Goal: Task Accomplishment & Management: Use online tool/utility

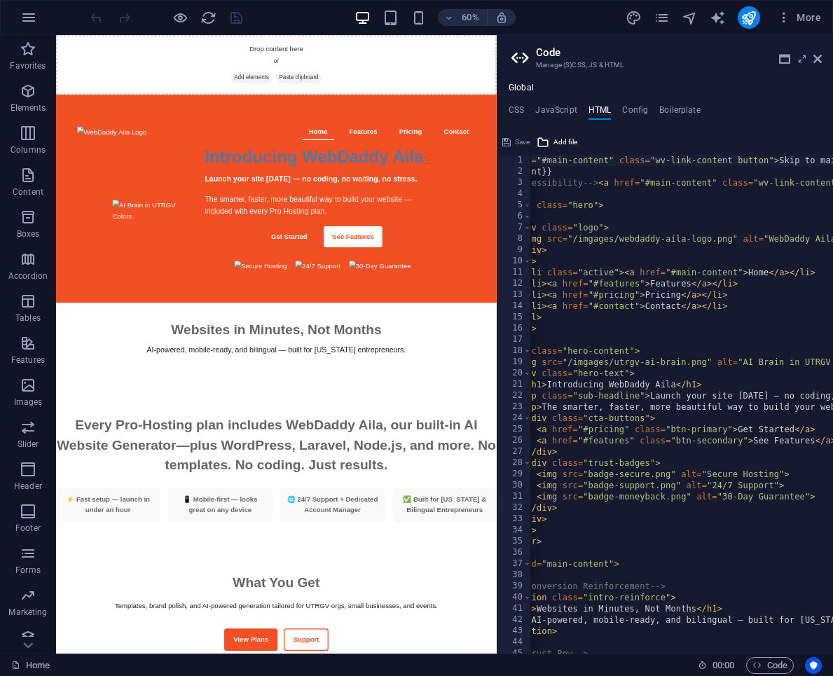
scroll to position [0, 4]
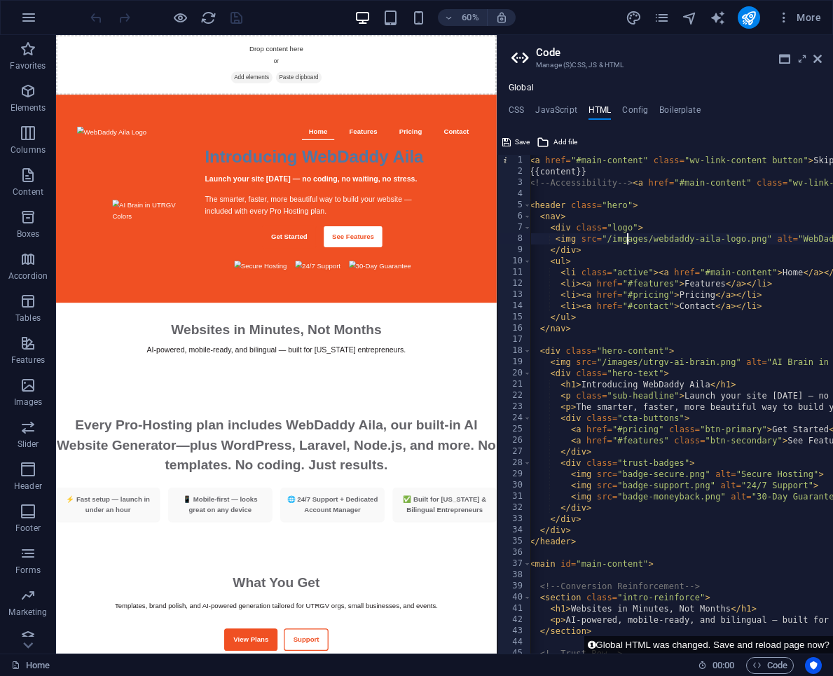
type textarea "<img src="/images/webdaddy-aila-logo.png" alt="WebDaddy Aila Logo">"
click at [525, 139] on span "Save" at bounding box center [522, 142] width 15 height 17
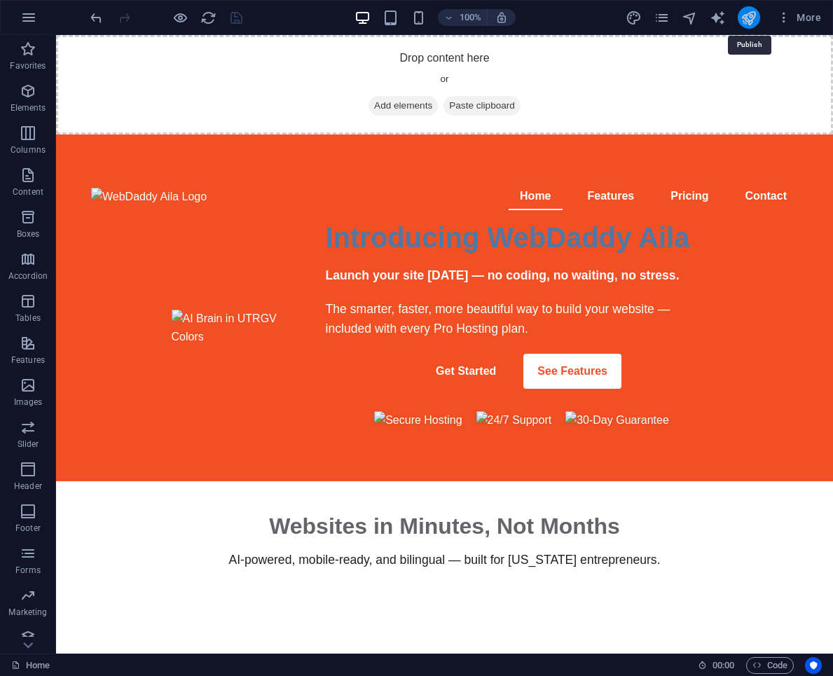
click at [753, 13] on icon "publish" at bounding box center [748, 18] width 16 height 16
click at [761, 662] on span "Code" at bounding box center [769, 665] width 35 height 17
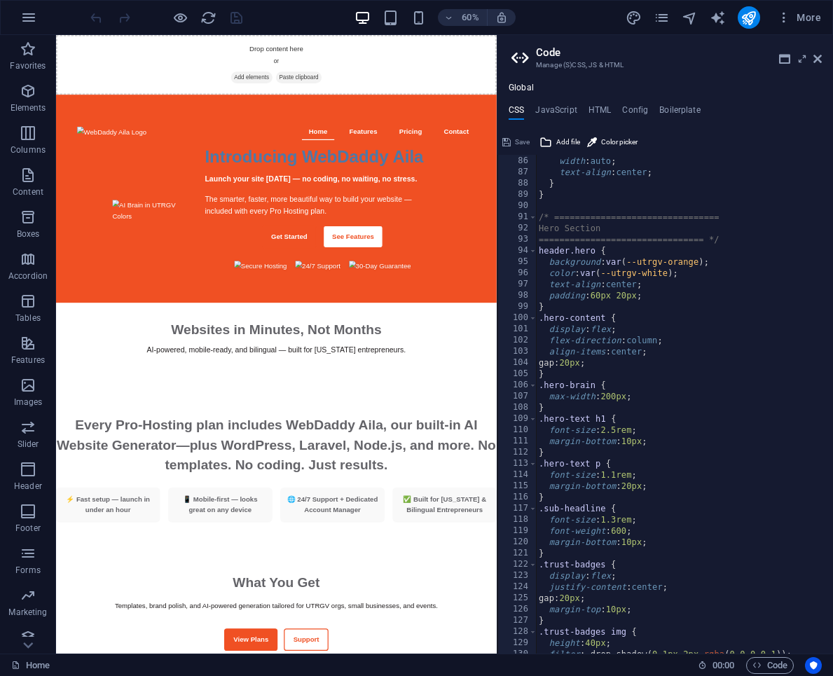
scroll to position [952, 0]
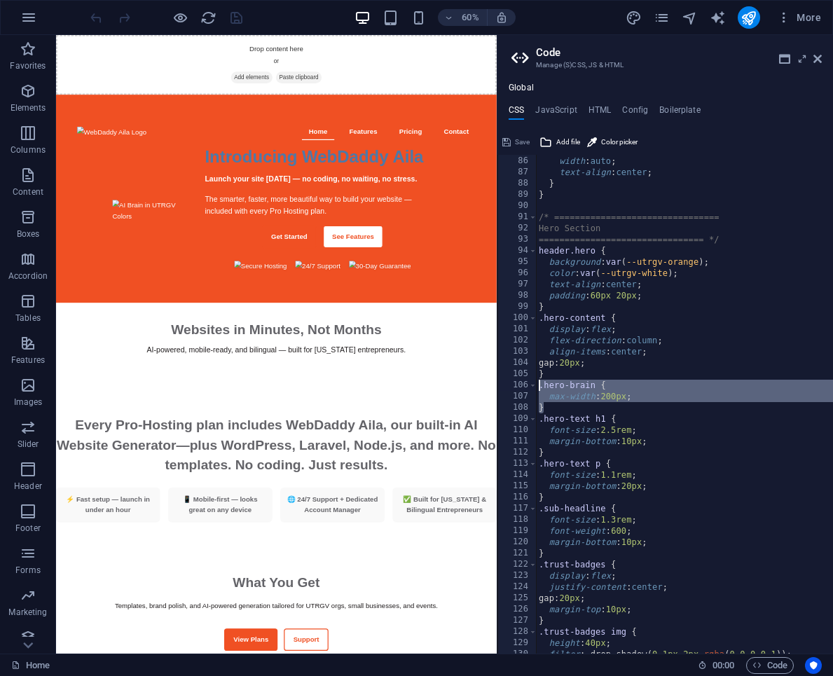
drag, startPoint x: 546, startPoint y: 408, endPoint x: 536, endPoint y: 390, distance: 20.4
click at [536, 390] on div "/* ================================ 85 86 87 88 89 90 91 92 93 94 95 96 97 98 9…" at bounding box center [665, 404] width 336 height 499
type textarea ".hero-brain { max-width: 200px;"
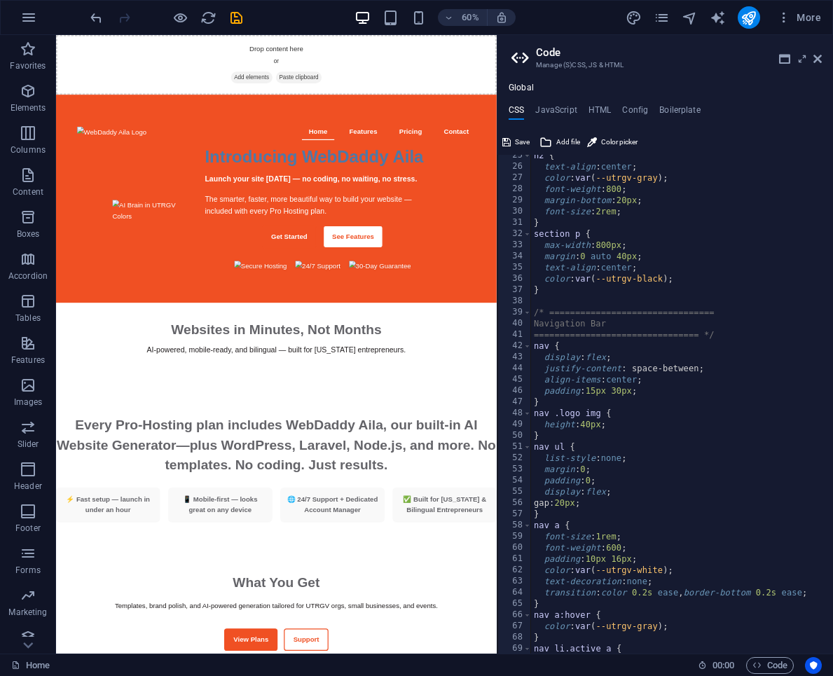
scroll to position [276, 0]
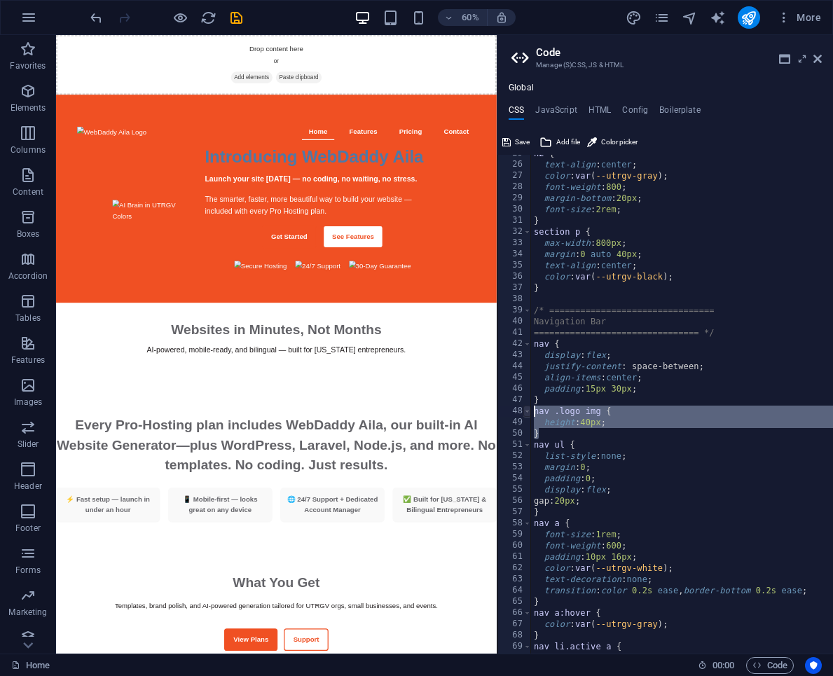
drag, startPoint x: 541, startPoint y: 434, endPoint x: 528, endPoint y: 408, distance: 29.5
click at [528, 408] on div "} 25 26 27 28 29 30 31 32 33 34 35 36 37 38 39 40 41 42 43 44 45 46 47 48 49 50…" at bounding box center [665, 404] width 336 height 499
type textarea "nav .logo img { height: 40px;"
paste textarea
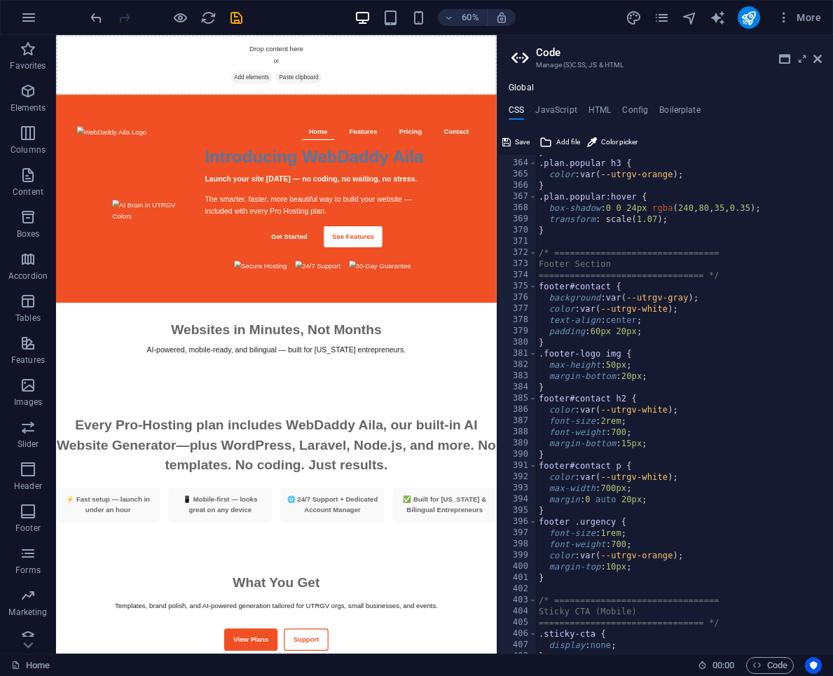
scroll to position [4062, 0]
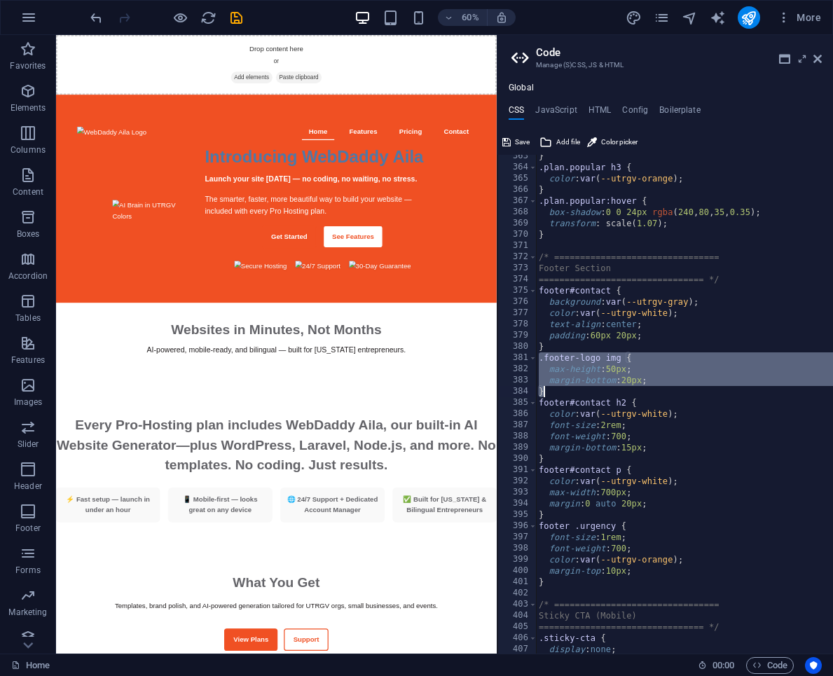
drag, startPoint x: 539, startPoint y: 361, endPoint x: 549, endPoint y: 392, distance: 31.5
click at [549, 392] on div "} .plan.popular h3 { color : var ( --utrgv-orange ) ; } .plan.popular:hover { b…" at bounding box center [693, 411] width 314 height 521
type textarea "margin-bottom: 20px; }"
paste textarea
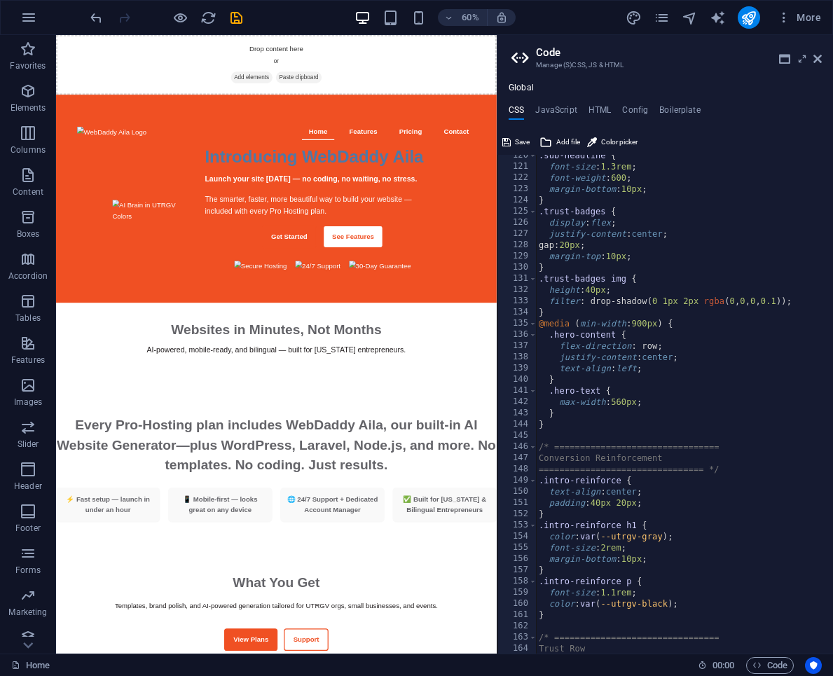
scroll to position [0, 0]
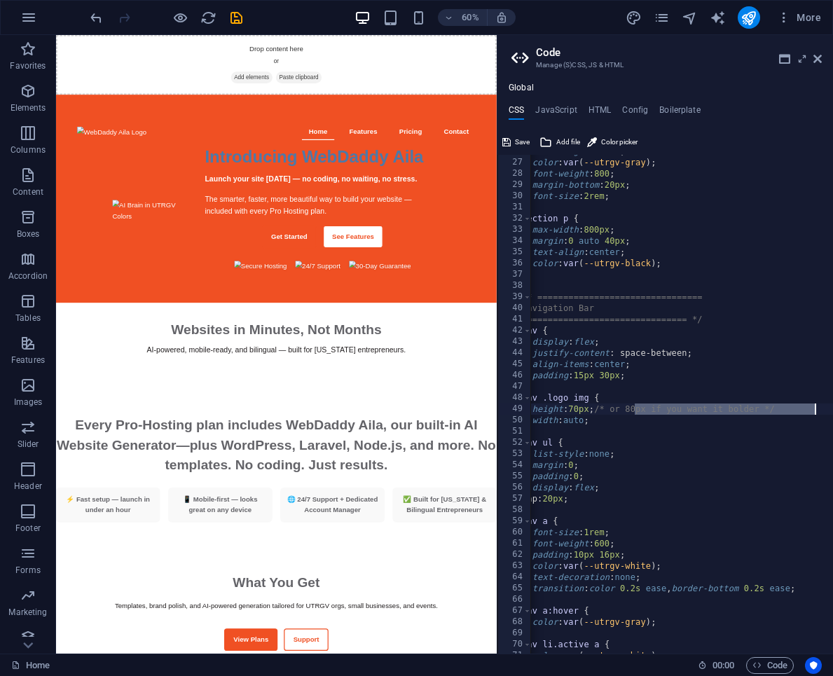
drag, startPoint x: 635, startPoint y: 410, endPoint x: 822, endPoint y: 408, distance: 187.1
click at [822, 408] on div "} 26 27 28 29 30 31 32 33 34 35 36 37 38 39 40 41 42 43 44 45 46 47 48 49 50 51…" at bounding box center [665, 404] width 336 height 499
click at [578, 411] on div "text-align : center ; color : var ( --utrgv-gray ) ; font-weight : 800 ; margin…" at bounding box center [676, 406] width 314 height 521
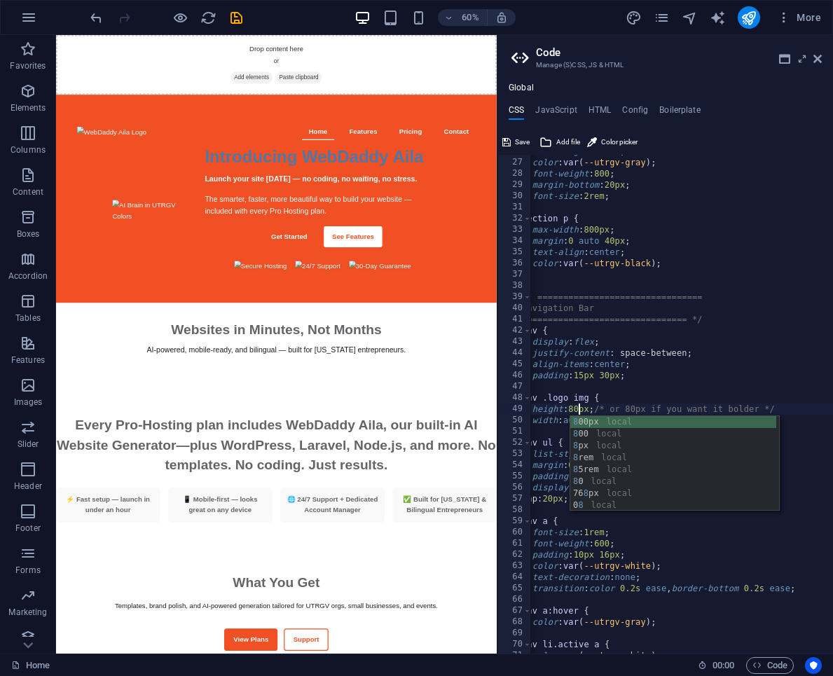
click at [611, 402] on div "text-align : center ; color : var ( --utrgv-gray ) ; font-weight : 800 ; margin…" at bounding box center [676, 406] width 314 height 521
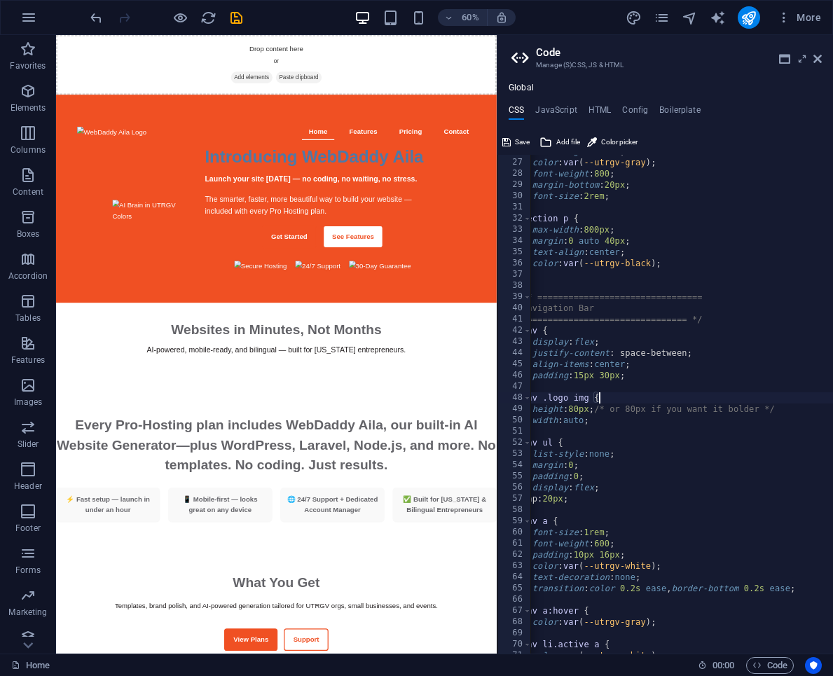
click at [633, 409] on div "text-align : center ; color : var ( --utrgv-gray ) ; font-weight : 800 ; margin…" at bounding box center [676, 406] width 314 height 521
drag, startPoint x: 816, startPoint y: 409, endPoint x: 636, endPoint y: 411, distance: 180.0
click at [636, 411] on div "text-align : center ; color : var ( --utrgv-gray ) ; font-weight : 800 ; margin…" at bounding box center [676, 406] width 314 height 521
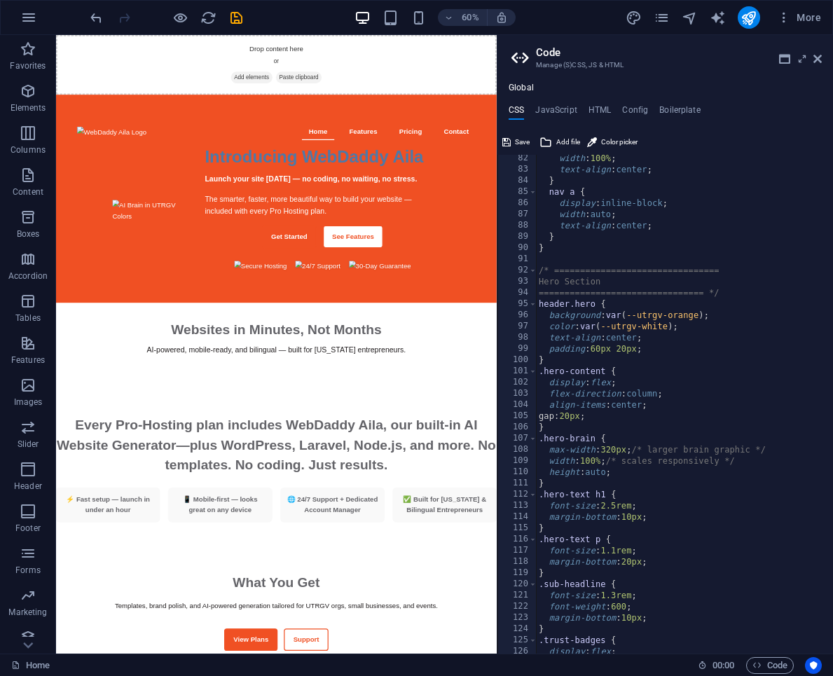
scroll to position [0, 1]
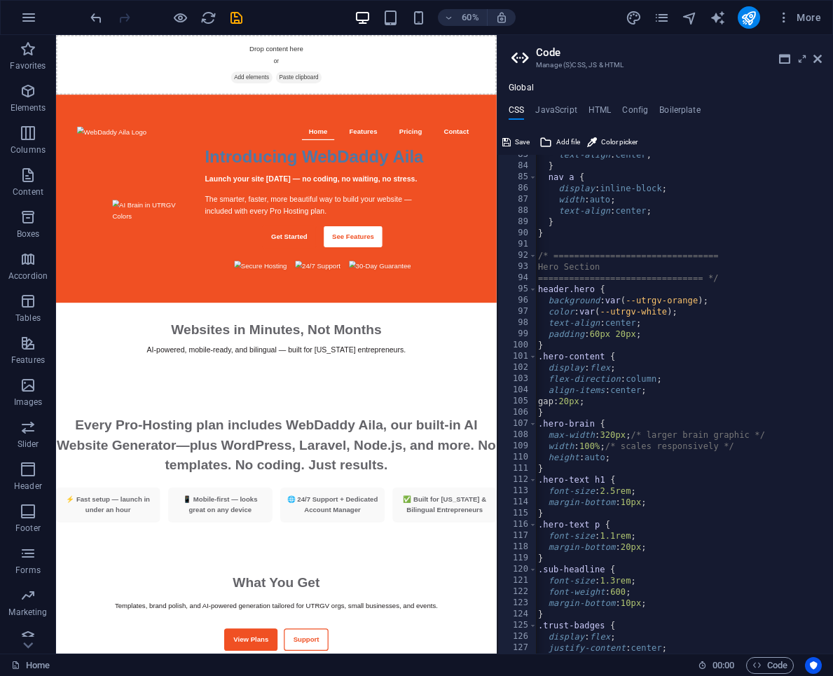
click at [619, 461] on div "text-align : center ; } nav a { display : inline-block ; width : auto ; text-al…" at bounding box center [692, 409] width 314 height 521
type textarea "height: auto;"
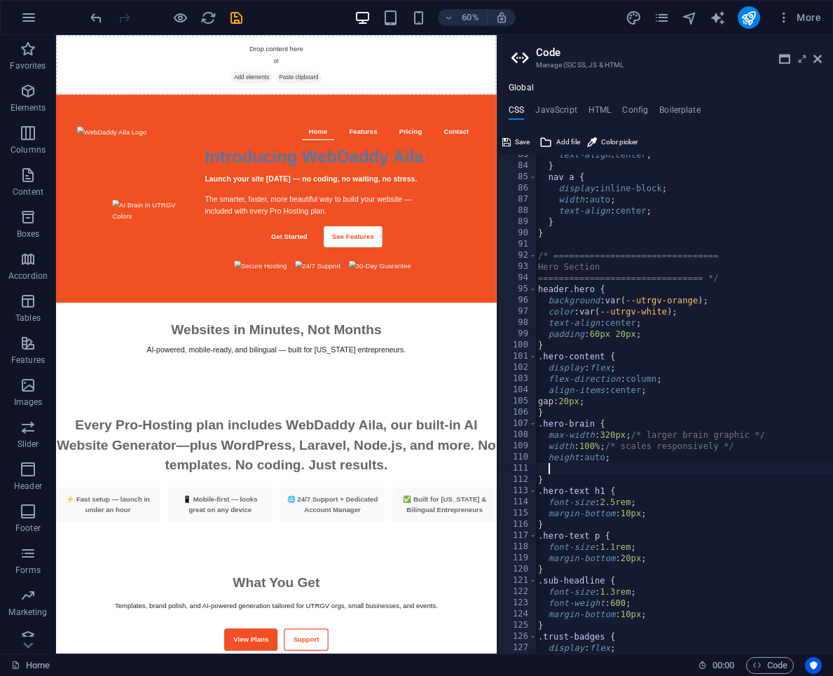
scroll to position [0, 0]
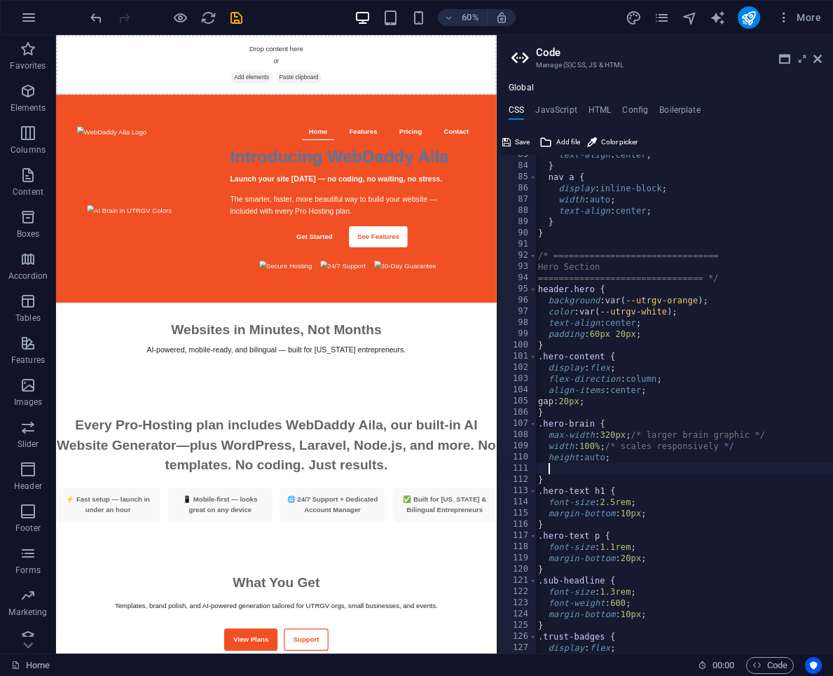
paste textarea "}"
type textarea "}"
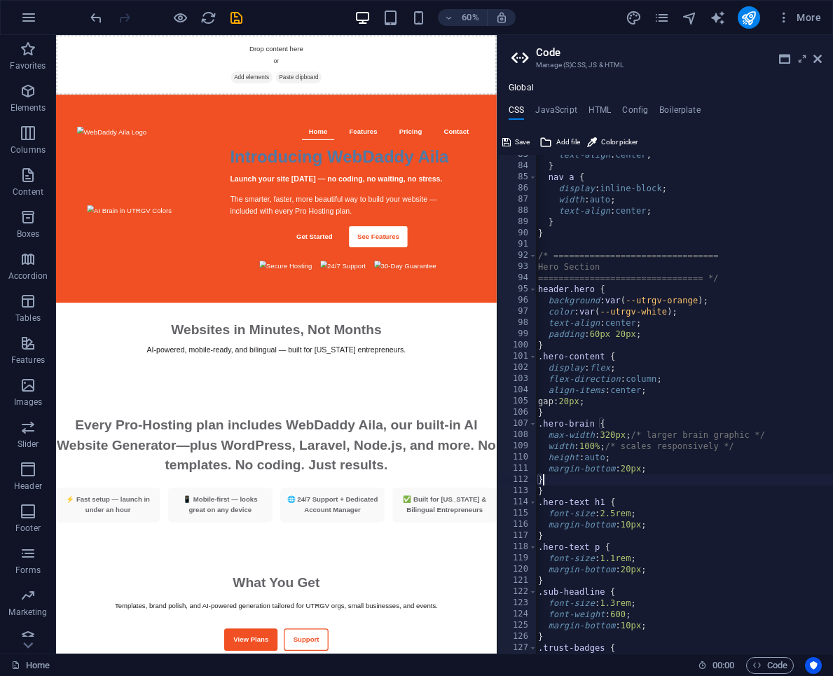
click at [552, 490] on div "text-align : center ; } nav a { display : inline-block ; width : auto ; text-al…" at bounding box center [692, 409] width 314 height 521
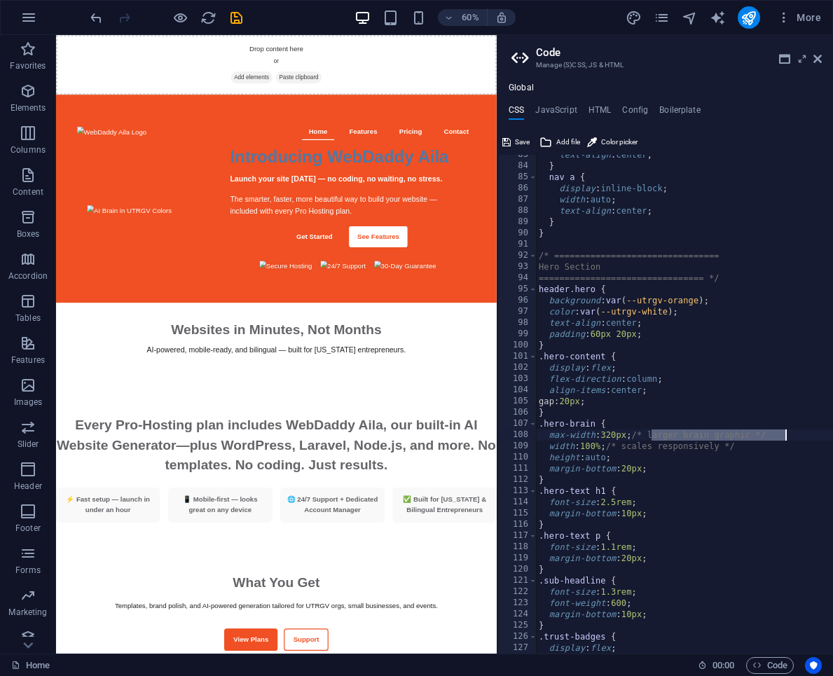
drag, startPoint x: 650, startPoint y: 433, endPoint x: 792, endPoint y: 432, distance: 141.5
click at [792, 432] on div "text-align : center ; } nav a { display : inline-block ; width : auto ; text-al…" at bounding box center [693, 409] width 314 height 521
drag, startPoint x: 781, startPoint y: 444, endPoint x: 650, endPoint y: 443, distance: 131.0
click at [650, 443] on div "text-align : center ; } nav a { display : inline-block ; width : auto ; text-al…" at bounding box center [693, 409] width 314 height 521
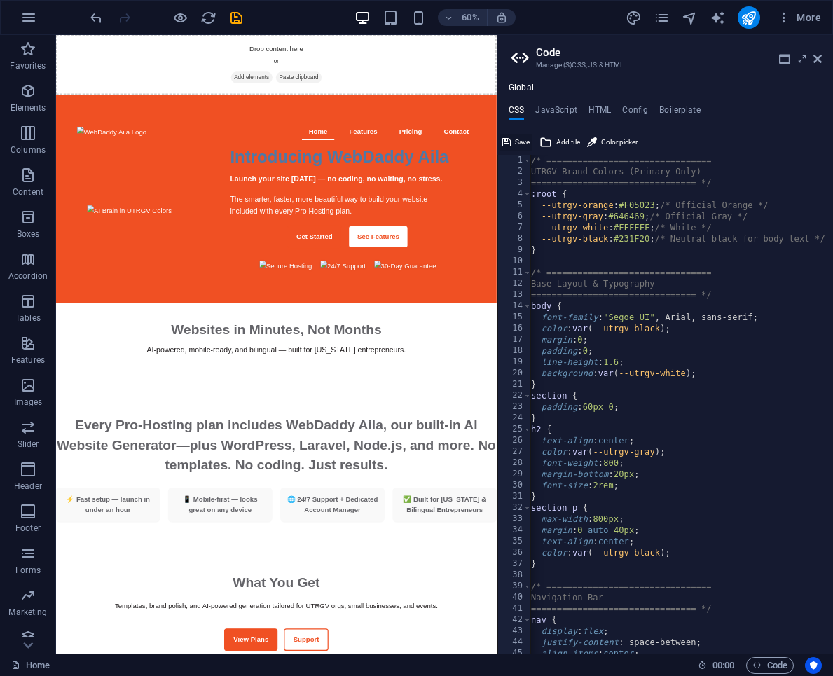
type textarea "width: 100%;"
click at [518, 138] on span "Save" at bounding box center [522, 142] width 15 height 17
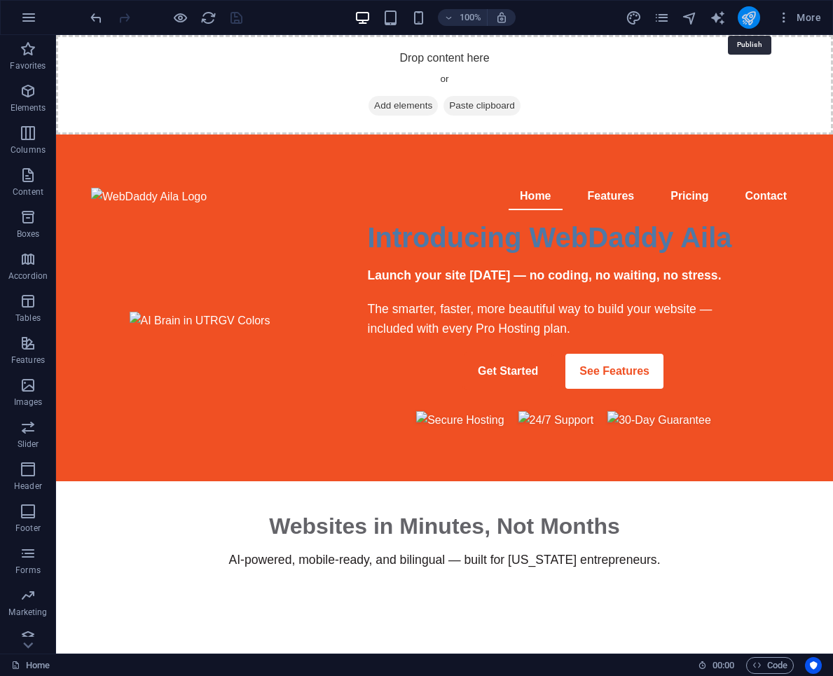
click at [743, 22] on icon "publish" at bounding box center [748, 18] width 16 height 16
click at [763, 667] on span "Code" at bounding box center [769, 665] width 35 height 17
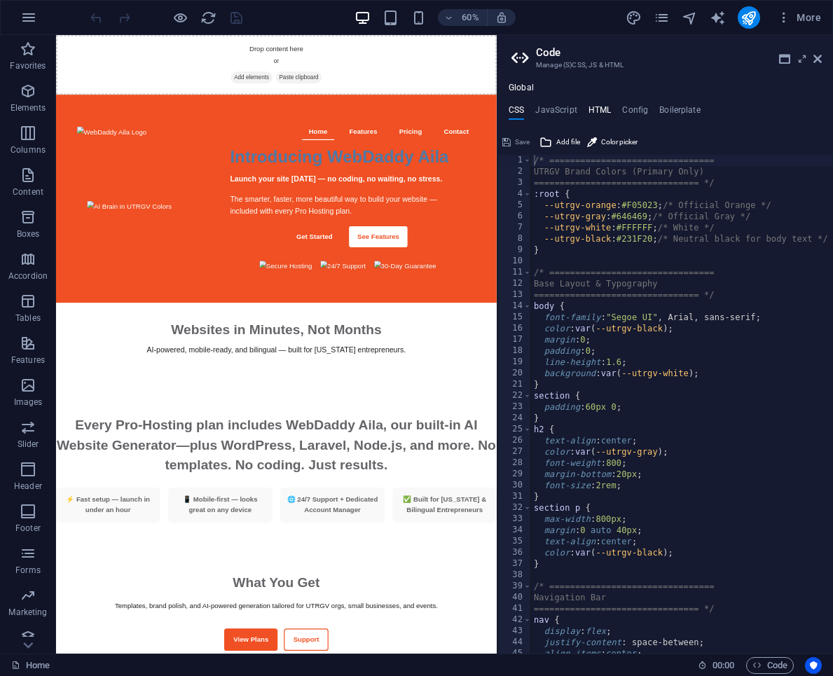
click at [602, 112] on h4 "HTML" at bounding box center [599, 112] width 23 height 15
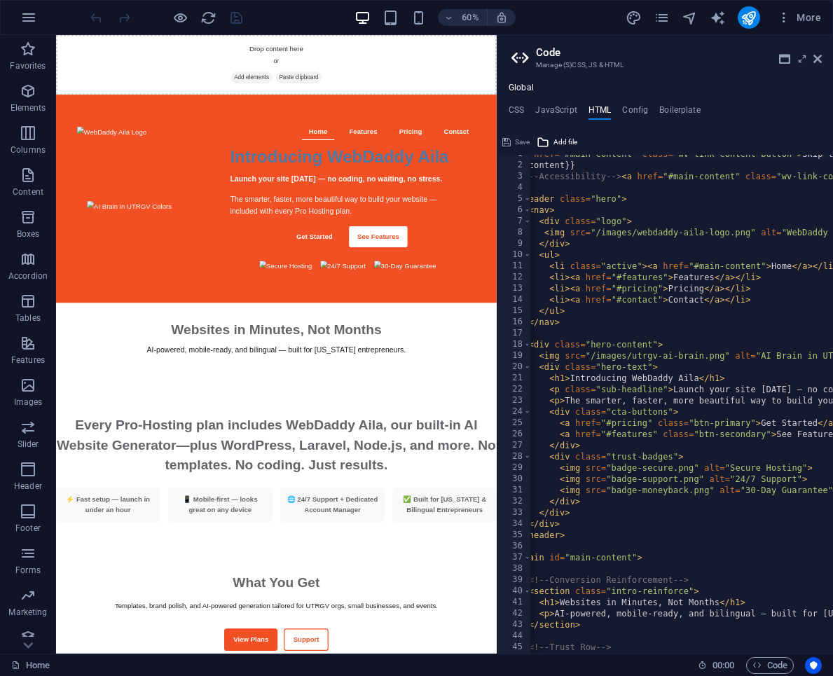
scroll to position [9, 0]
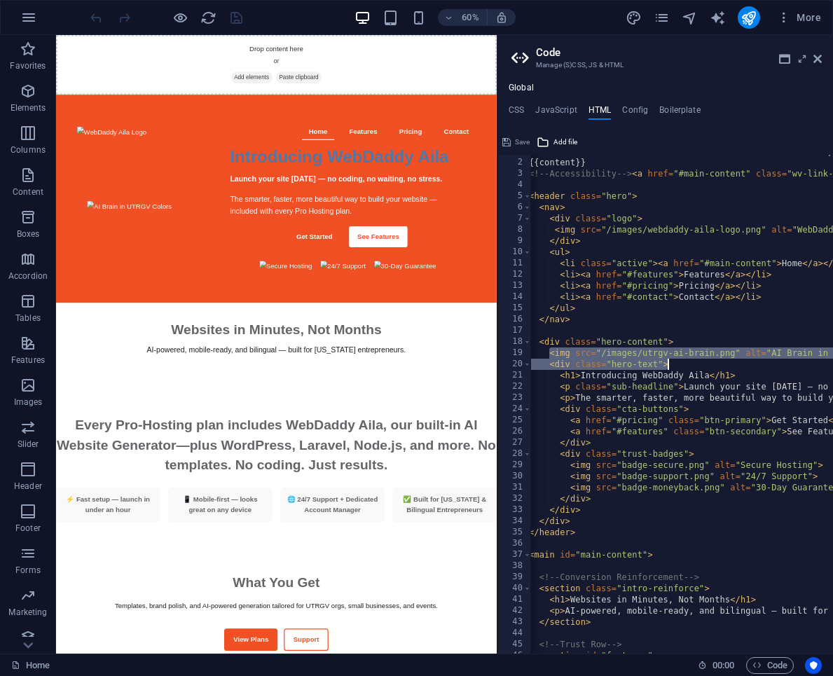
drag, startPoint x: 550, startPoint y: 355, endPoint x: 668, endPoint y: 359, distance: 118.5
type textarea "<img src="/images/utrgv-ai-brain.png" alt="AI Brain in UTRGV Colors" class="her…"
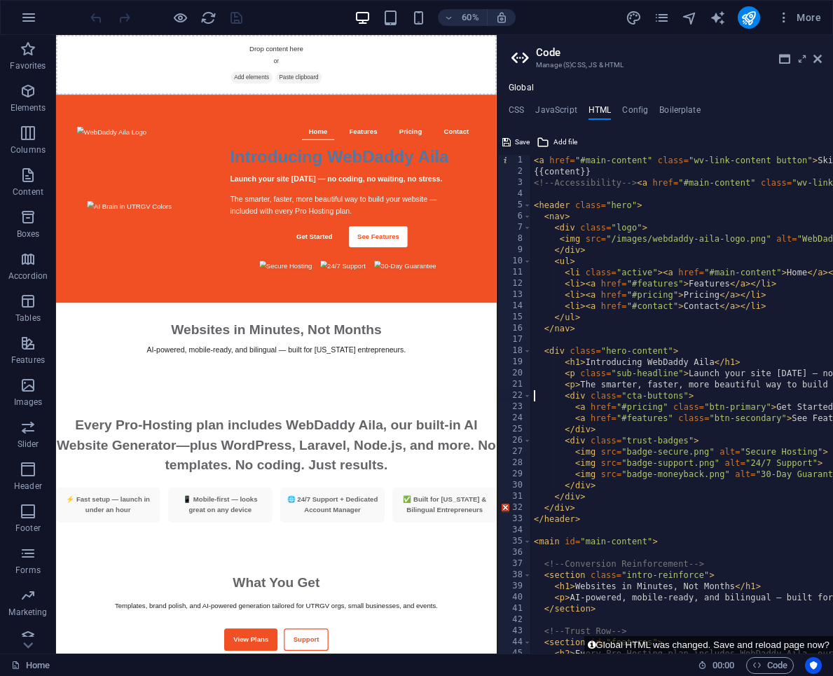
scroll to position [0, 0]
drag, startPoint x: 729, startPoint y: 387, endPoint x: 567, endPoint y: 382, distance: 162.6
paste textarea "<div class="hero-text""
type textarea "<div class="hero-text">"
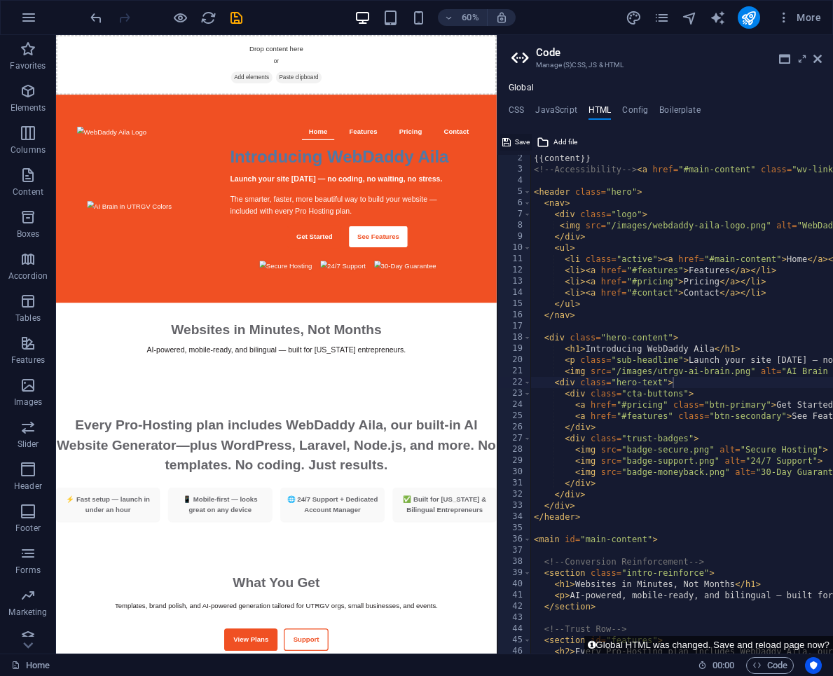
click at [523, 140] on span "Save" at bounding box center [522, 142] width 15 height 17
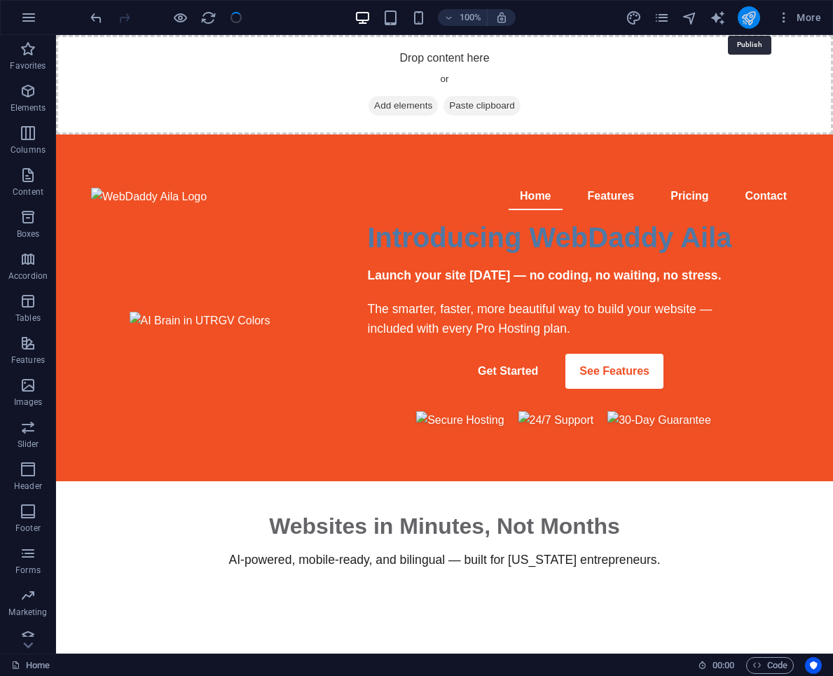
click at [745, 15] on icon "publish" at bounding box center [748, 18] width 16 height 16
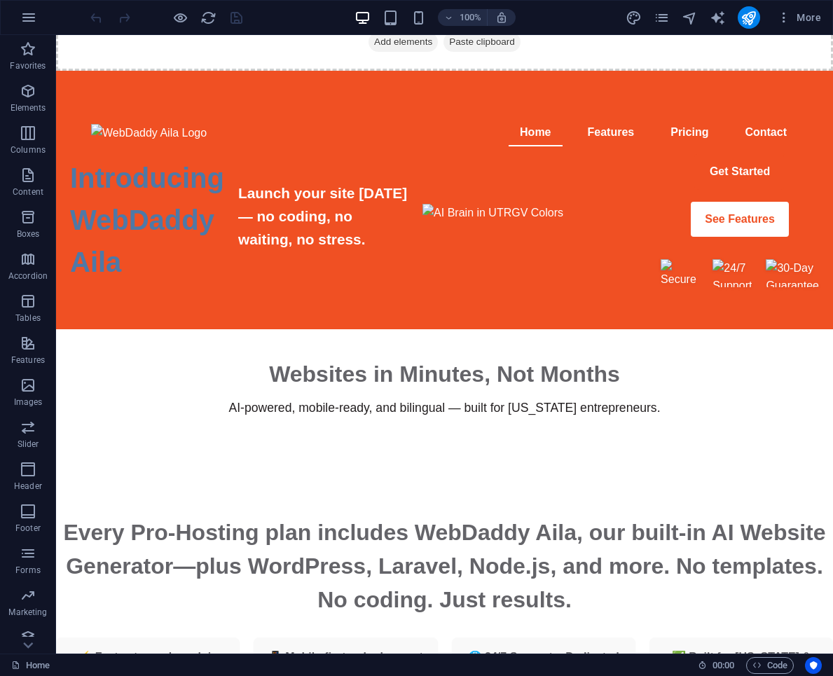
scroll to position [68, 0]
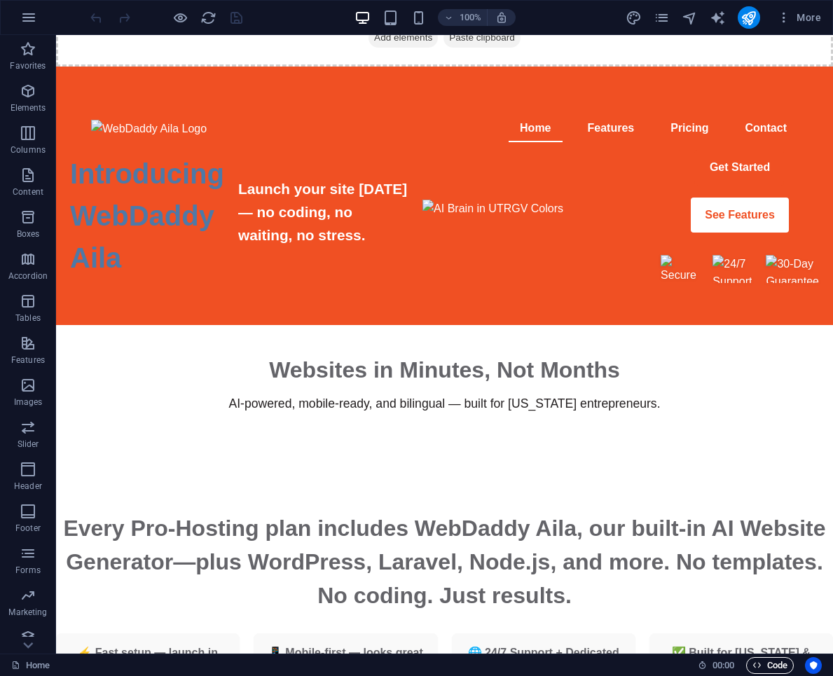
click at [776, 662] on span "Code" at bounding box center [769, 665] width 35 height 17
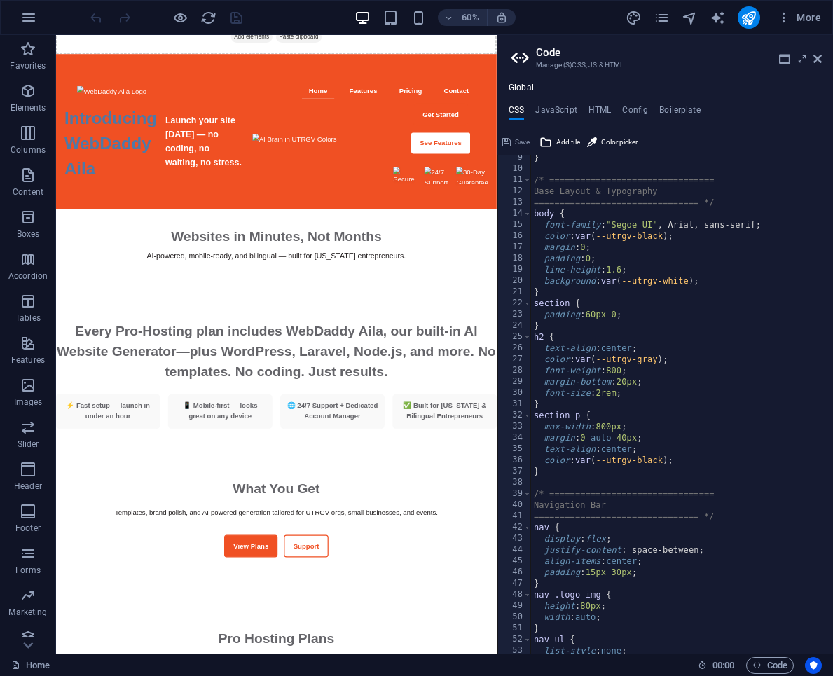
scroll to position [0, 0]
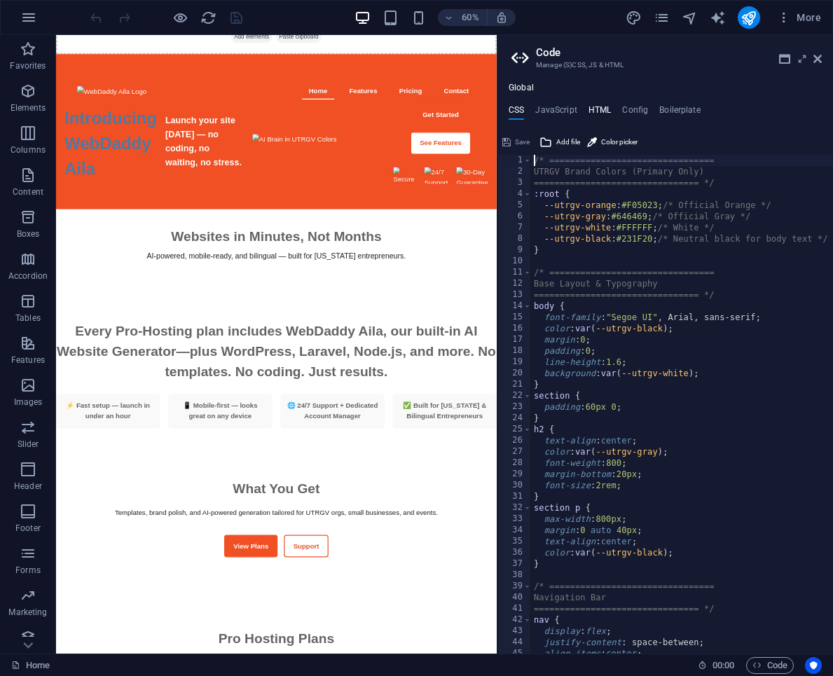
click at [605, 113] on h4 "HTML" at bounding box center [599, 112] width 23 height 15
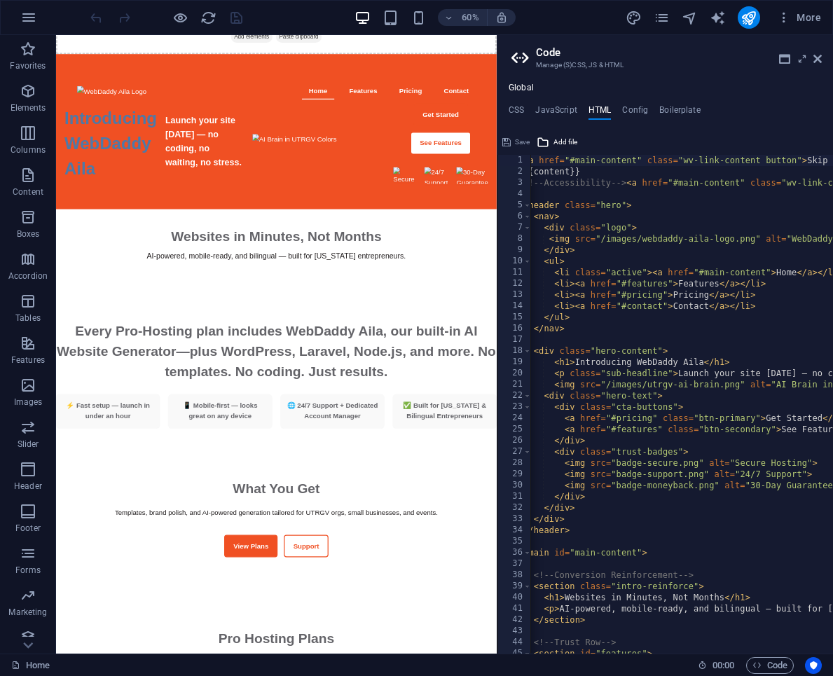
scroll to position [0, 9]
drag, startPoint x: 670, startPoint y: 396, endPoint x: 546, endPoint y: 395, distance: 124.7
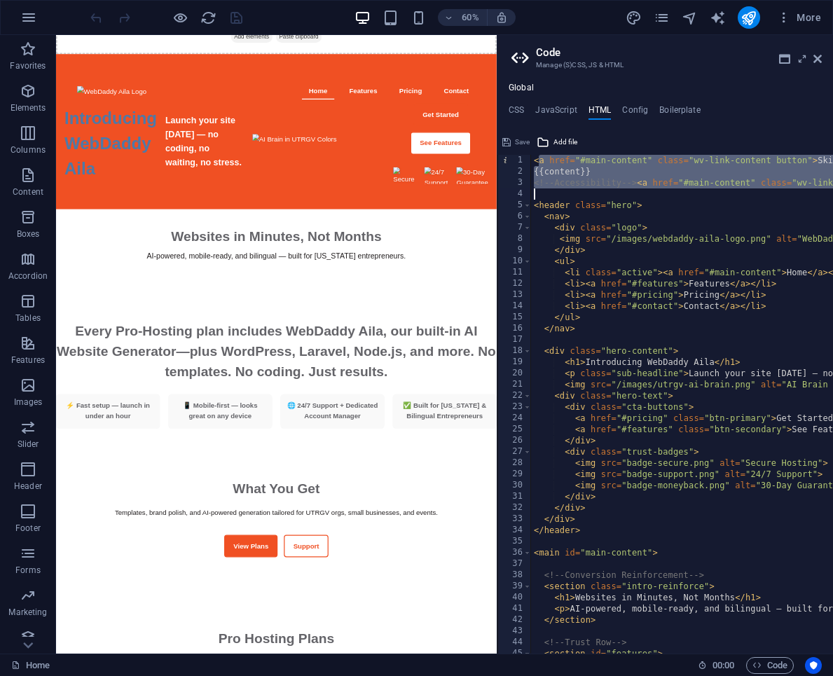
drag, startPoint x: 537, startPoint y: 161, endPoint x: 636, endPoint y: 197, distance: 105.7
type textarea "<!-- Accessibility --><a href="#main-content" class="wv-link-content button">Sk…"
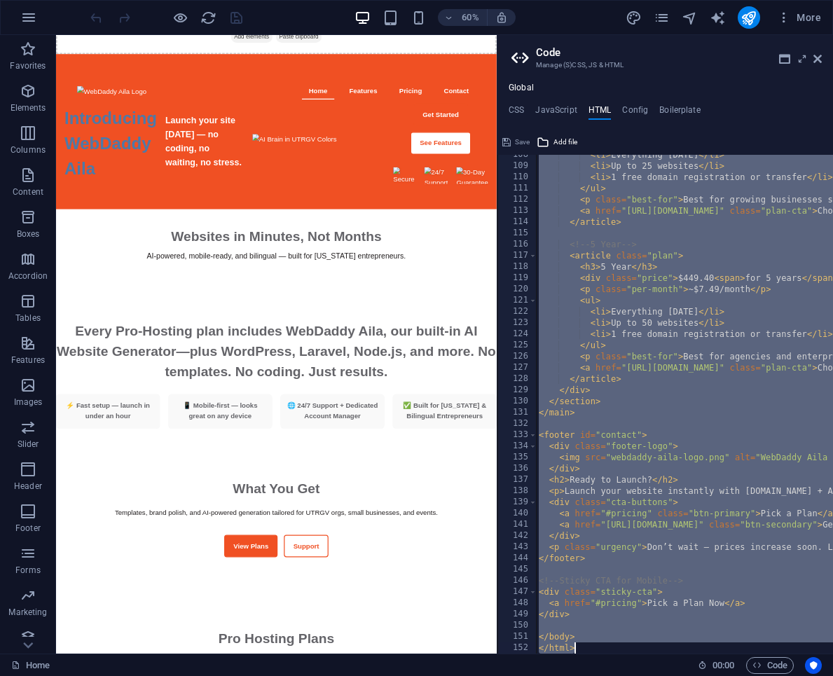
scroll to position [1205, 0]
drag, startPoint x: 535, startPoint y: 163, endPoint x: 667, endPoint y: 677, distance: 530.8
click at [667, 675] on html "Introducing WebDaddy Aila – AI Website Generator Home Favorites Elements Column…" at bounding box center [416, 338] width 833 height 676
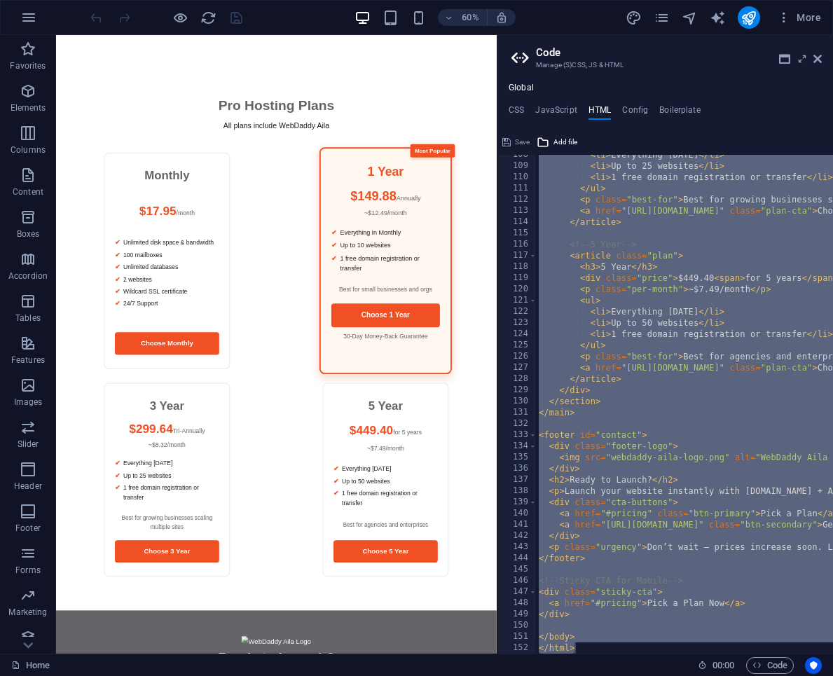
scroll to position [1171, 0]
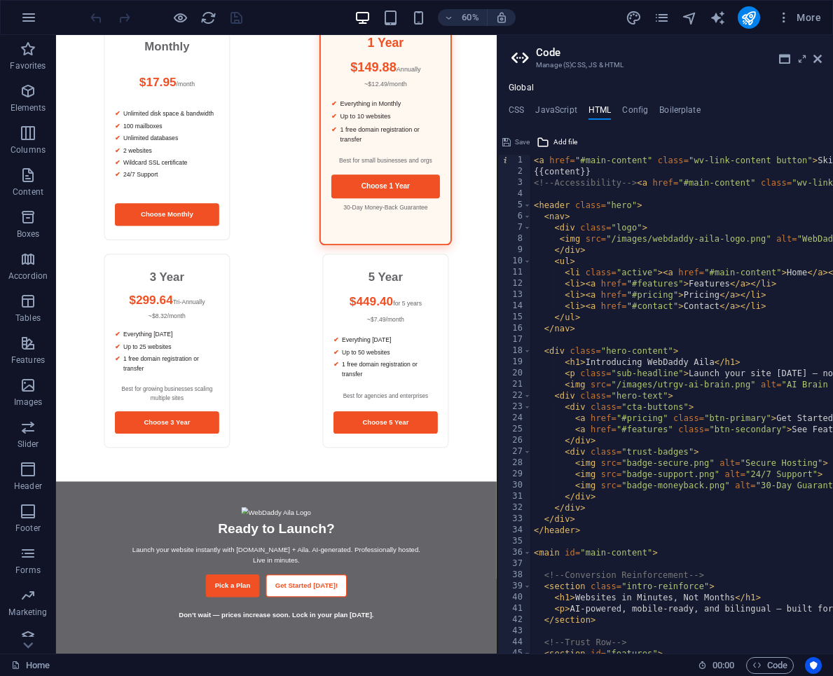
scroll to position [0, 0]
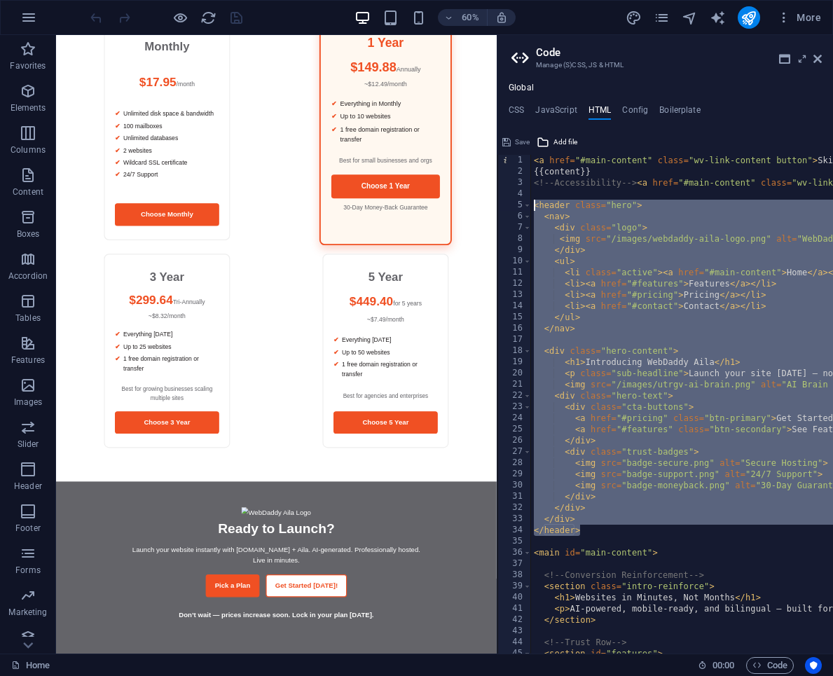
drag, startPoint x: 588, startPoint y: 532, endPoint x: 535, endPoint y: 205, distance: 331.5
type textarea "<header class="hero"> <nav>"
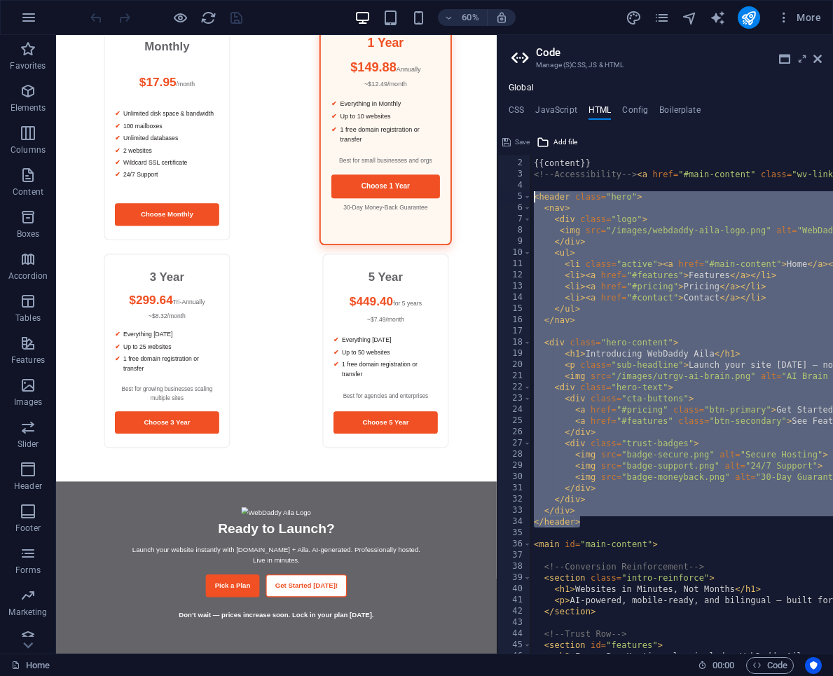
paste textarea
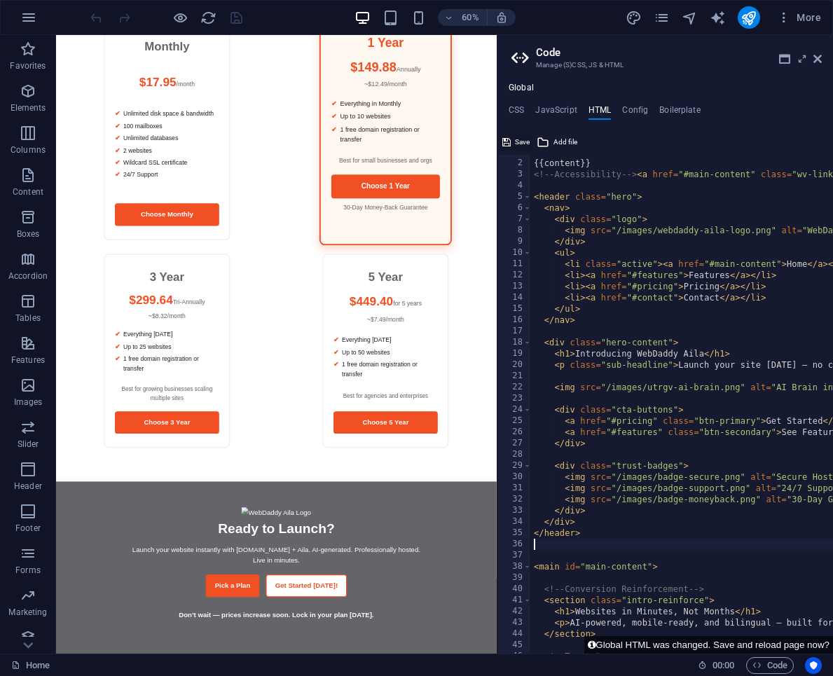
click at [518, 142] on span "Save" at bounding box center [522, 142] width 15 height 17
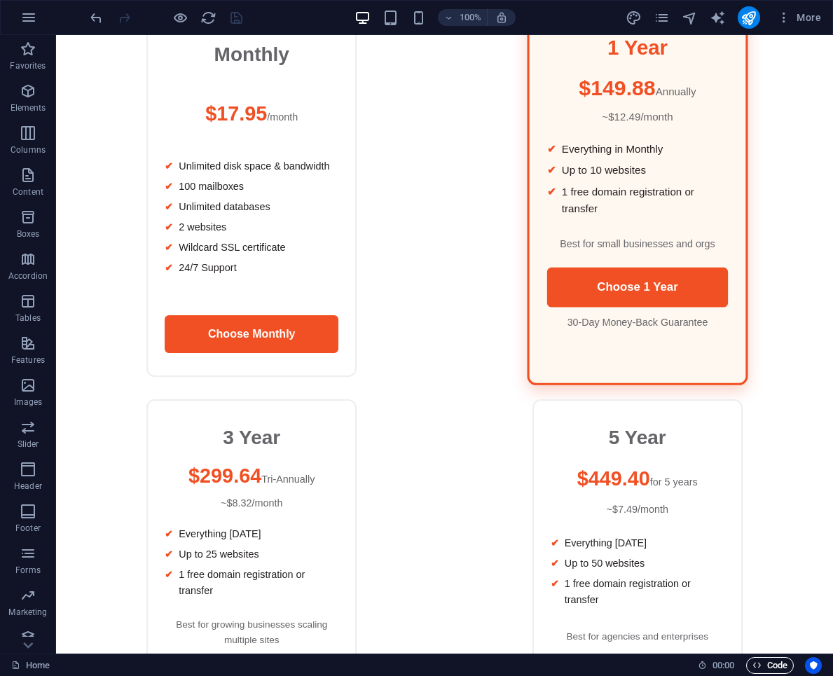
click at [780, 662] on span "Code" at bounding box center [769, 665] width 35 height 17
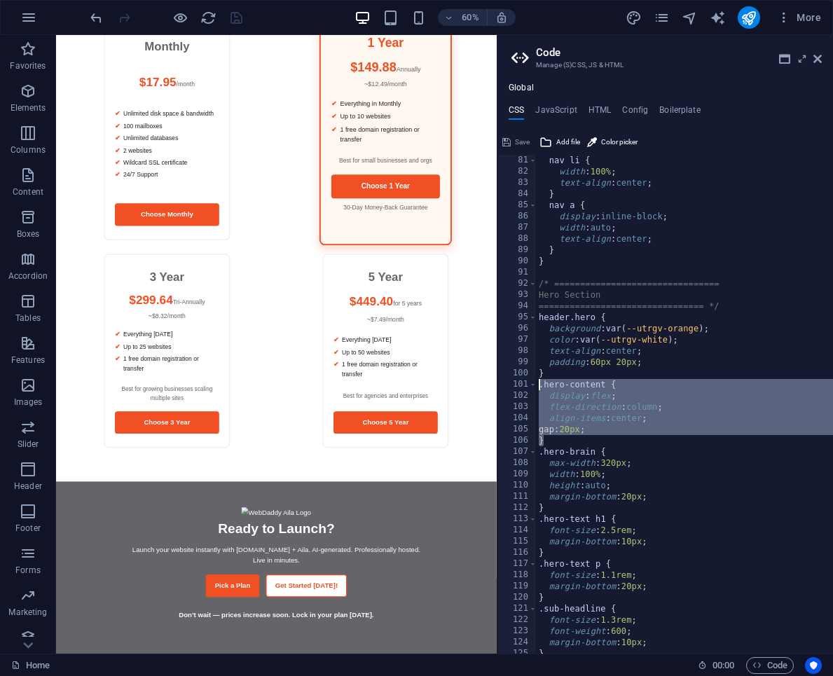
drag, startPoint x: 544, startPoint y: 442, endPoint x: 525, endPoint y: 389, distance: 56.3
click at [525, 389] on div "/* ================================ 81 82 83 84 85 86 87 88 89 90 91 92 93 94 9…" at bounding box center [665, 404] width 336 height 499
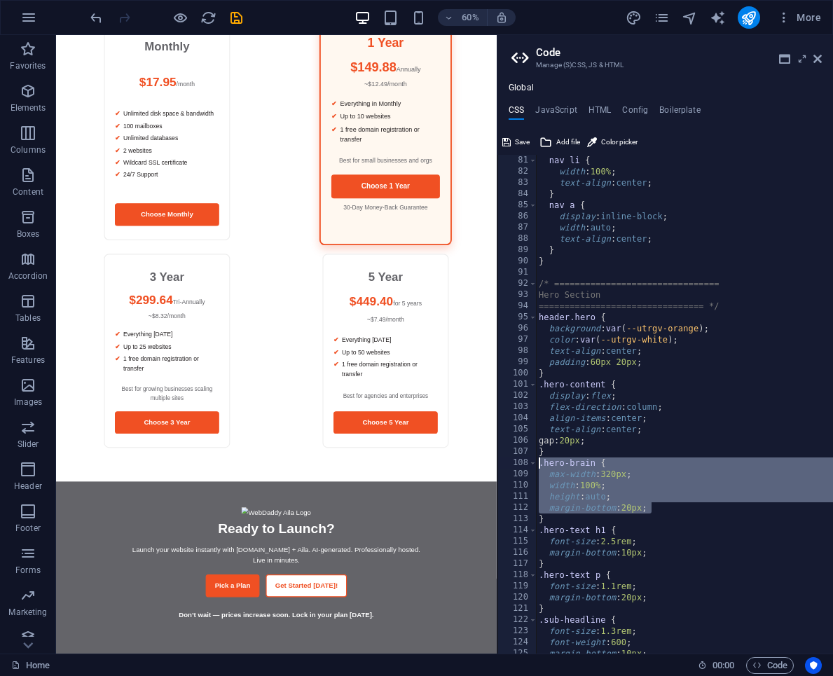
drag, startPoint x: 654, startPoint y: 509, endPoint x: 538, endPoint y: 468, distance: 122.5
click at [538, 468] on div "nav li { width : 100% ; text-align : center ; } nav a { display : inline-block …" at bounding box center [693, 415] width 314 height 521
paste textarea "}"
type textarea "}"
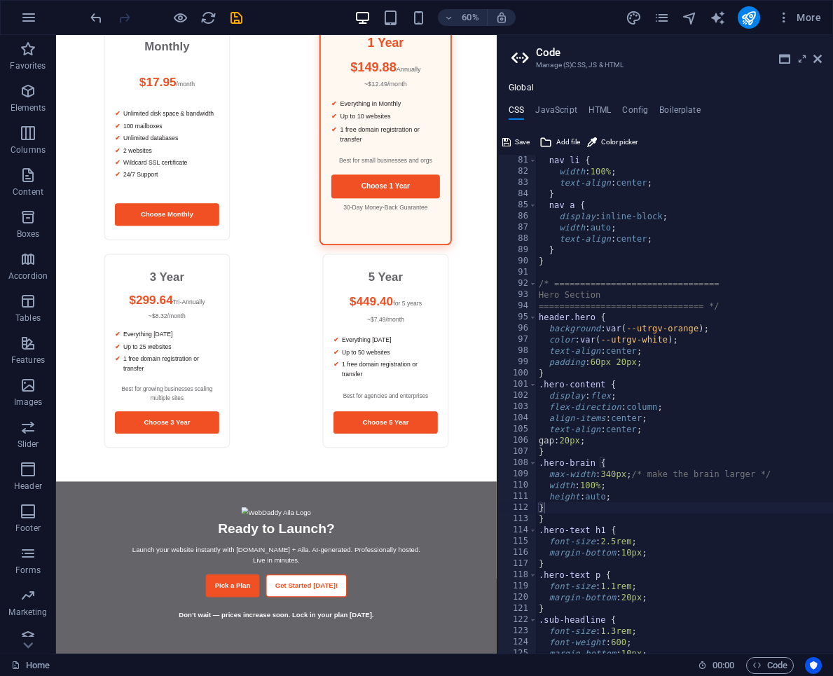
click at [568, 519] on div "nav li { width : 100% ; text-align : center ; } nav a { display : inline-block …" at bounding box center [693, 415] width 314 height 521
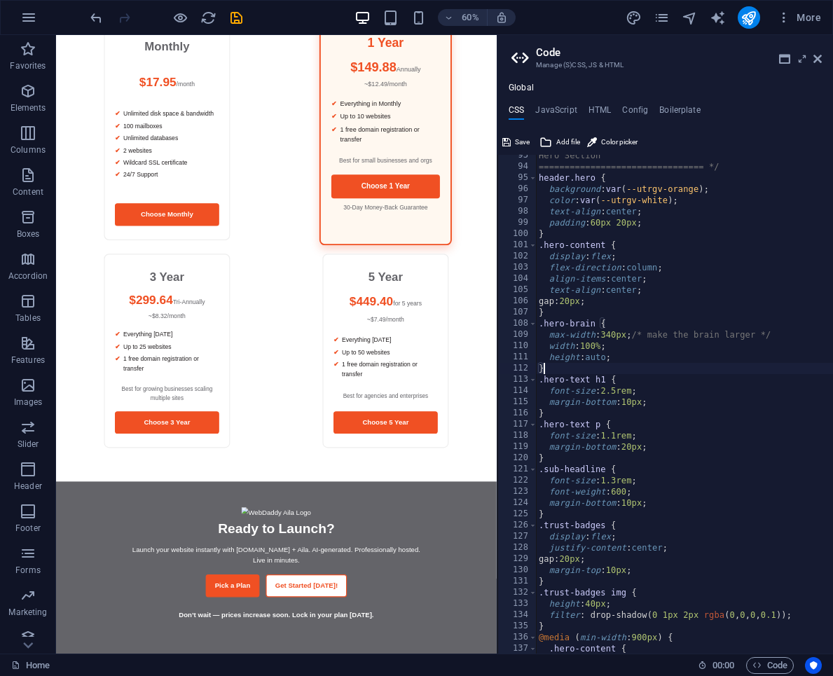
scroll to position [1044, 0]
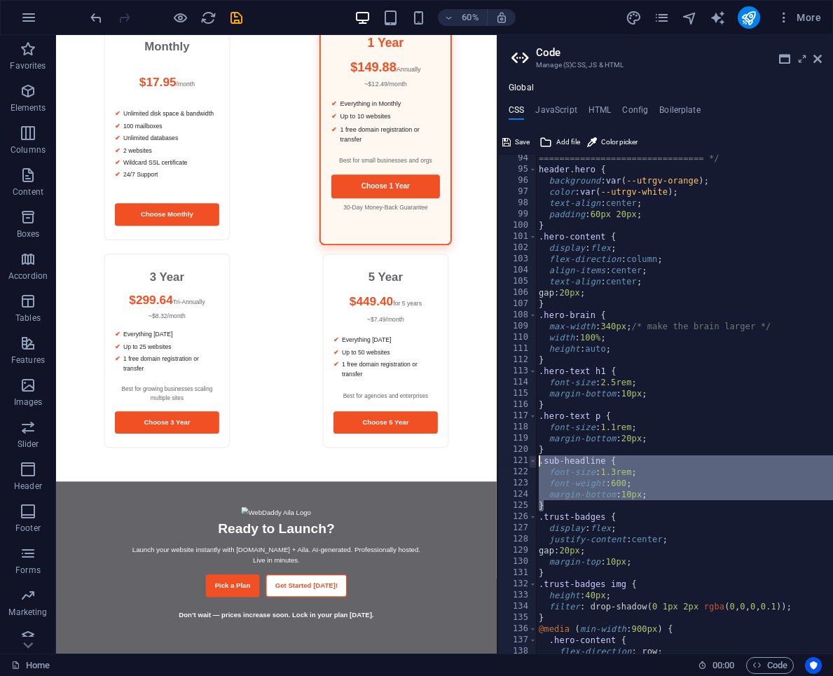
drag, startPoint x: 543, startPoint y: 506, endPoint x: 532, endPoint y: 462, distance: 45.5
click at [532, 462] on div "} 94 95 96 97 98 99 100 101 102 103 104 105 106 107 108 109 110 111 112 113 114…" at bounding box center [665, 404] width 336 height 499
paste textarea "}"
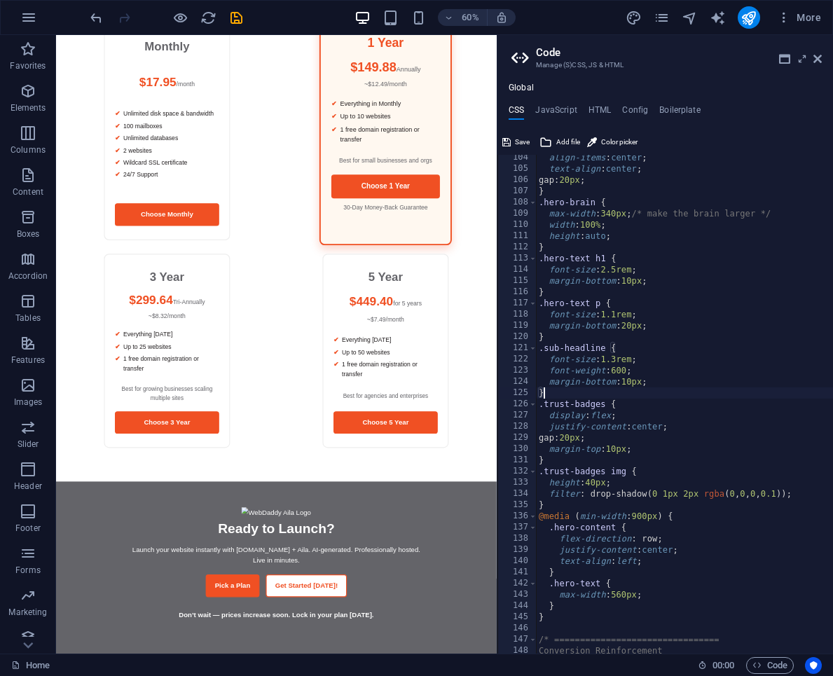
scroll to position [1156, 0]
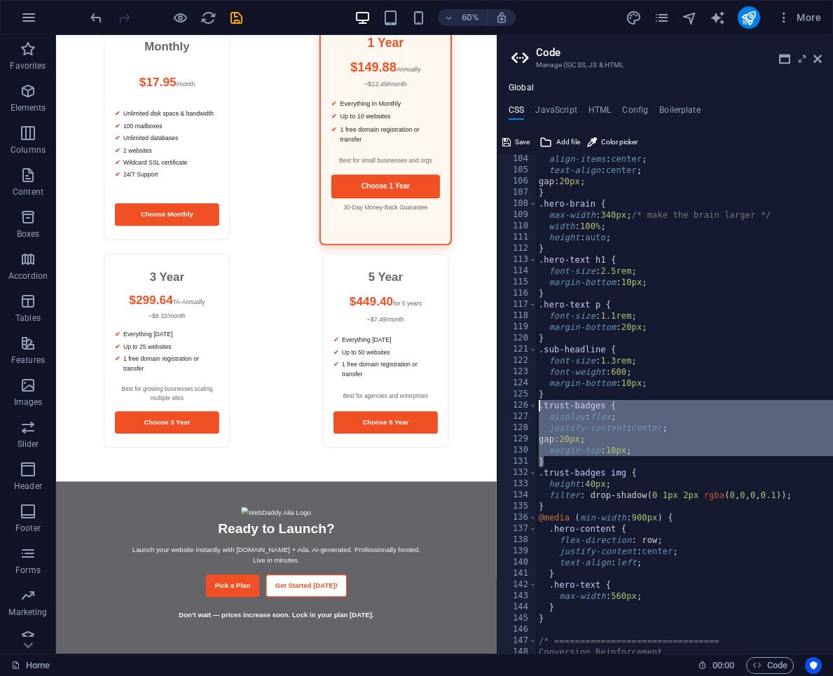
drag, startPoint x: 561, startPoint y: 460, endPoint x: 528, endPoint y: 411, distance: 58.9
click at [528, 411] on div "} 104 105 106 107 108 109 110 111 112 113 114 115 116 117 118 119 120 121 122 1…" at bounding box center [665, 404] width 336 height 499
click at [566, 426] on div "align-items : center ; text-align : center ; gap: 20px ; } .hero-brain { max-wi…" at bounding box center [693, 413] width 314 height 521
drag, startPoint x: 551, startPoint y: 460, endPoint x: 528, endPoint y: 407, distance: 58.0
click at [528, 407] on div "justify-content: center; 104 105 106 107 108 109 110 111 112 113 114 115 116 11…" at bounding box center [665, 404] width 336 height 499
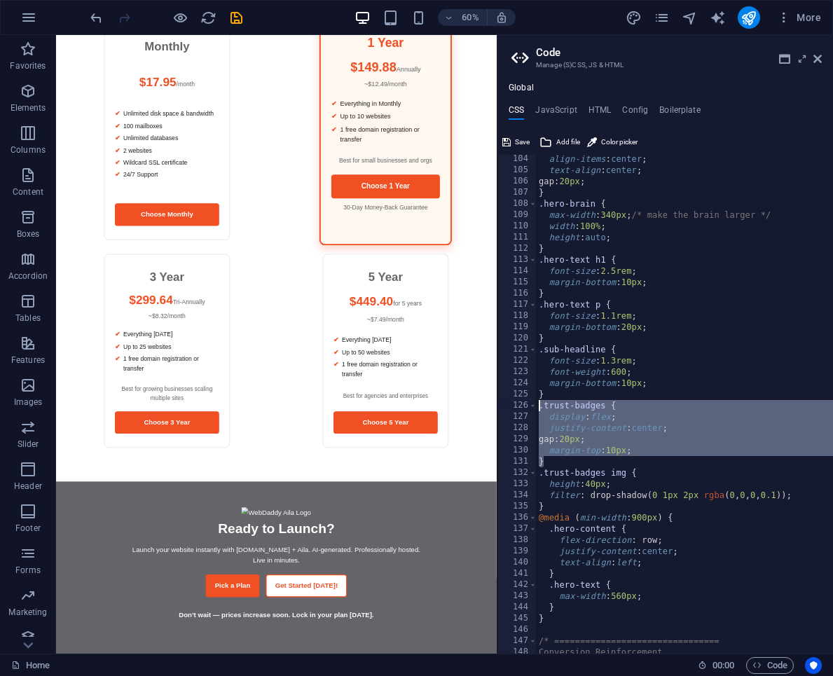
paste textarea "}"
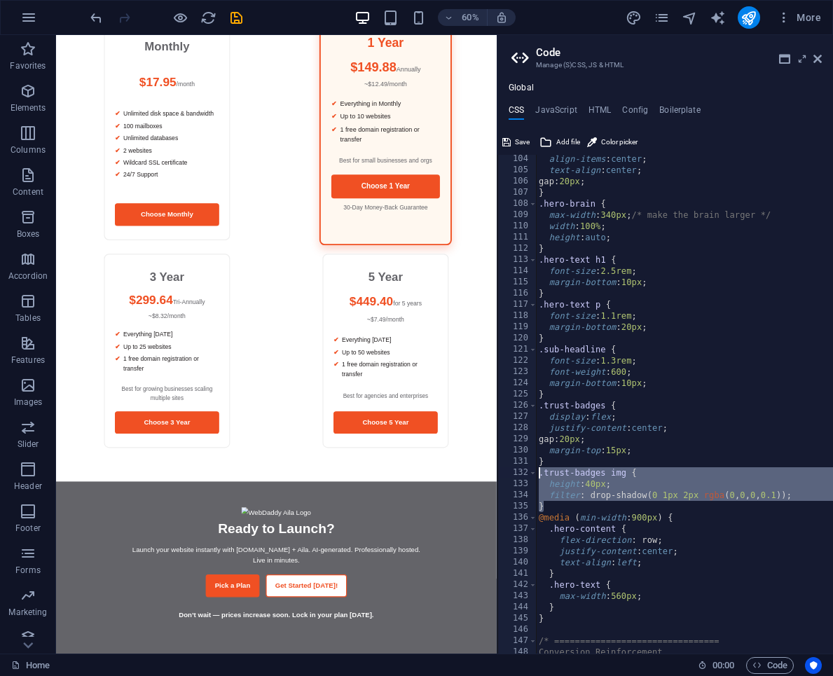
drag, startPoint x: 549, startPoint y: 506, endPoint x: 537, endPoint y: 478, distance: 31.4
click at [537, 478] on div "align-items : center ; text-align : center ; gap: 20px ; } .hero-brain { max-wi…" at bounding box center [693, 413] width 314 height 521
paste textarea "}"
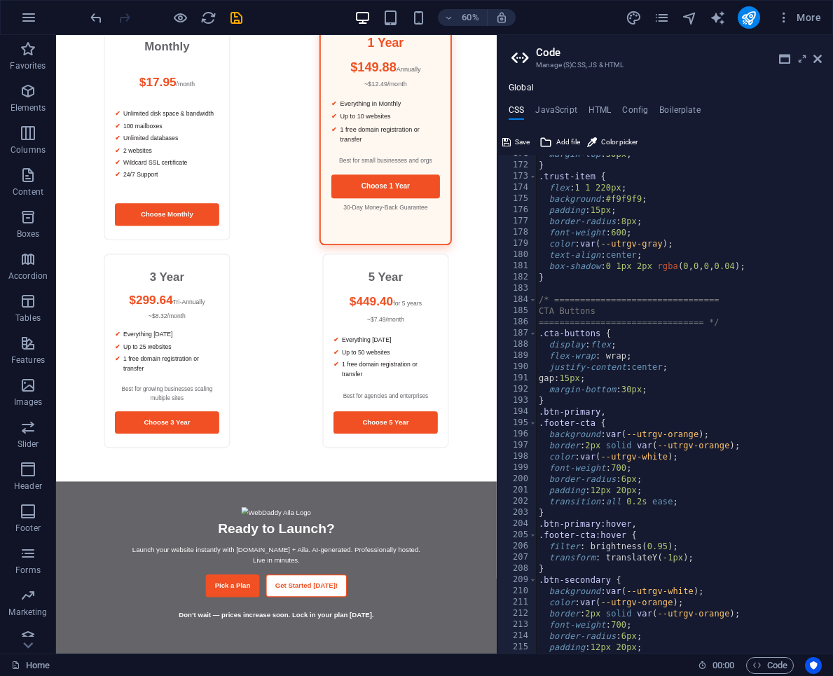
scroll to position [1918, 0]
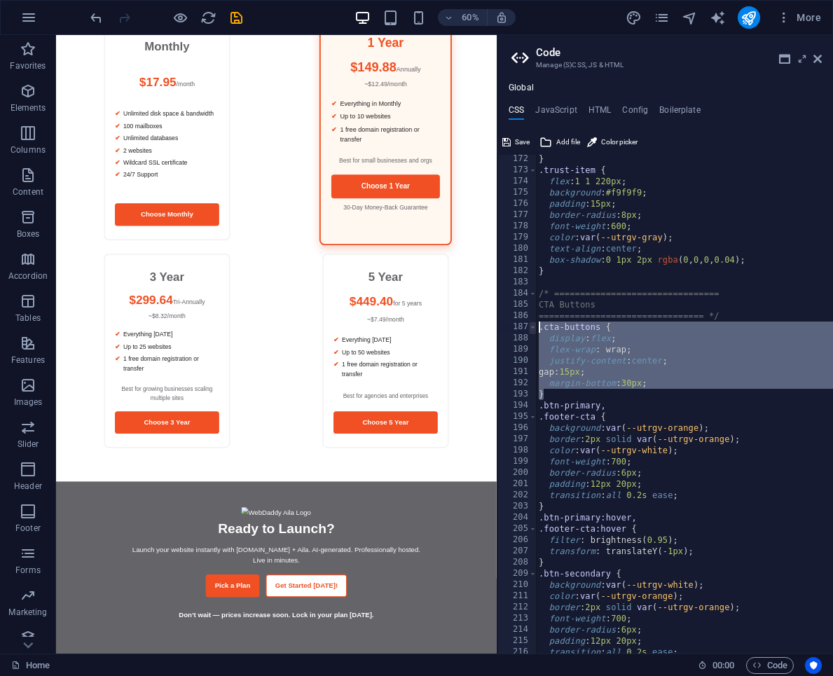
drag, startPoint x: 547, startPoint y: 395, endPoint x: 535, endPoint y: 331, distance: 65.7
click at [535, 331] on div "} 172 173 174 175 176 177 178 179 180 181 182 183 184 185 186 187 188 189 190 1…" at bounding box center [665, 404] width 336 height 499
paste textarea "}"
type textarea "}"
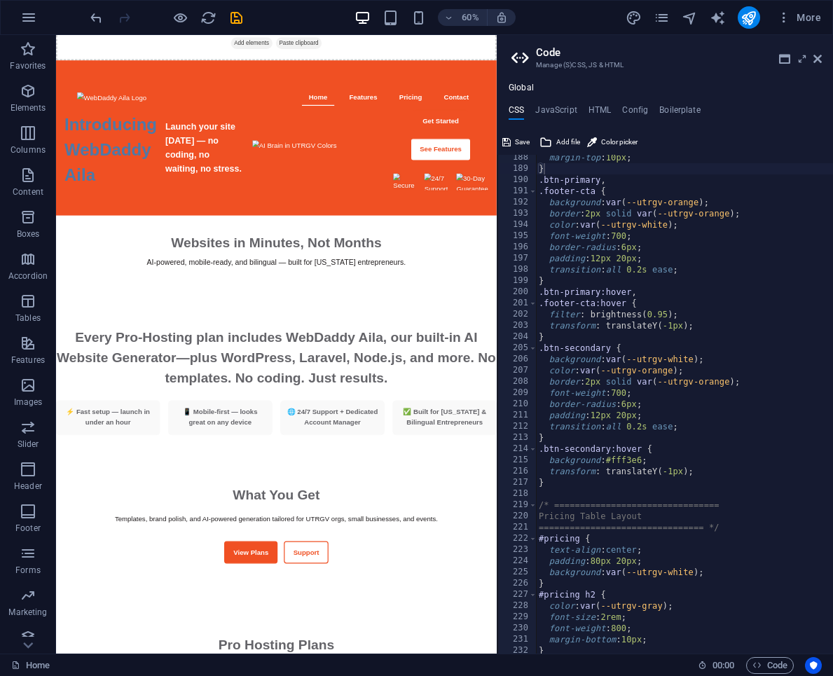
scroll to position [0, 0]
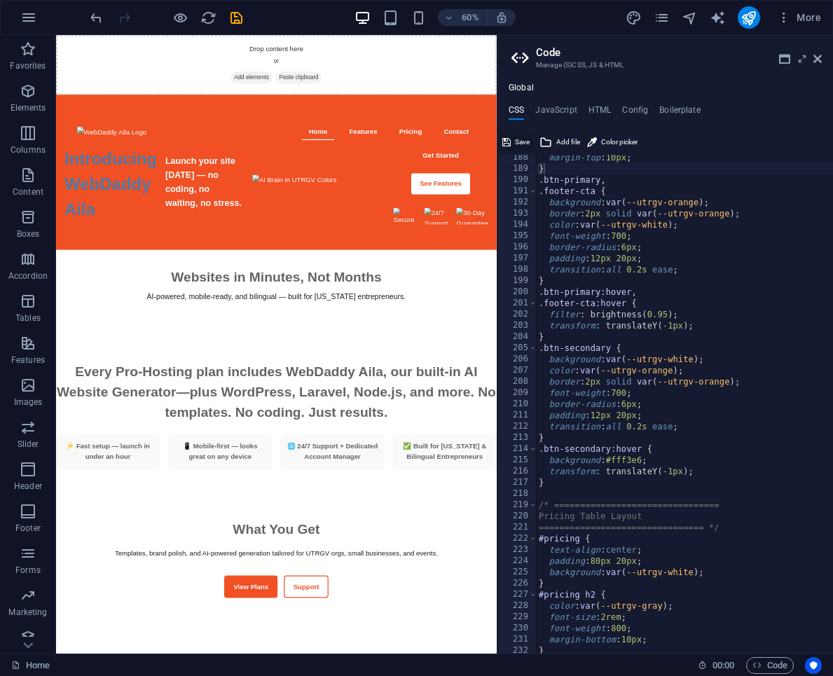
click at [524, 137] on span "Save" at bounding box center [522, 142] width 15 height 17
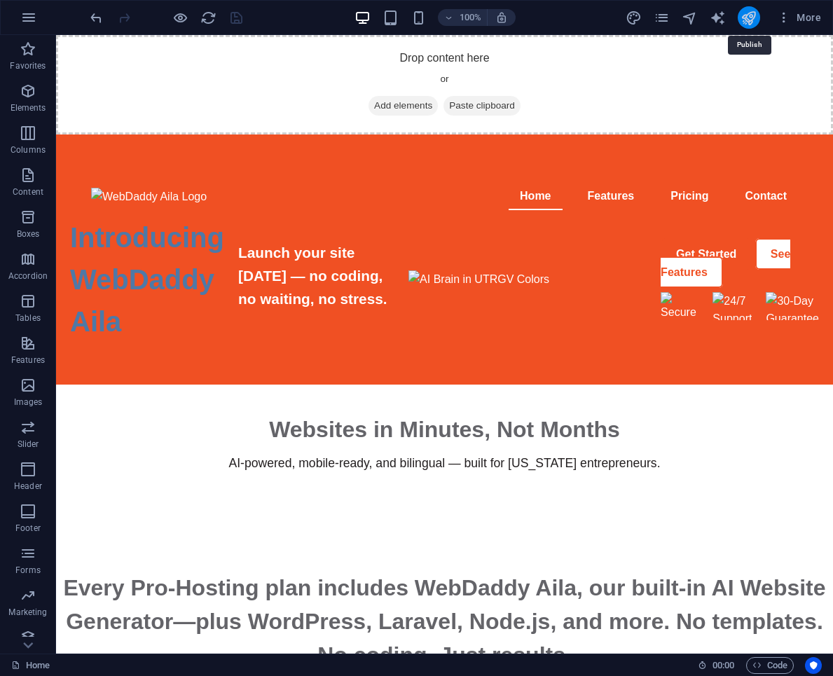
click at [751, 13] on icon "publish" at bounding box center [748, 18] width 16 height 16
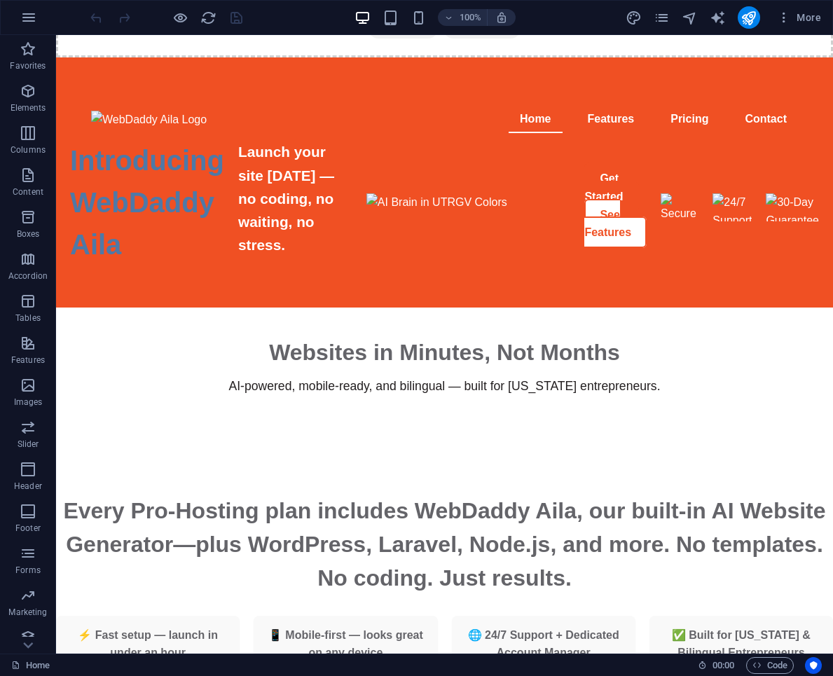
scroll to position [29, 0]
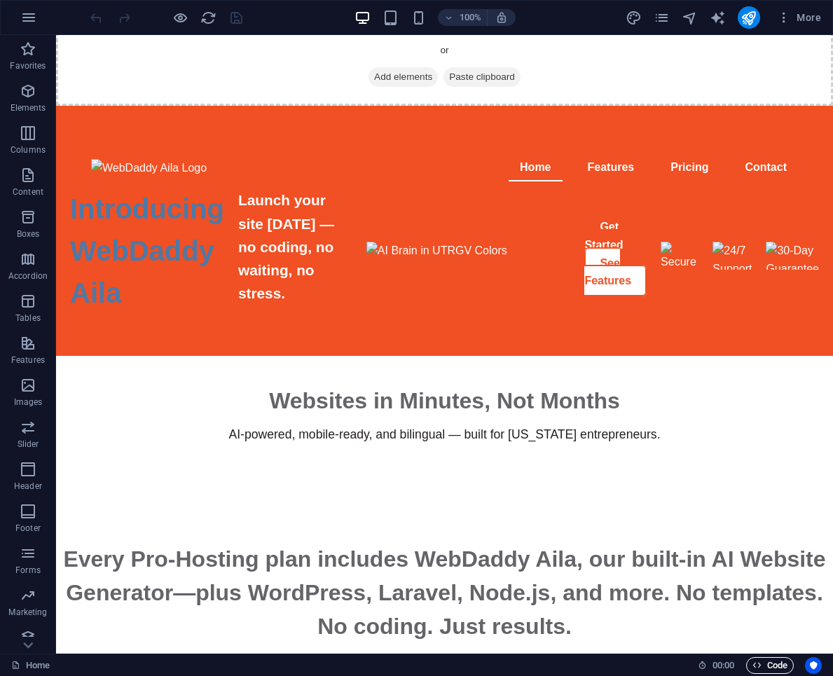
click at [761, 666] on span "Code" at bounding box center [769, 665] width 35 height 17
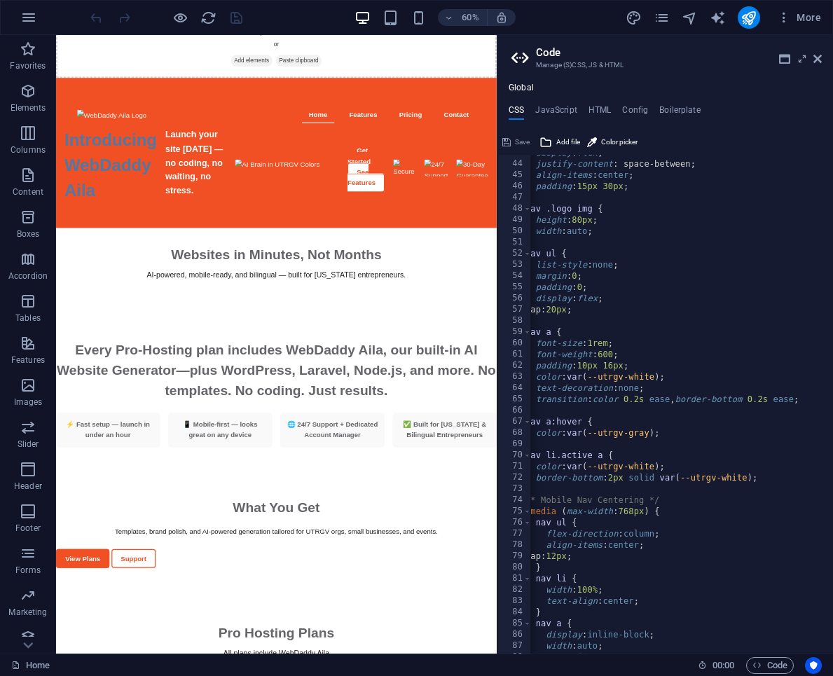
scroll to position [0, 8]
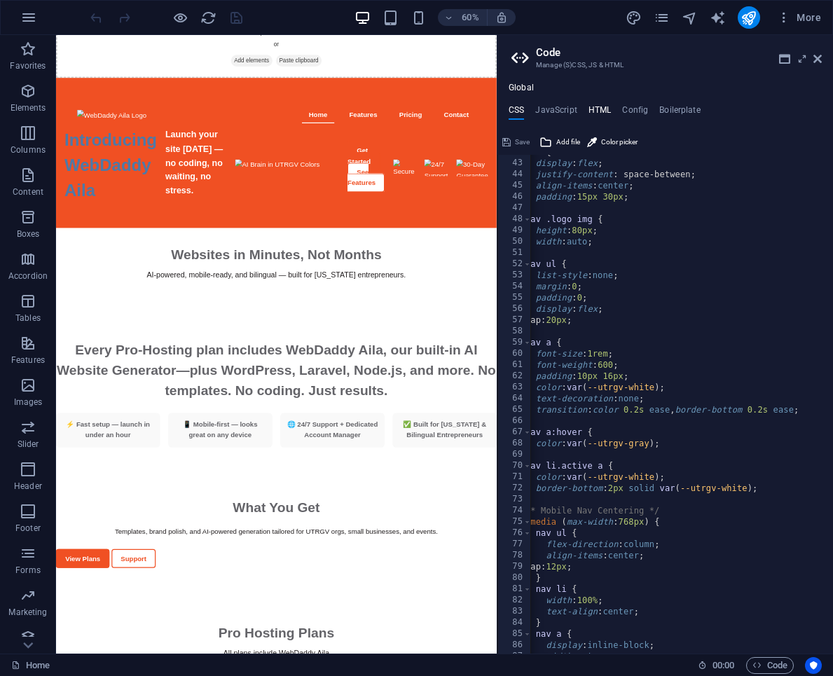
click at [595, 106] on h4 "HTML" at bounding box center [599, 112] width 23 height 15
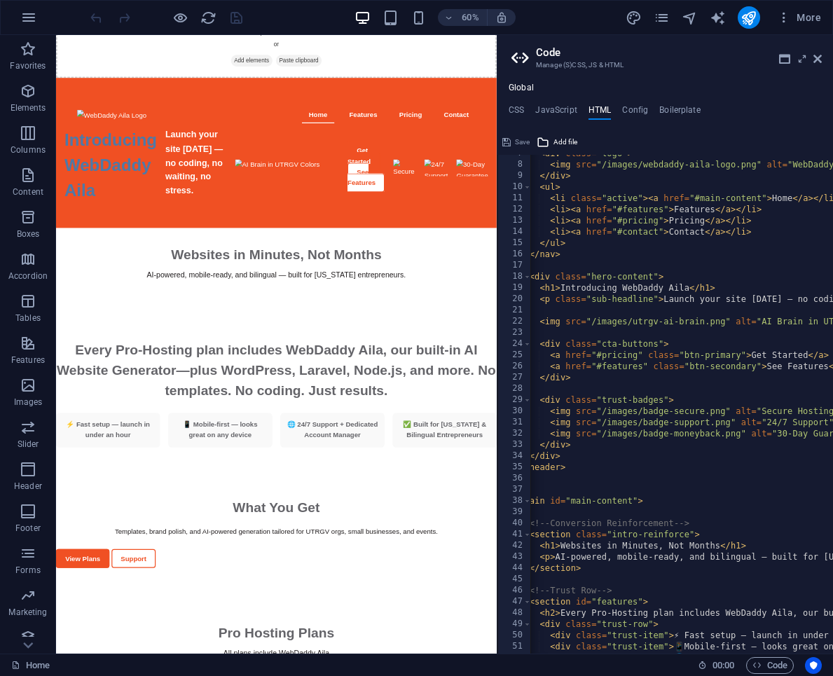
scroll to position [0, 15]
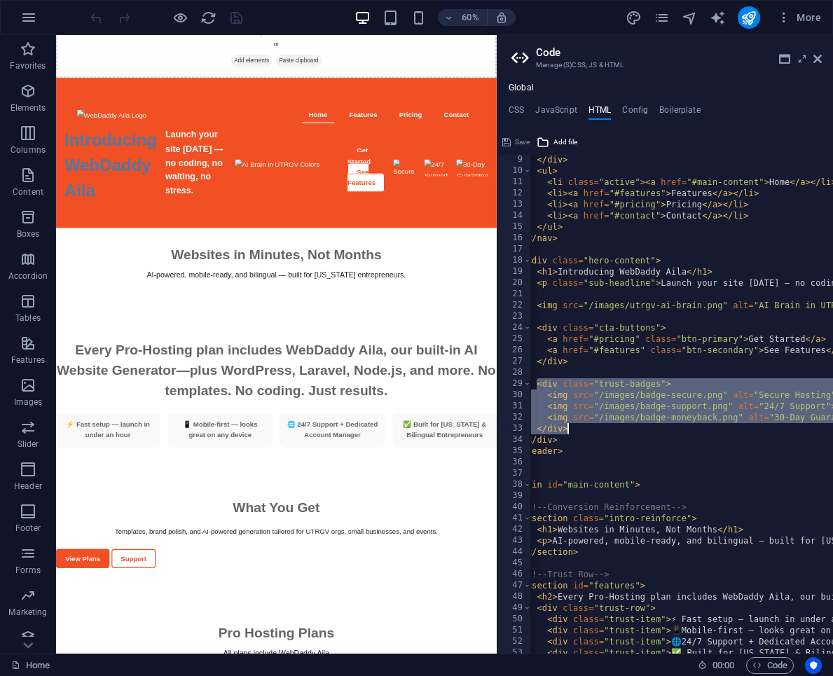
drag, startPoint x: 538, startPoint y: 384, endPoint x: 605, endPoint y: 425, distance: 78.9
click at [209, 13] on icon "reload" at bounding box center [208, 18] width 16 height 16
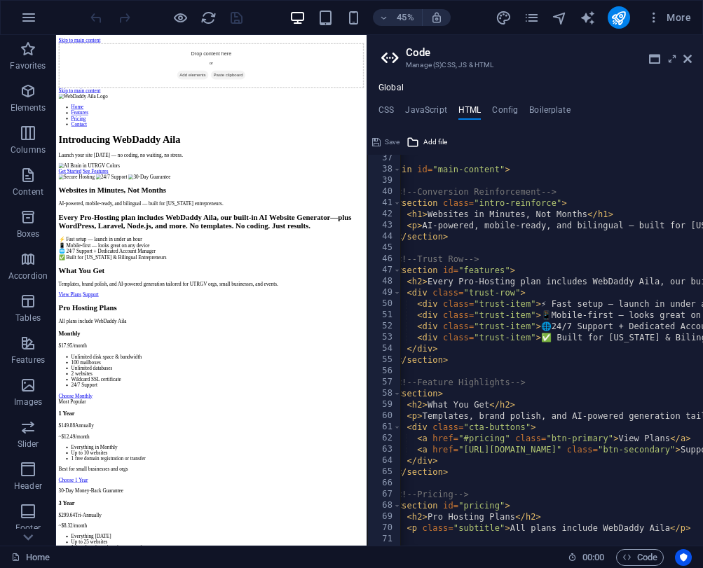
scroll to position [0, 9]
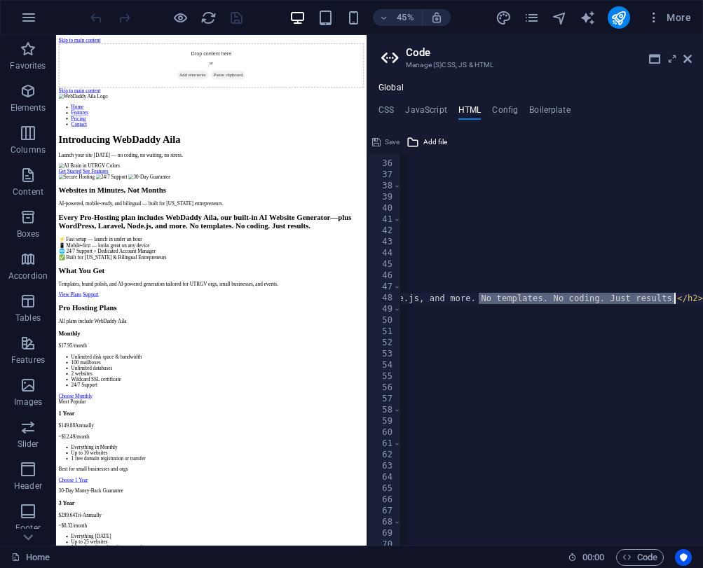
drag, startPoint x: 479, startPoint y: 300, endPoint x: 672, endPoint y: 303, distance: 192.7
click at [672, 303] on div "</ header > < main id = "main-content" > <!-- Conversion Reinforcement --> < se…" at bounding box center [247, 353] width 911 height 413
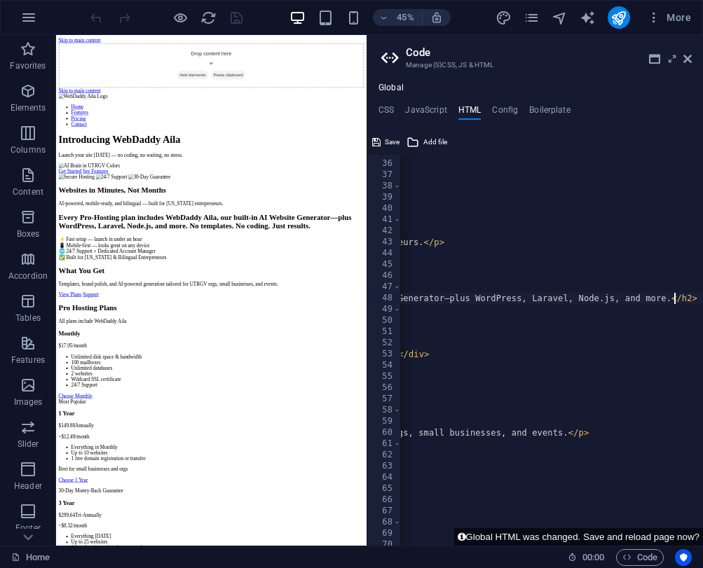
type textarea "<h2>Every Pro‑Hosting plan includes WebDaddy Aila, our built‑in AI Website Gene…"
click at [385, 142] on span "Save" at bounding box center [392, 142] width 15 height 17
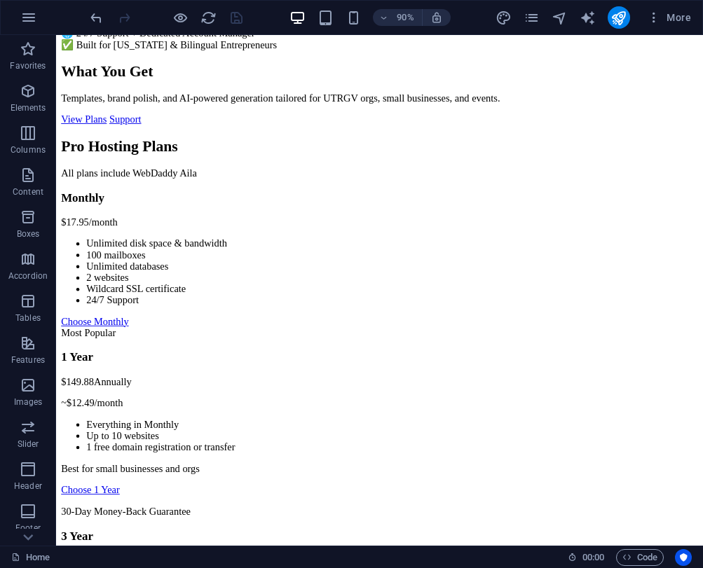
scroll to position [488, 0]
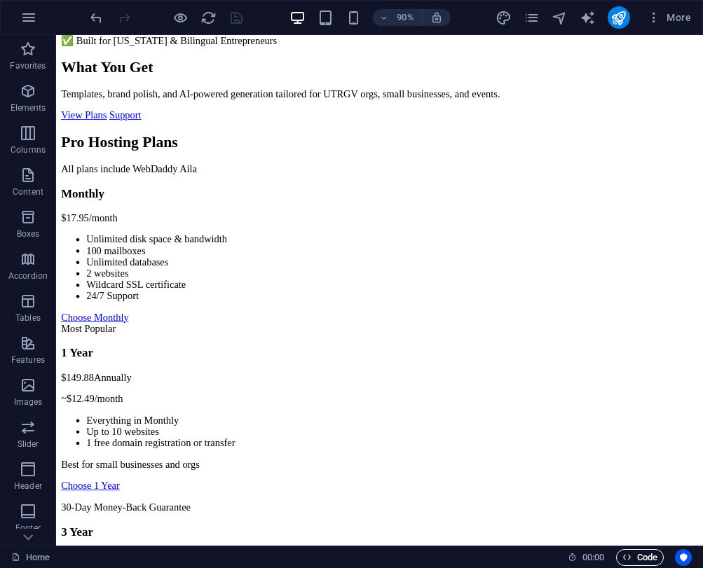
click at [633, 552] on span "Code" at bounding box center [639, 557] width 35 height 17
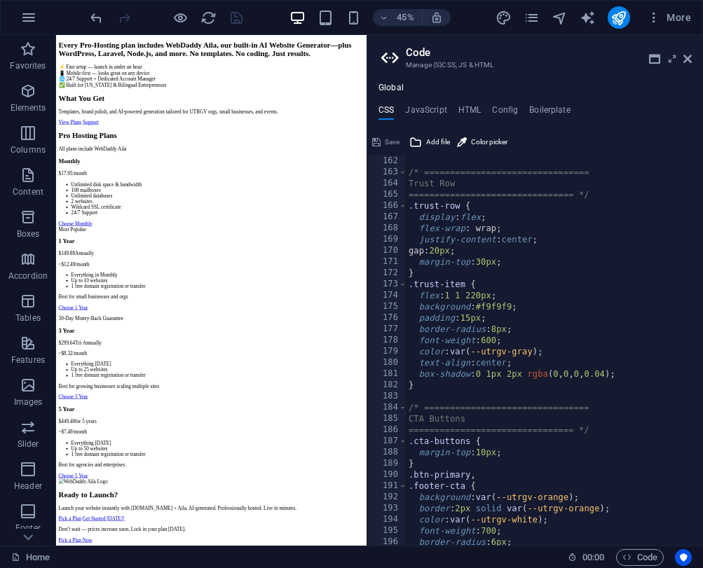
scroll to position [1804, 0]
click at [565, 391] on div "} /* ================================ Trust Row ===============================…" at bounding box center [563, 350] width 314 height 413
type textarea "}"
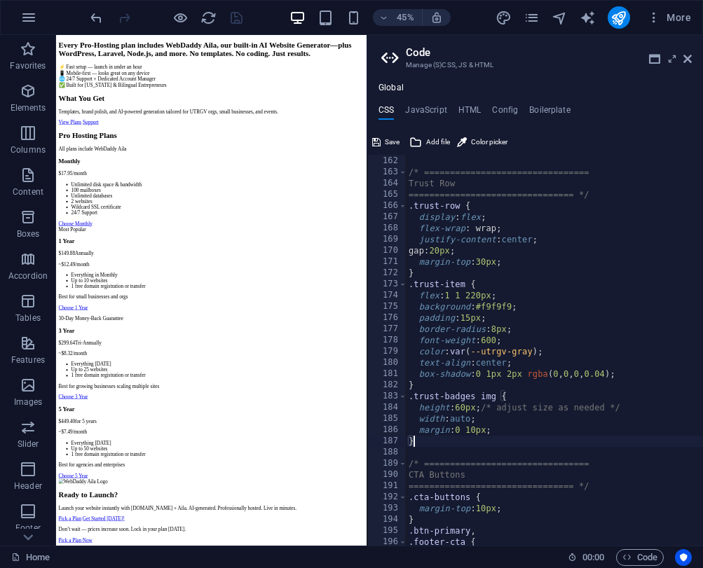
scroll to position [392, 0]
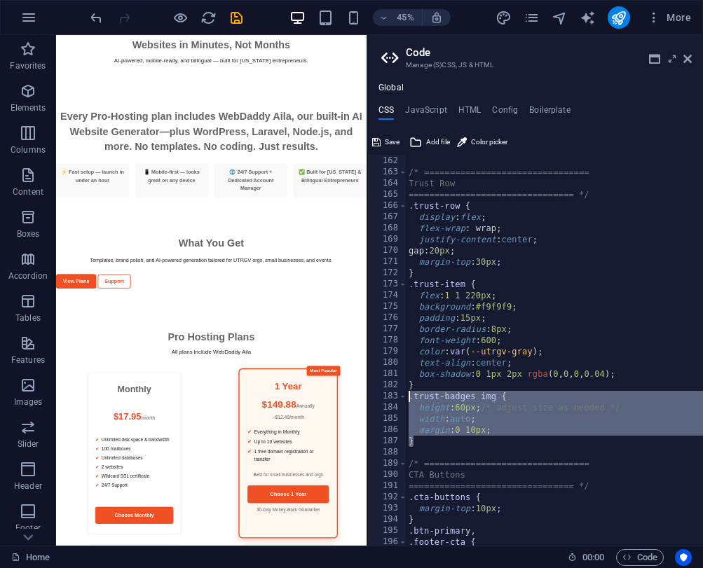
drag, startPoint x: 421, startPoint y: 442, endPoint x: 396, endPoint y: 399, distance: 49.6
click at [396, 399] on div "} 161 162 163 164 165 166 167 168 169 170 171 172 173 174 175 176 177 178 179 1…" at bounding box center [535, 350] width 336 height 391
type textarea ".trust-badges img { height: 60px; /* adjust size as needed */"
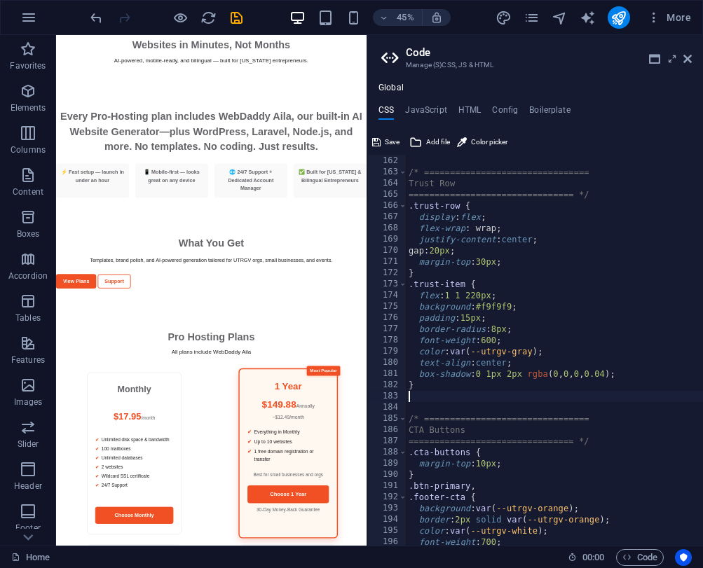
type textarea "}"
paste textarea "}"
type textarea "}"
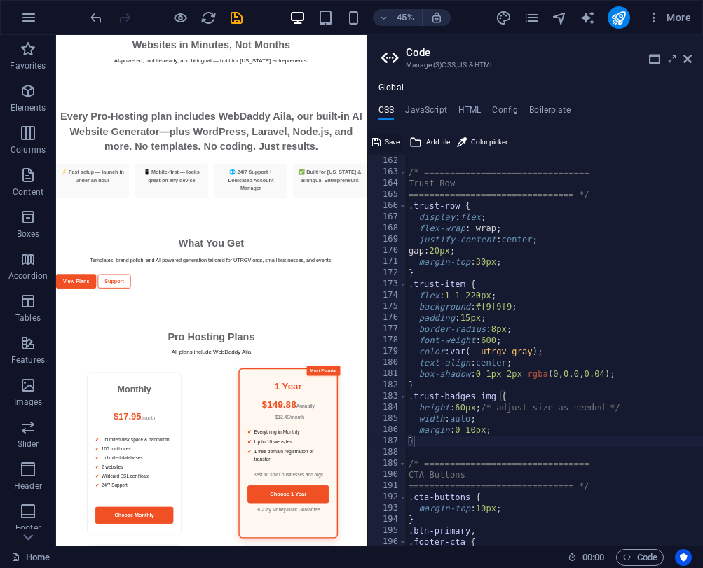
click at [397, 137] on span "Save" at bounding box center [392, 142] width 15 height 17
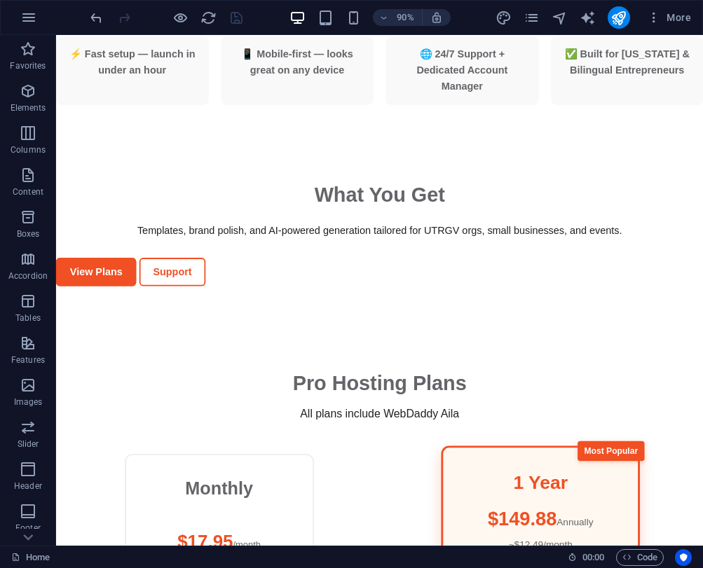
scroll to position [678, 0]
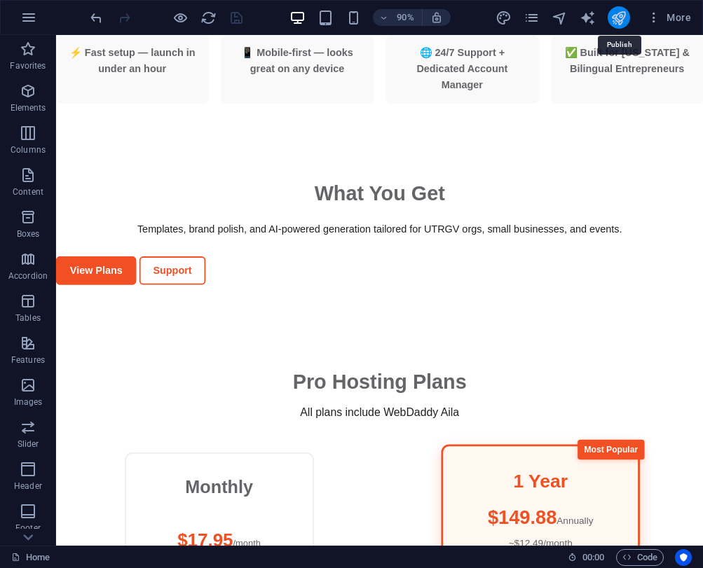
click at [619, 15] on icon "publish" at bounding box center [618, 18] width 16 height 16
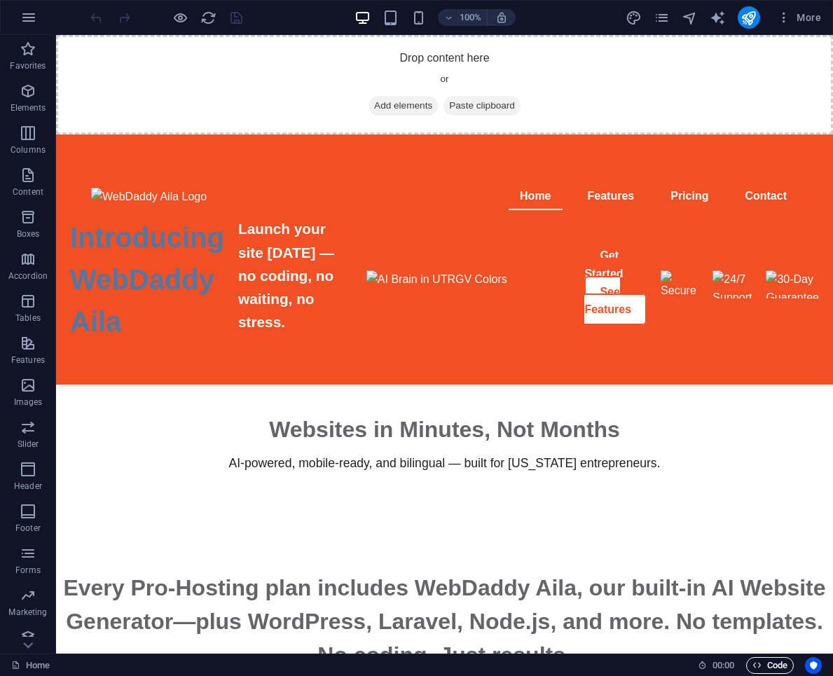
click at [768, 669] on span "Code" at bounding box center [769, 665] width 35 height 17
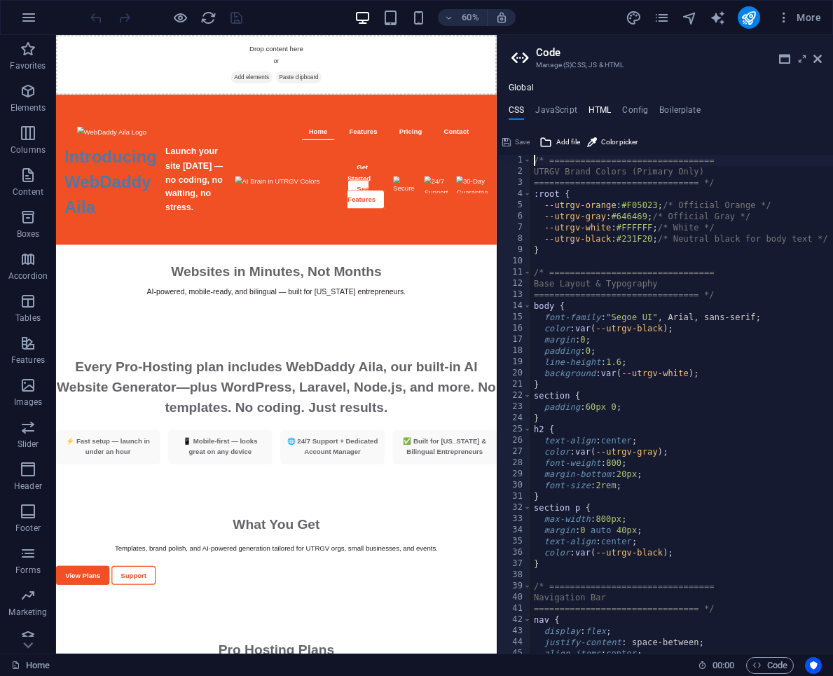
click at [602, 105] on h4 "HTML" at bounding box center [599, 112] width 23 height 15
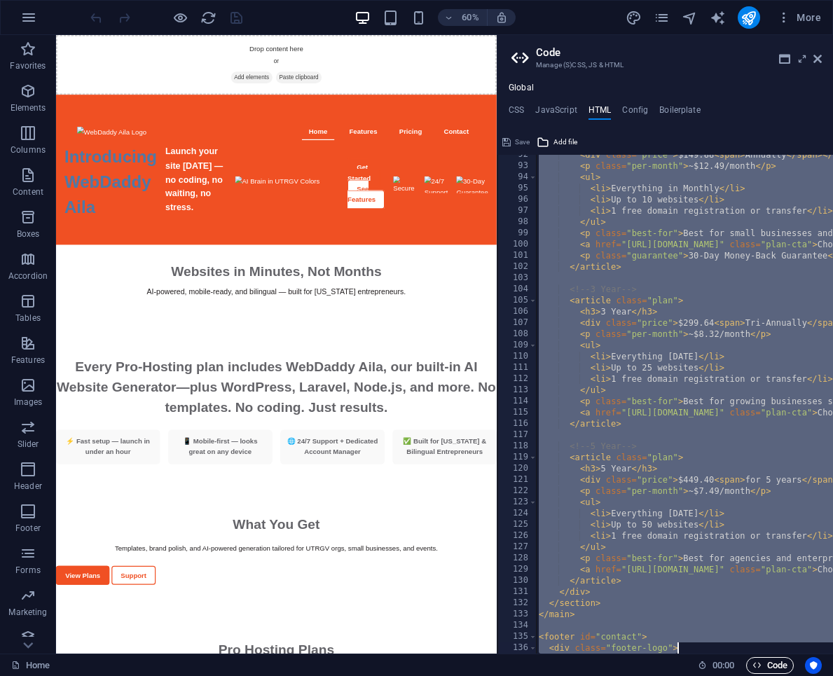
scroll to position [1227, 0]
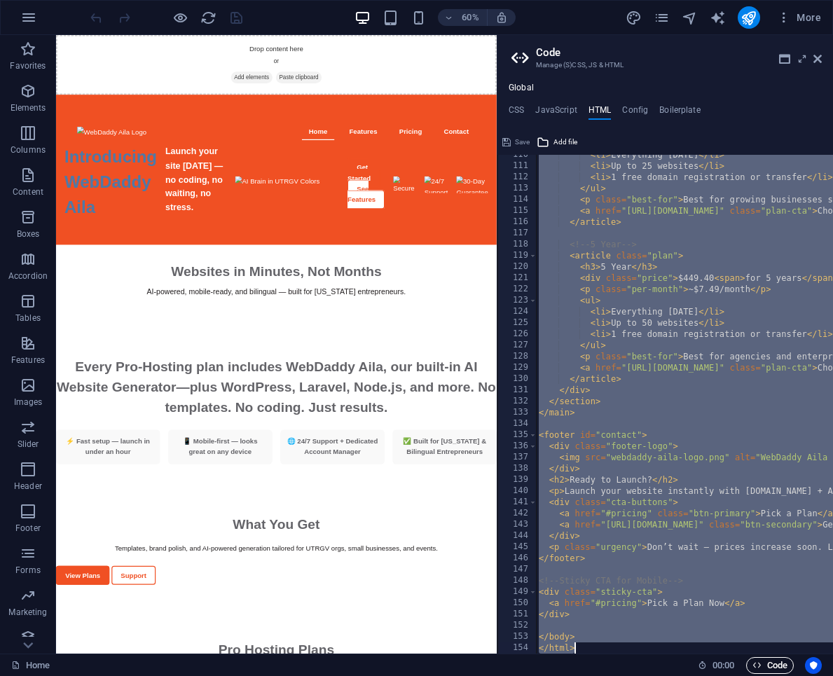
drag, startPoint x: 640, startPoint y: 178, endPoint x: 764, endPoint y: 673, distance: 509.9
click at [764, 654] on div "Home Favorites Elements Columns Content Boxes Accordion Tables Features Images …" at bounding box center [416, 344] width 833 height 619
paste textarea "a href="#main-content" class="wv-link-content button">Skip to main content</a"
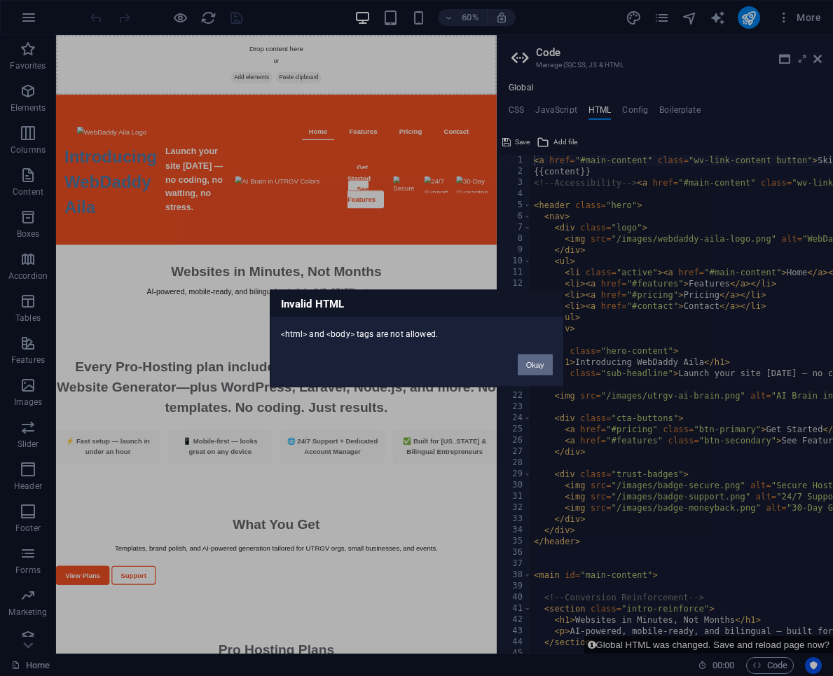
click at [542, 371] on button "Okay" at bounding box center [535, 364] width 35 height 21
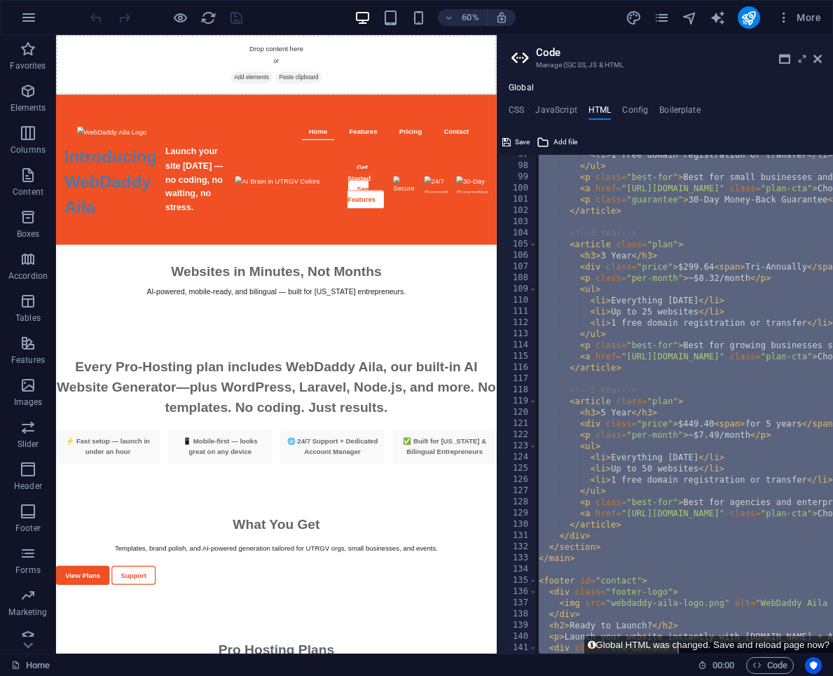
scroll to position [1227, 0]
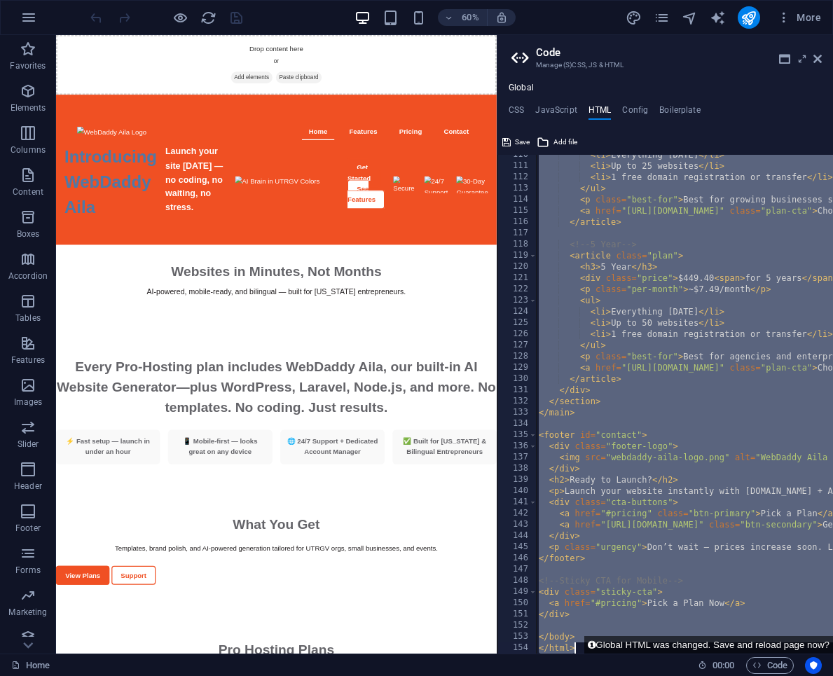
drag, startPoint x: 647, startPoint y: 181, endPoint x: 684, endPoint y: 678, distance: 498.0
click at [684, 675] on html "Introducing WebDaddy Aila – AI Website Generator Home Favorites Elements Column…" at bounding box center [416, 338] width 833 height 676
paste textarea
type textarea "</html>"
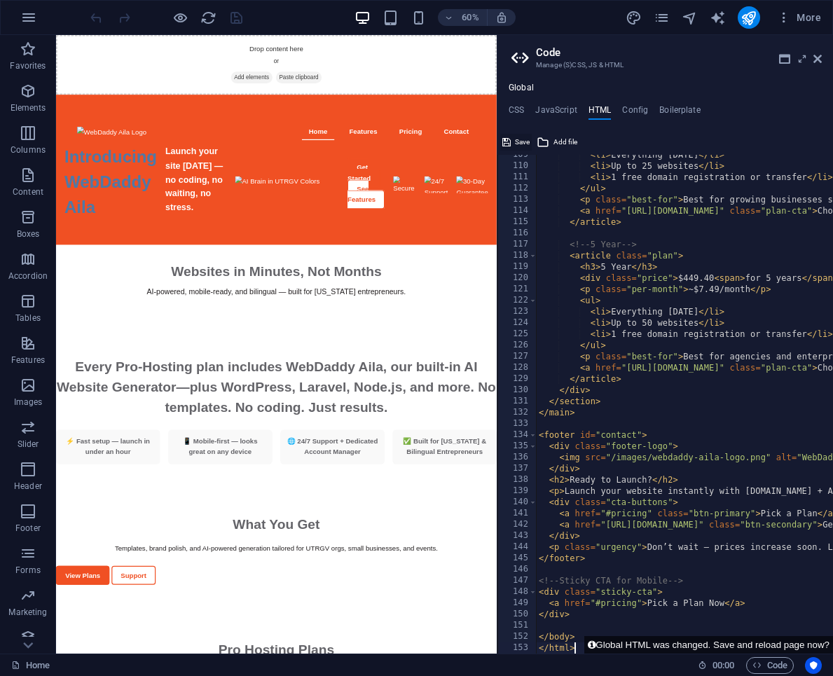
click at [520, 142] on span "Save" at bounding box center [522, 142] width 15 height 17
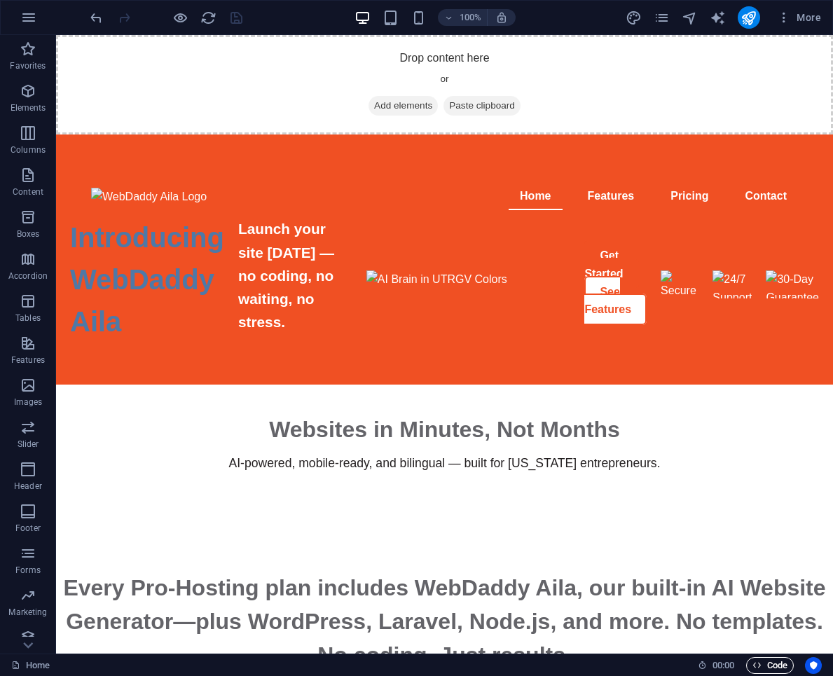
click at [754, 668] on icon "button" at bounding box center [756, 665] width 9 height 9
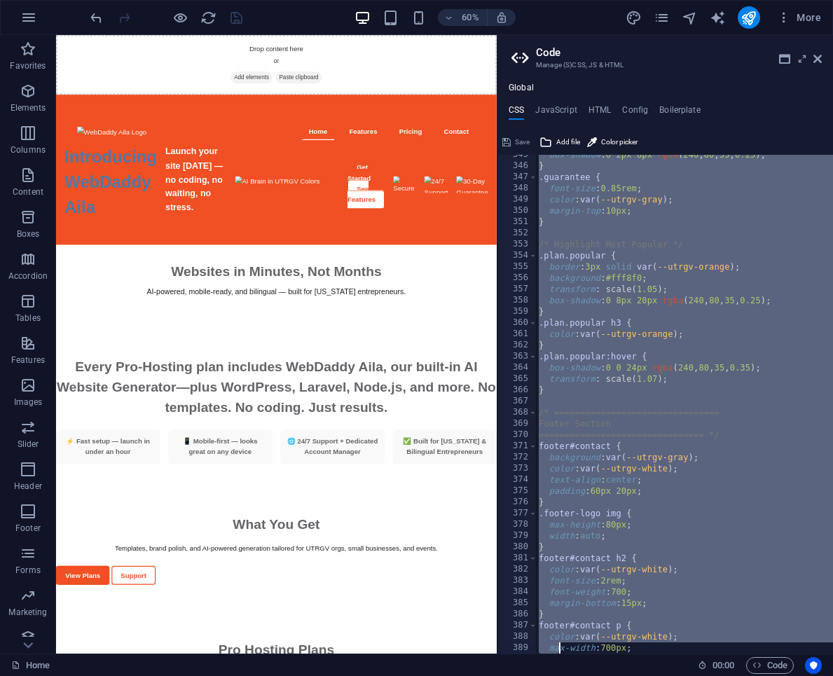
scroll to position [4254, 0]
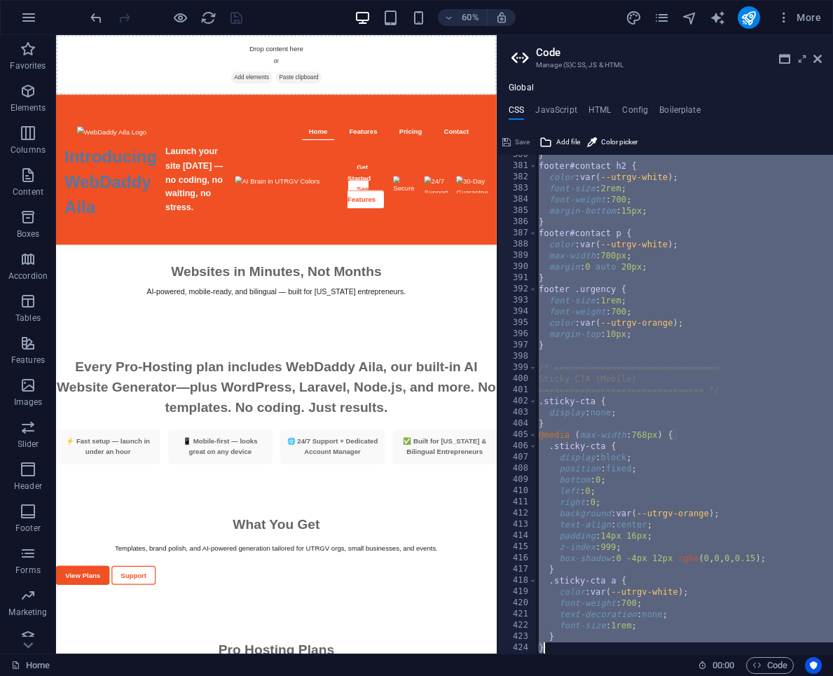
drag, startPoint x: 535, startPoint y: 158, endPoint x: 560, endPoint y: 678, distance: 520.4
click at [560, 675] on html "Introducing WebDaddy Aila – AI Website Generator Home Favorites Elements Column…" at bounding box center [416, 338] width 833 height 676
type textarea "} }"
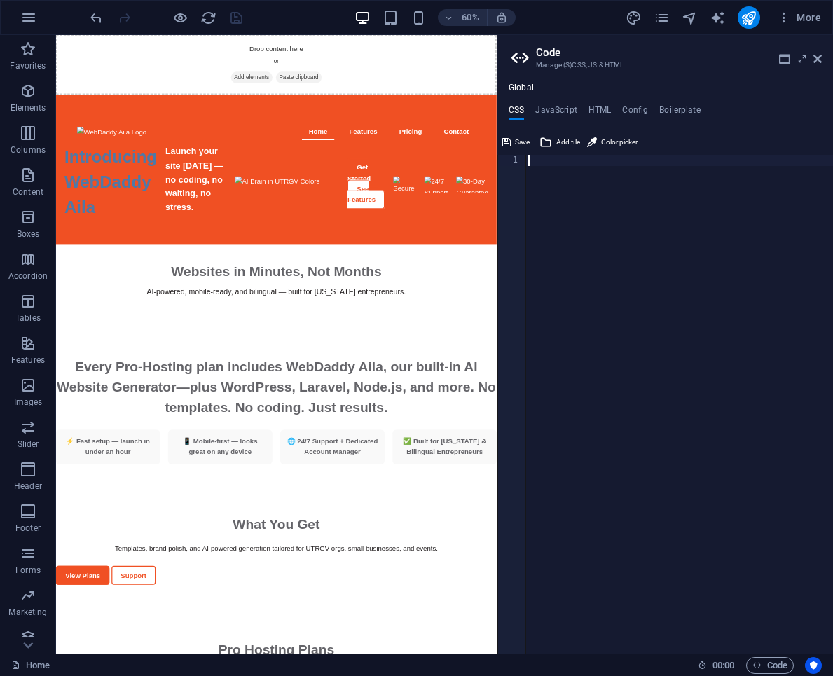
scroll to position [5206, 0]
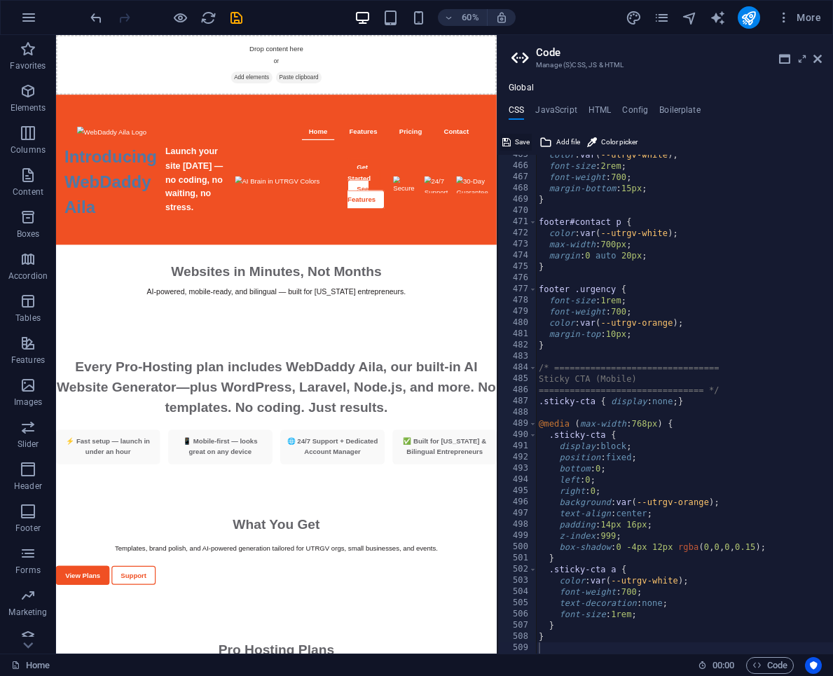
click at [520, 143] on span "Save" at bounding box center [522, 142] width 15 height 17
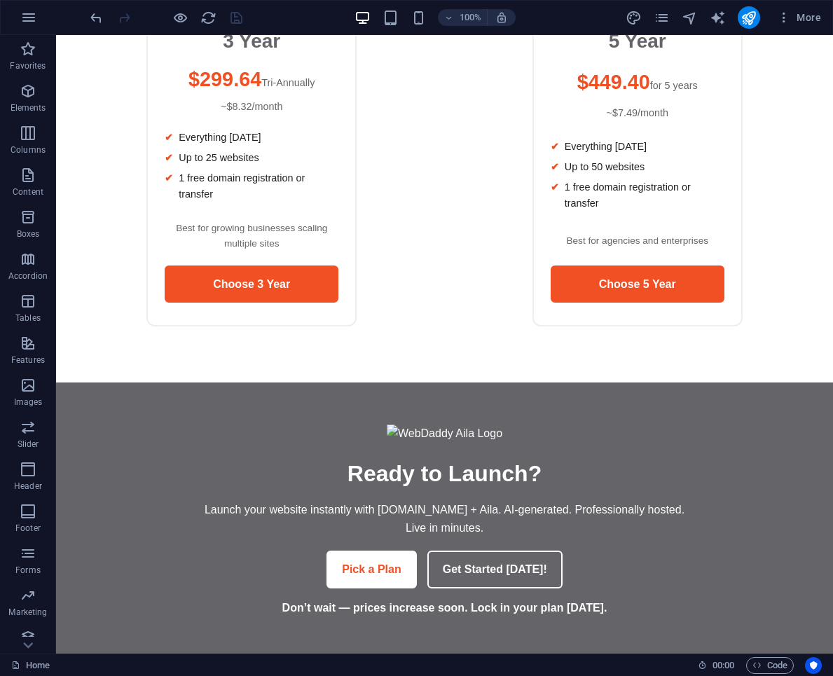
scroll to position [1635, 0]
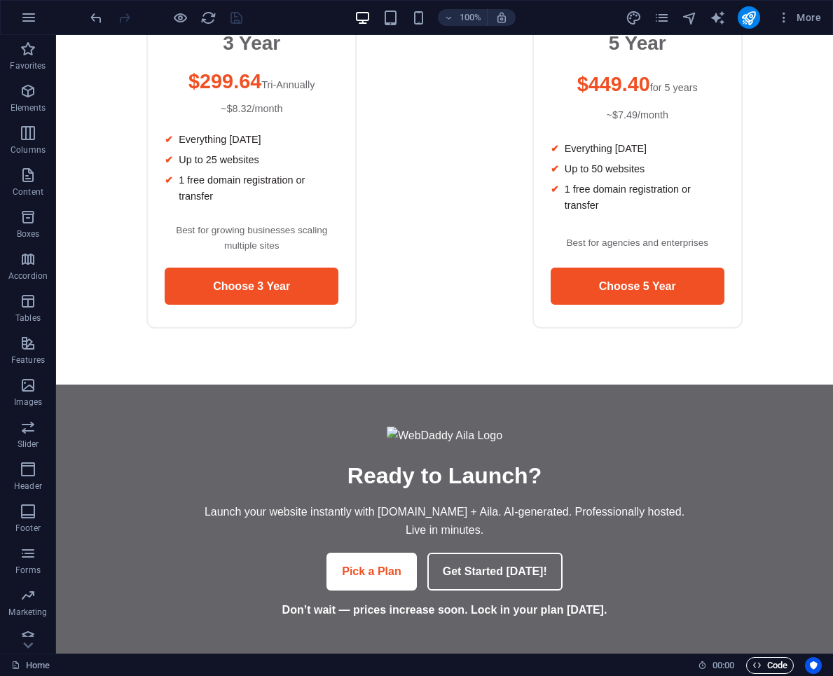
click at [760, 659] on span "Code" at bounding box center [769, 665] width 35 height 17
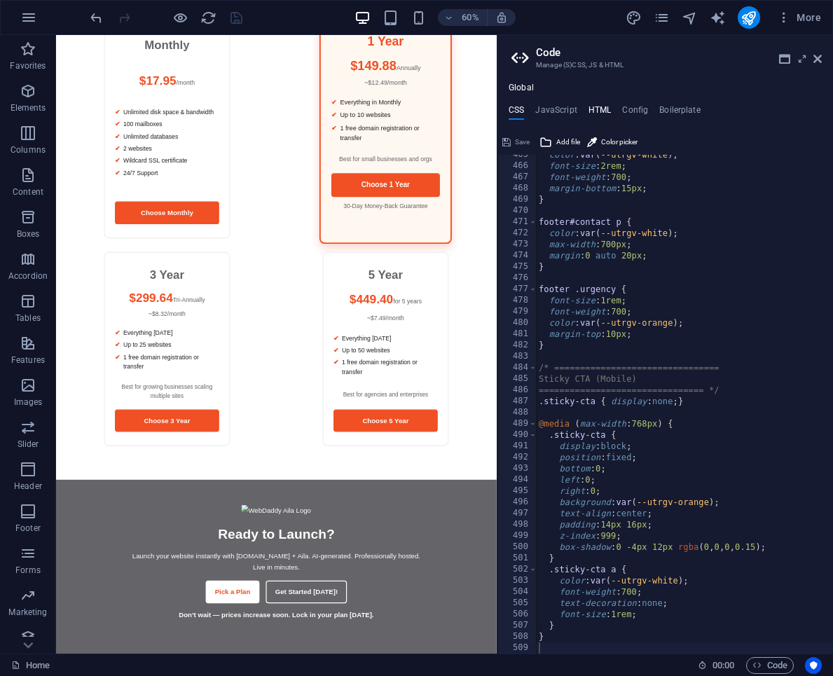
click at [605, 109] on h4 "HTML" at bounding box center [599, 112] width 23 height 15
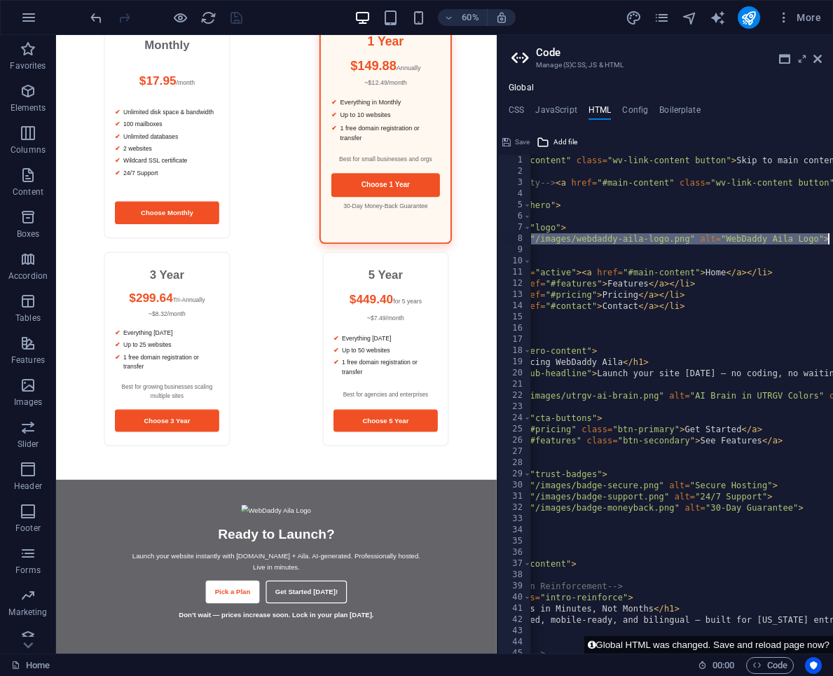
scroll to position [0, 81]
drag, startPoint x: 537, startPoint y: 240, endPoint x: 867, endPoint y: 244, distance: 329.3
click at [832, 244] on html "Introducing WebDaddy Aila – AI Website Generator Home Favorites Elements Column…" at bounding box center [416, 338] width 833 height 676
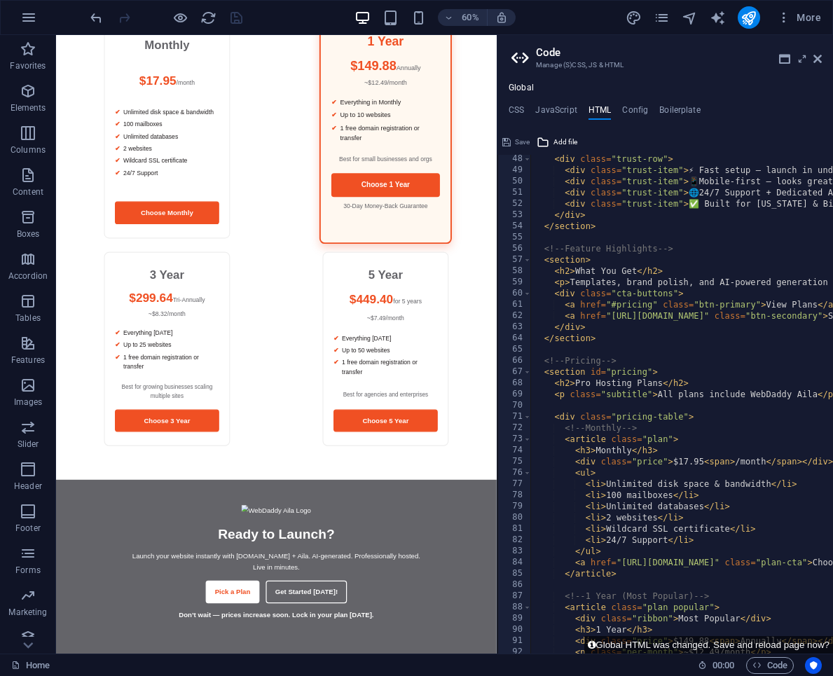
scroll to position [1216, 0]
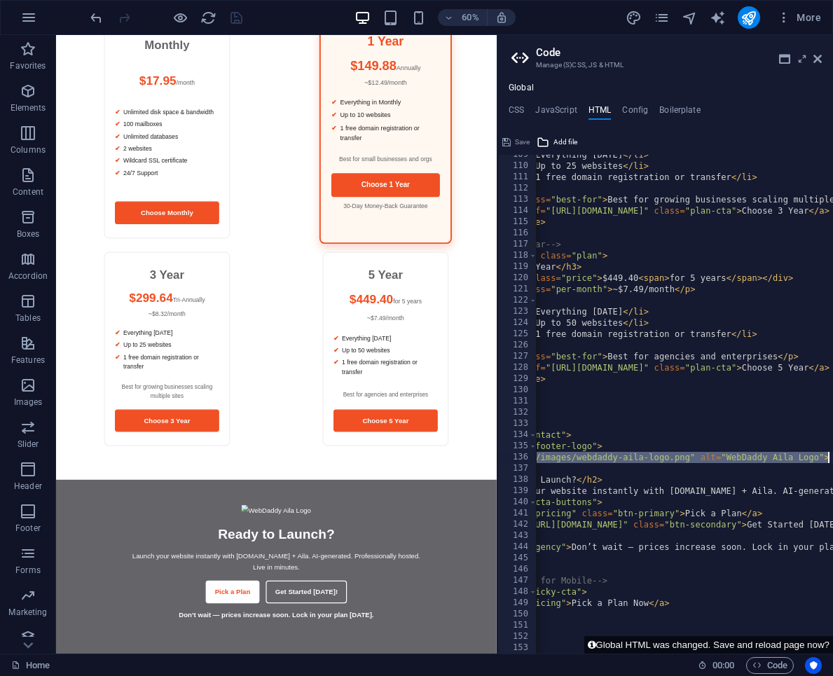
drag, startPoint x: 559, startPoint y: 459, endPoint x: 873, endPoint y: 462, distance: 313.9
click at [832, 462] on html "Introducing WebDaddy Aila – AI Website Generator Home Favorites Elements Column…" at bounding box center [416, 338] width 833 height 676
type textarea "<img src="/images/webdaddy-aila-logo.png" alt="WebDaddy Aila Logo">"
click at [522, 142] on span "Save" at bounding box center [522, 142] width 15 height 17
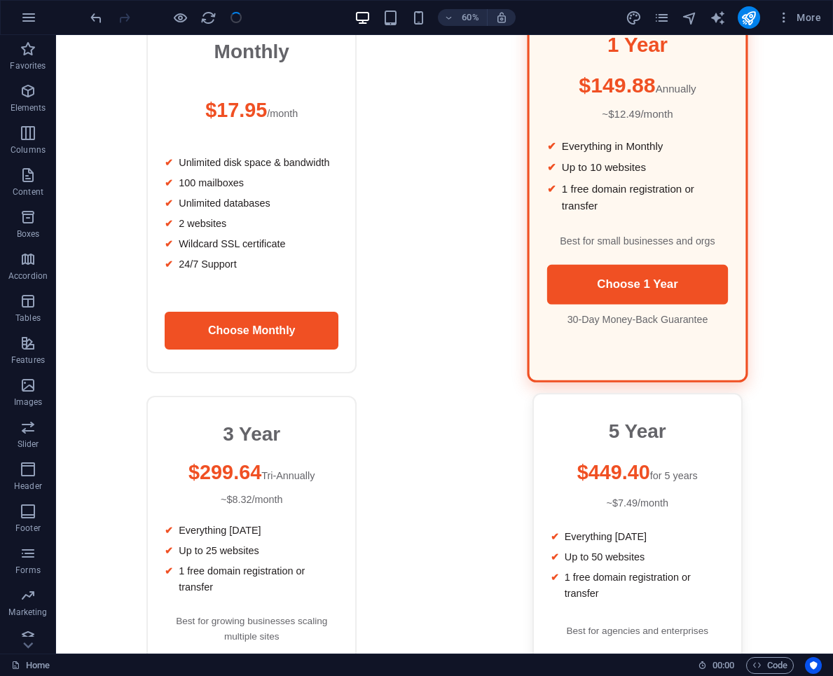
scroll to position [1635, 0]
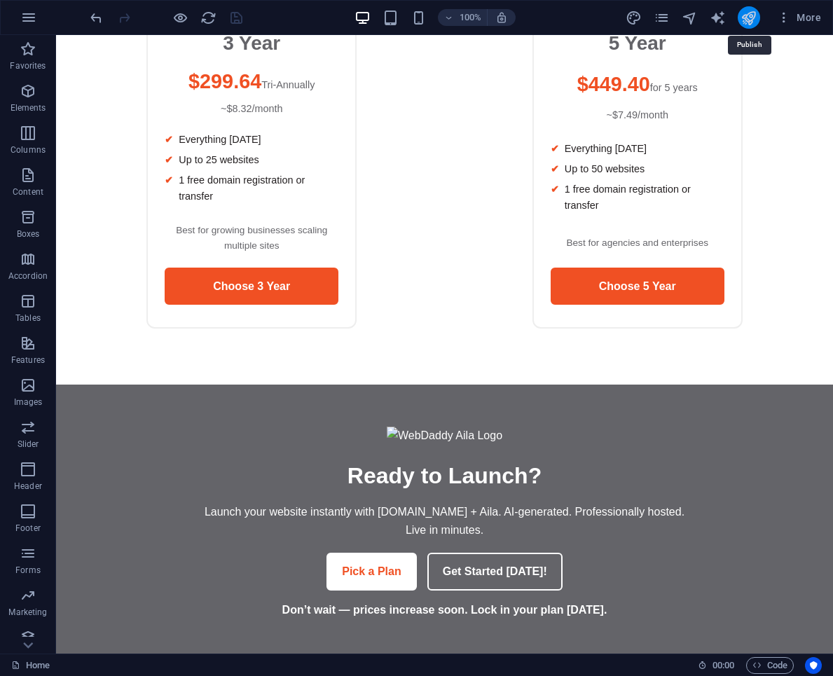
click at [749, 20] on icon "publish" at bounding box center [748, 18] width 16 height 16
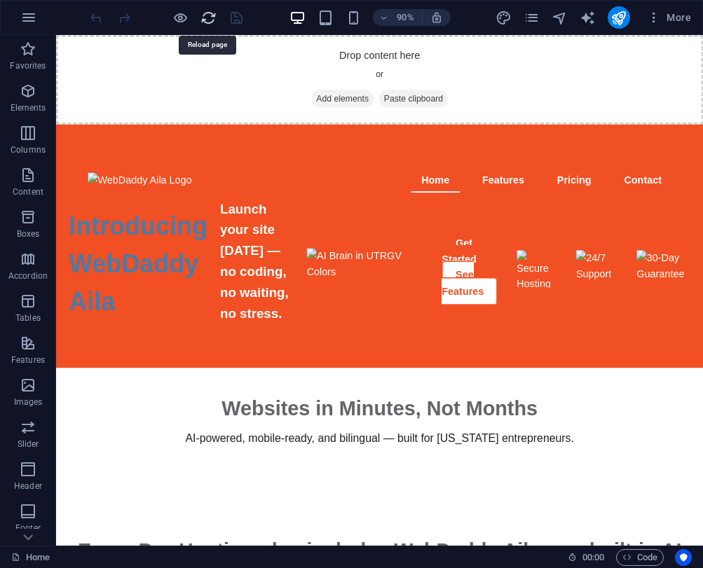
click at [209, 20] on icon "reload" at bounding box center [208, 18] width 16 height 16
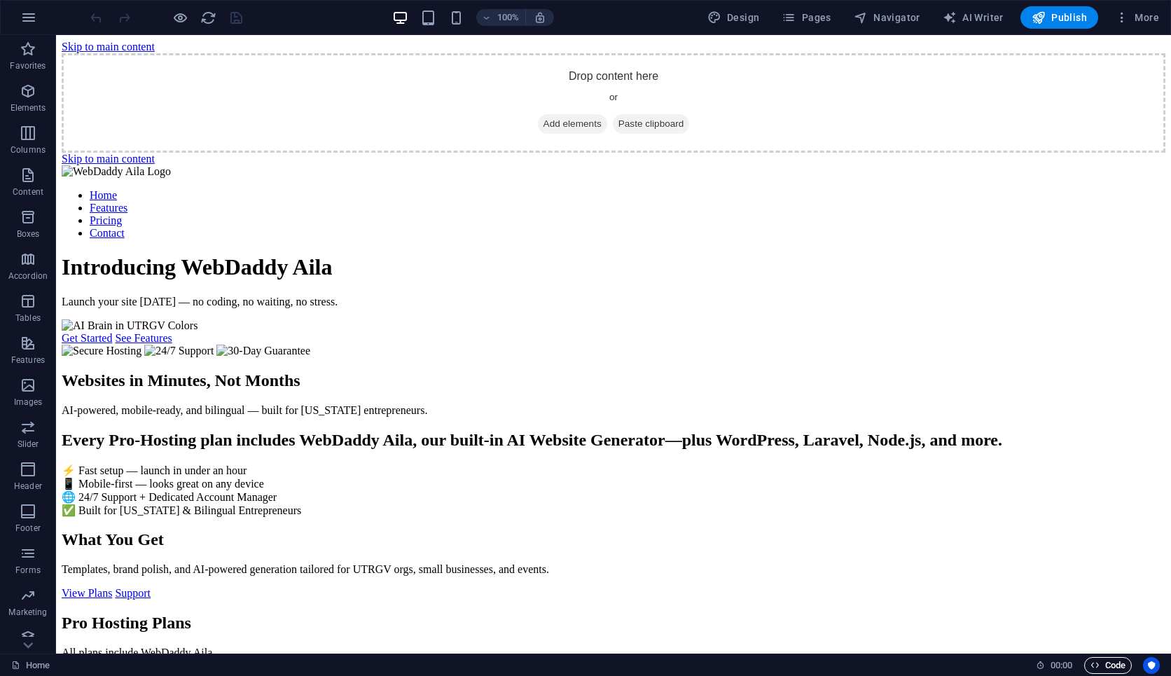
click at [702, 567] on span "Code" at bounding box center [1108, 665] width 35 height 17
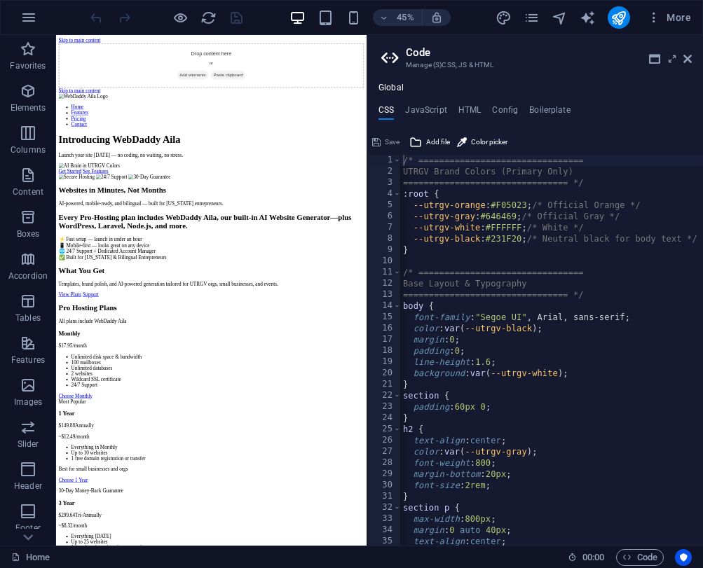
scroll to position [0, 1]
click at [466, 108] on h4 "HTML" at bounding box center [469, 112] width 23 height 15
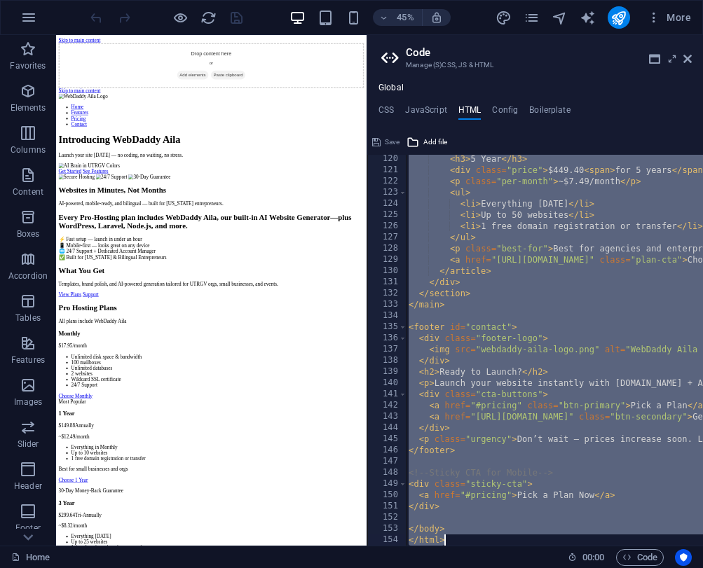
scroll to position [1335, 0]
drag, startPoint x: 517, startPoint y: 183, endPoint x: 503, endPoint y: 639, distance: 456.3
click at [503, 567] on html "Introducing WebDaddy Aila – AI Website Generator Home Favorites Elements Column…" at bounding box center [351, 284] width 703 height 568
paste textarea "```"
type textarea "```"
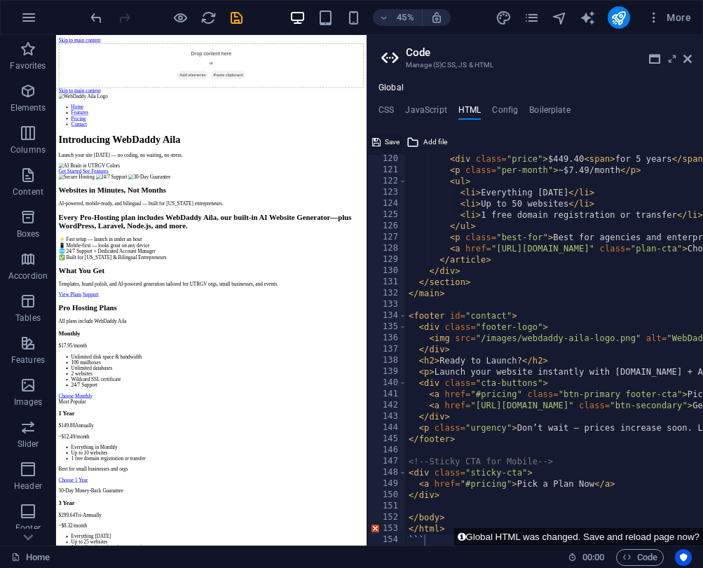
click at [383, 139] on button "Save" at bounding box center [386, 142] width 32 height 17
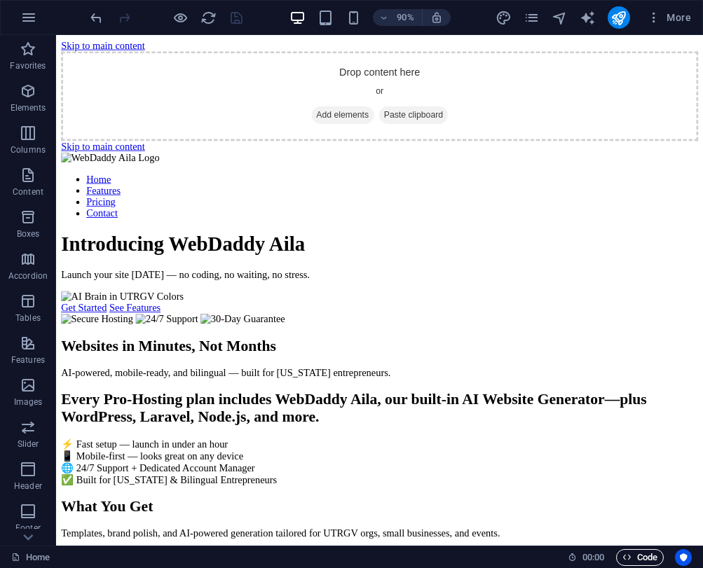
click at [643, 563] on span "Code" at bounding box center [639, 557] width 35 height 17
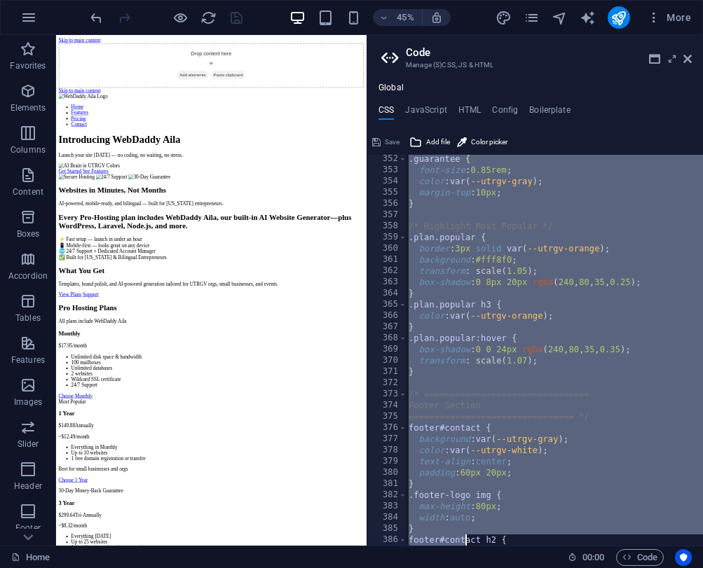
scroll to position [4418, 0]
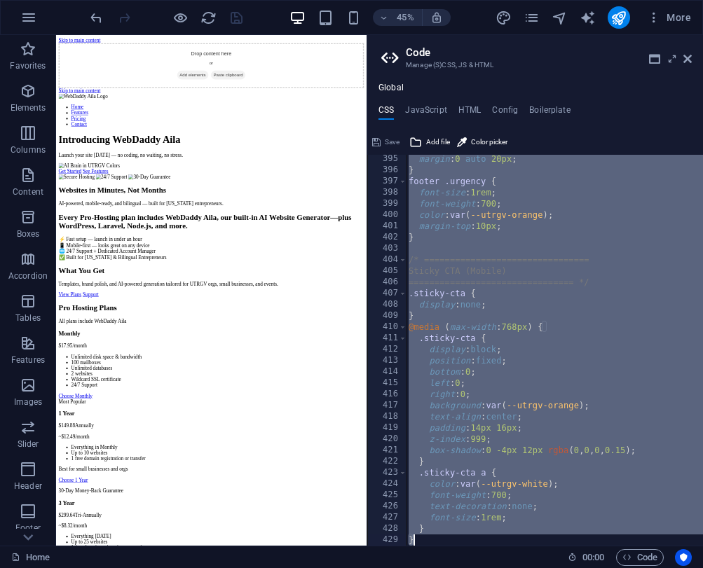
drag, startPoint x: 404, startPoint y: 161, endPoint x: 466, endPoint y: 661, distance: 504.0
click at [466, 567] on html "Introducing WebDaddy Aila – AI Website Generator Home Favorites Elements Column…" at bounding box center [351, 284] width 703 height 568
type textarea "transform"
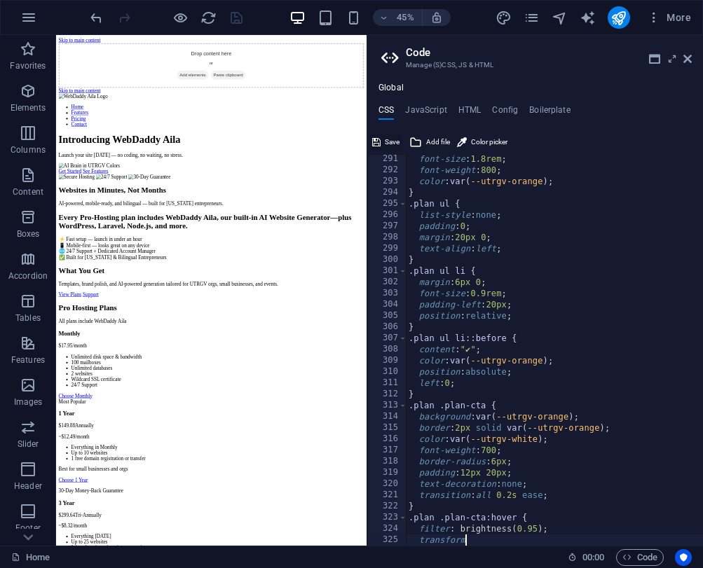
click at [391, 142] on span "Save" at bounding box center [392, 142] width 15 height 17
click at [616, 18] on icon "publish" at bounding box center [618, 18] width 16 height 16
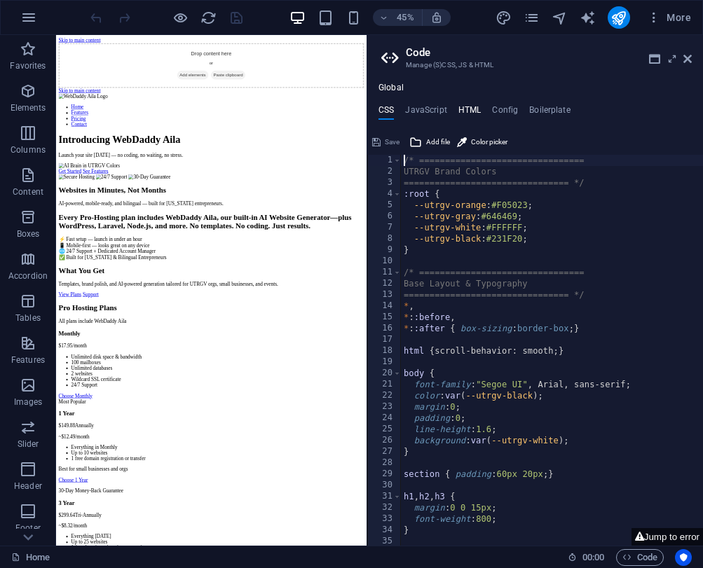
click at [470, 109] on h4 "HTML" at bounding box center [469, 112] width 23 height 15
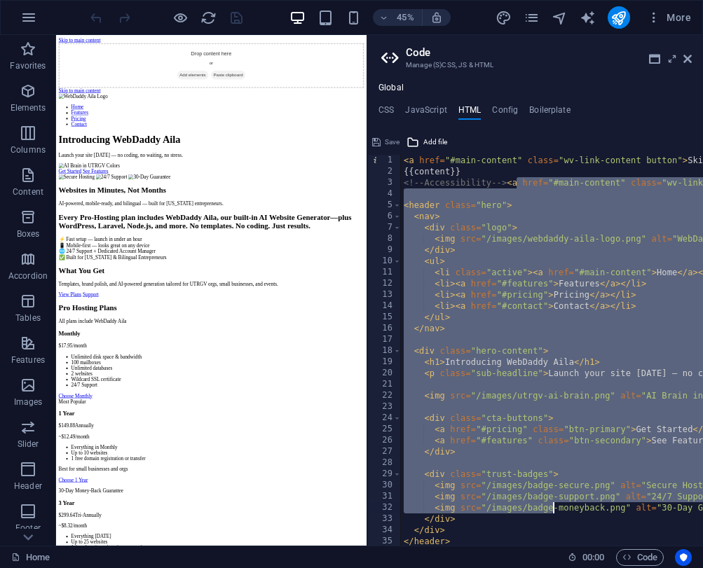
drag, startPoint x: 518, startPoint y: 184, endPoint x: 555, endPoint y: 504, distance: 322.9
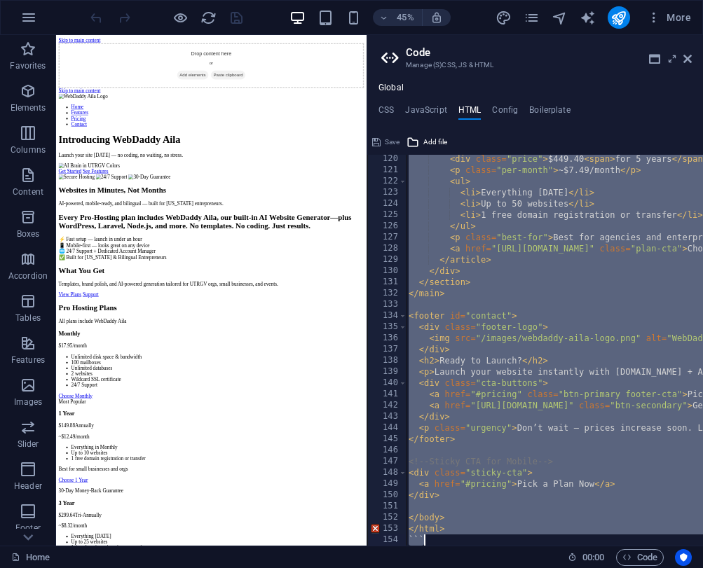
scroll to position [1335, 0]
drag, startPoint x: 518, startPoint y: 183, endPoint x: 500, endPoint y: 572, distance: 389.2
click at [500, 567] on html "Introducing WebDaddy Aila – AI Website Generator Home Favorites Elements Column…" at bounding box center [351, 284] width 703 height 568
paste textarea
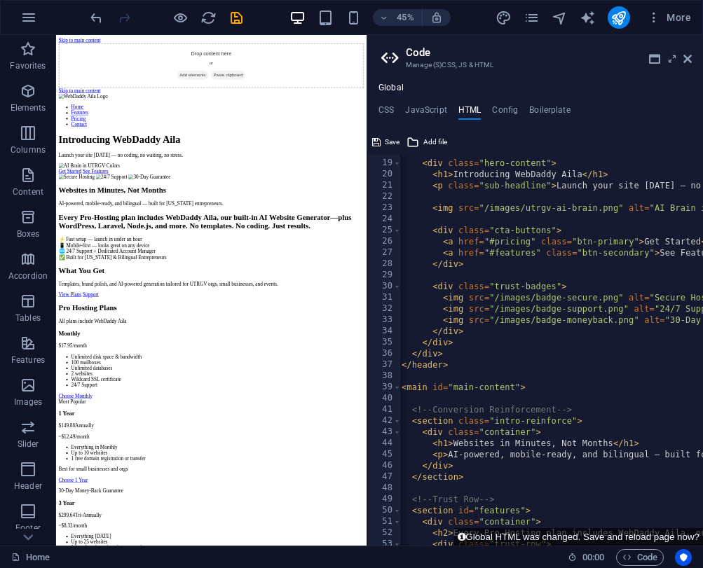
scroll to position [0, 0]
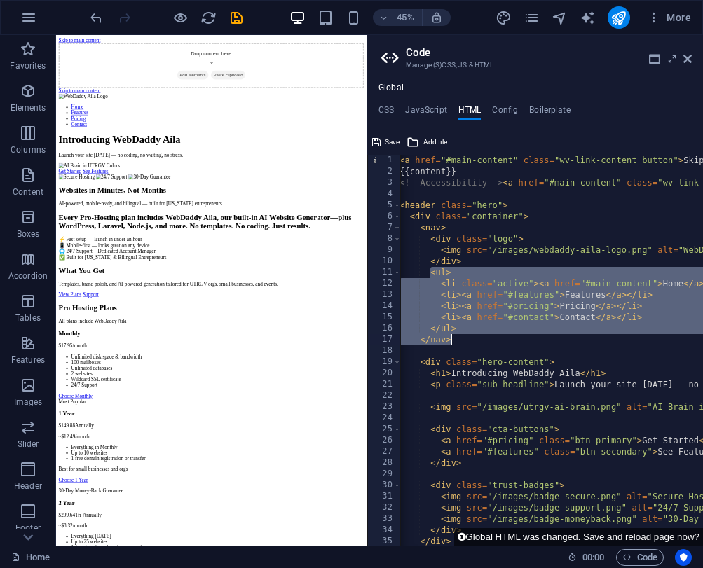
drag, startPoint x: 430, startPoint y: 273, endPoint x: 464, endPoint y: 343, distance: 78.6
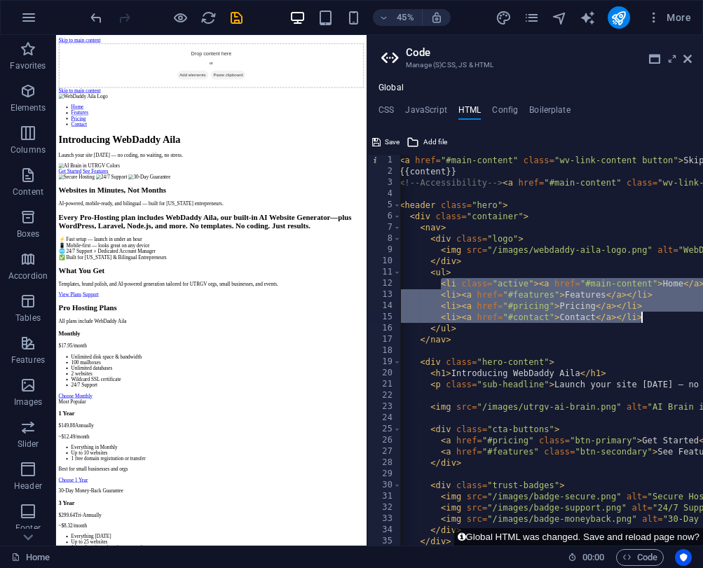
drag, startPoint x: 439, startPoint y: 285, endPoint x: 658, endPoint y: 320, distance: 222.0
paste textarea "</nav"
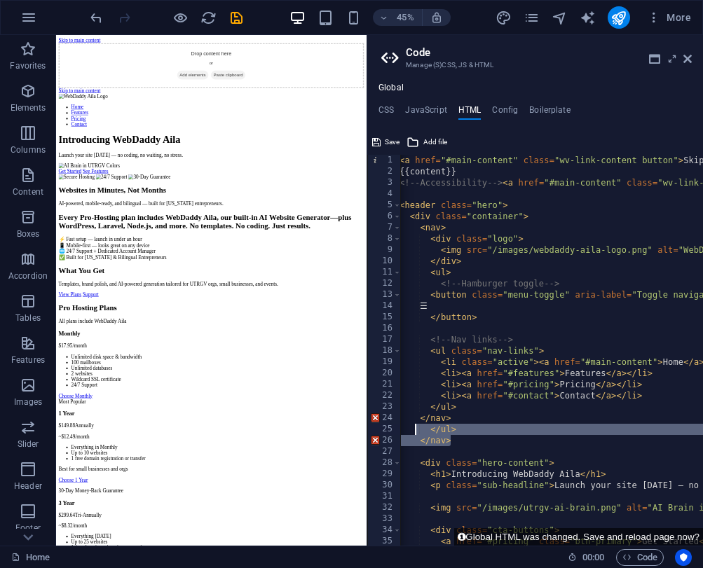
drag, startPoint x: 454, startPoint y: 443, endPoint x: 413, endPoint y: 430, distance: 42.5
type textarea "</ul> </nav>"
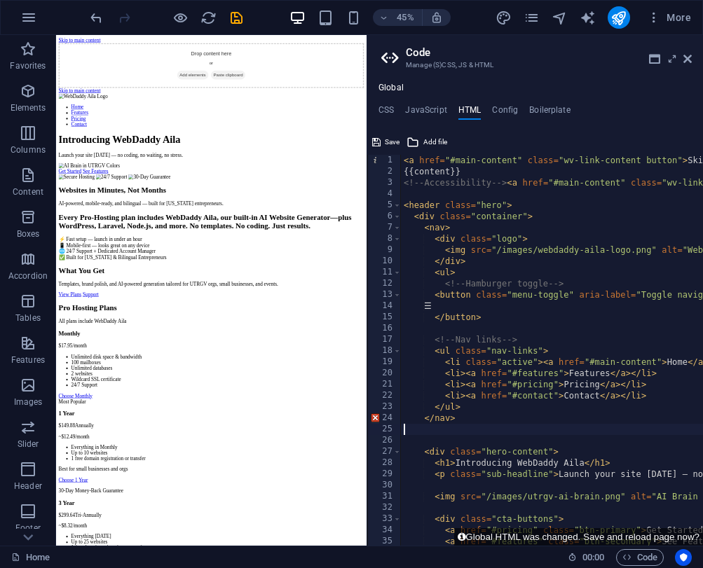
type textarea "</nav>"
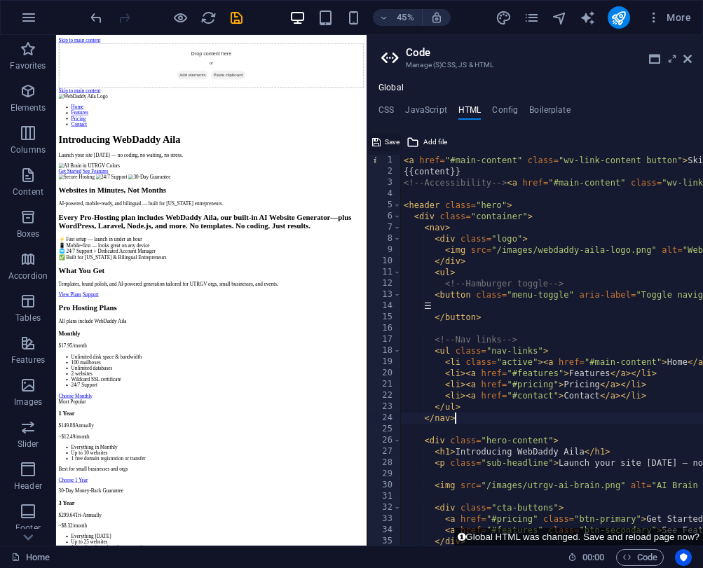
click at [382, 138] on button "Save" at bounding box center [386, 142] width 32 height 17
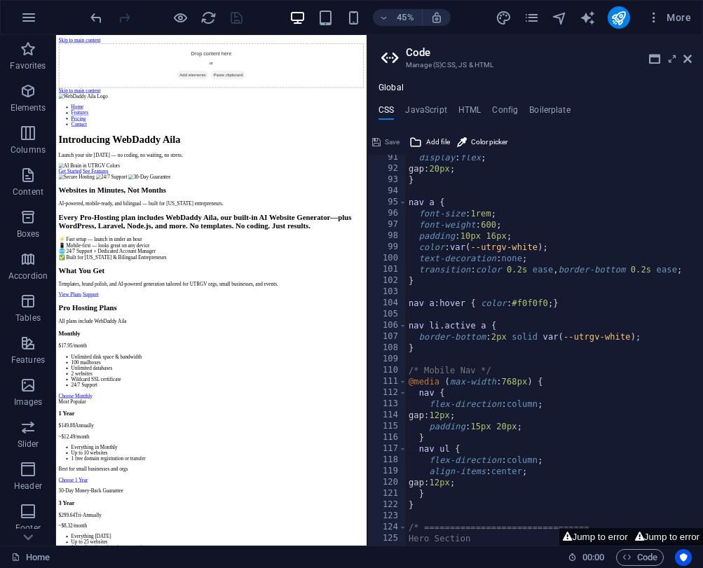
scroll to position [1014, 0]
click at [561, 350] on div "display : flex ; gap: 20px ; } nav a { font-size : 1rem ; font-weight : 600 ; p…" at bounding box center [560, 356] width 309 height 413
type textarea "}"
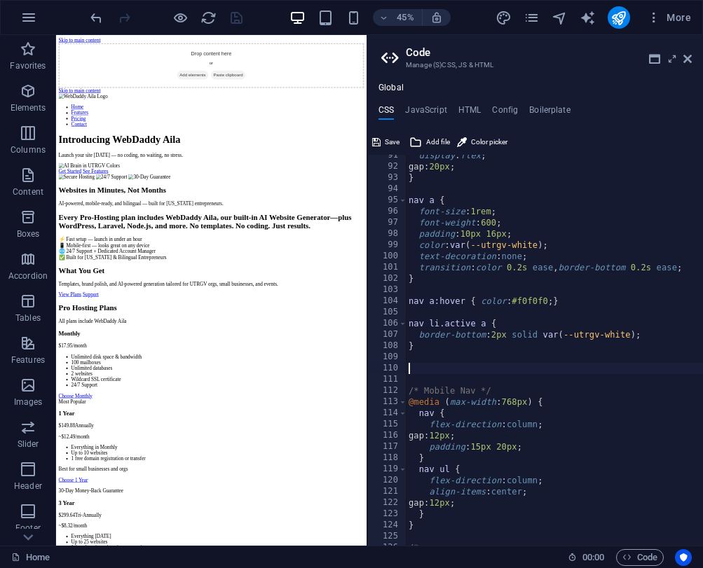
paste textarea "}"
type textarea "}"
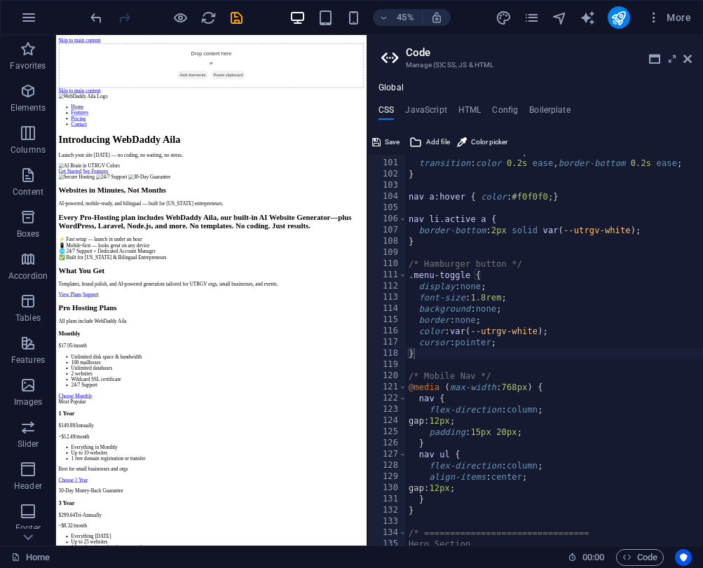
scroll to position [1106, 0]
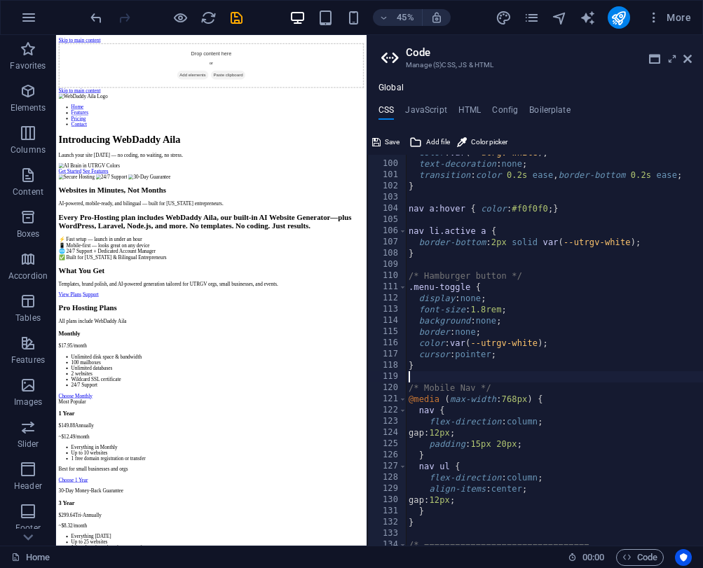
click at [499, 373] on div "color : var ( --utrgv-white ) ; text-decoration : none ; transition : color 0.2…" at bounding box center [560, 353] width 309 height 413
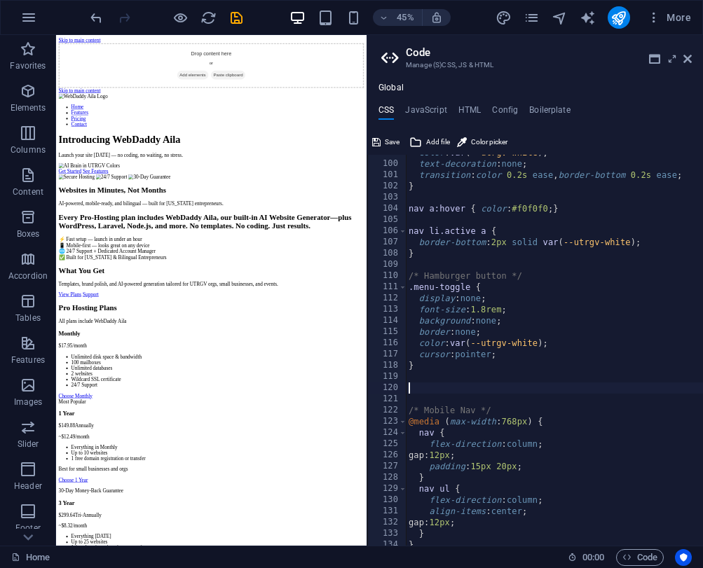
paste textarea "}"
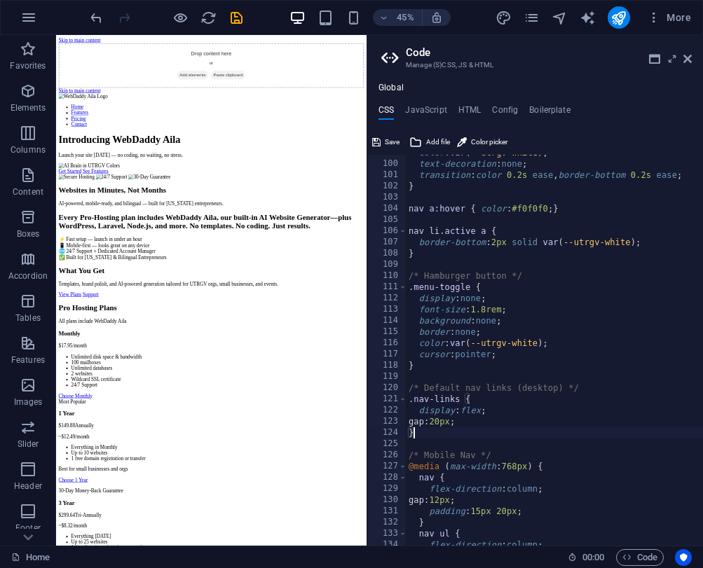
type textarea "}"
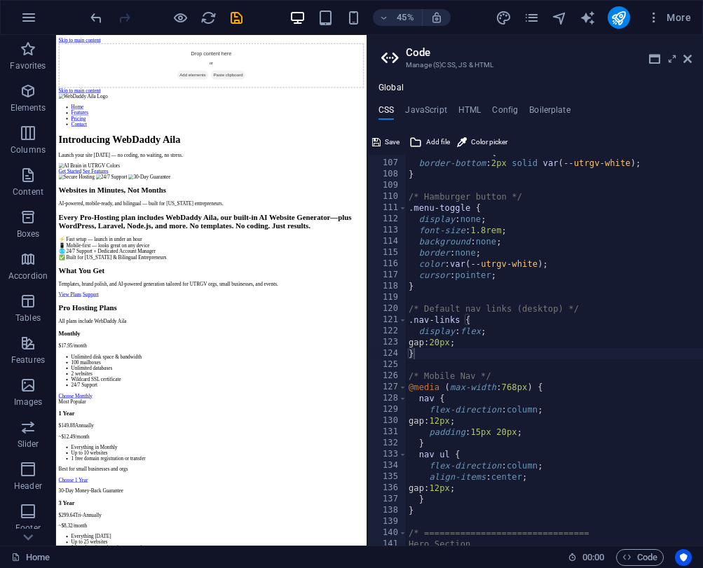
scroll to position [1185, 0]
click at [552, 359] on div "nav li.active a { border-bottom : 2px solid var ( --utrgv-white ) ; } /* Hambur…" at bounding box center [560, 352] width 309 height 413
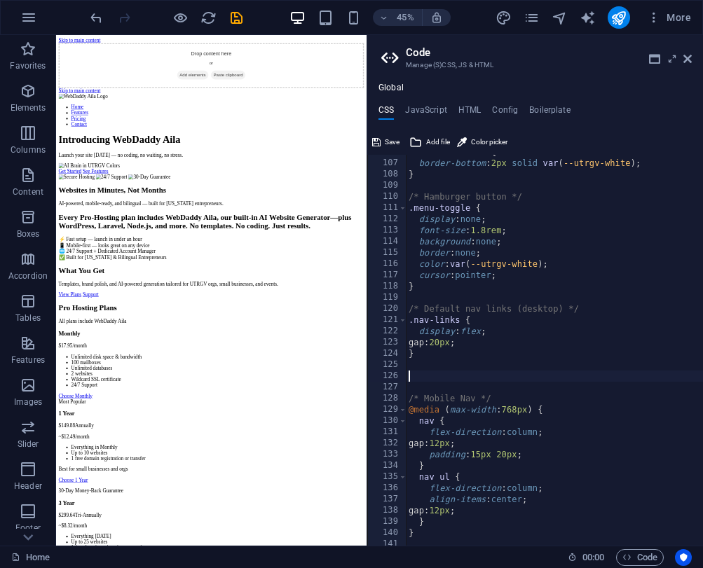
paste textarea "}"
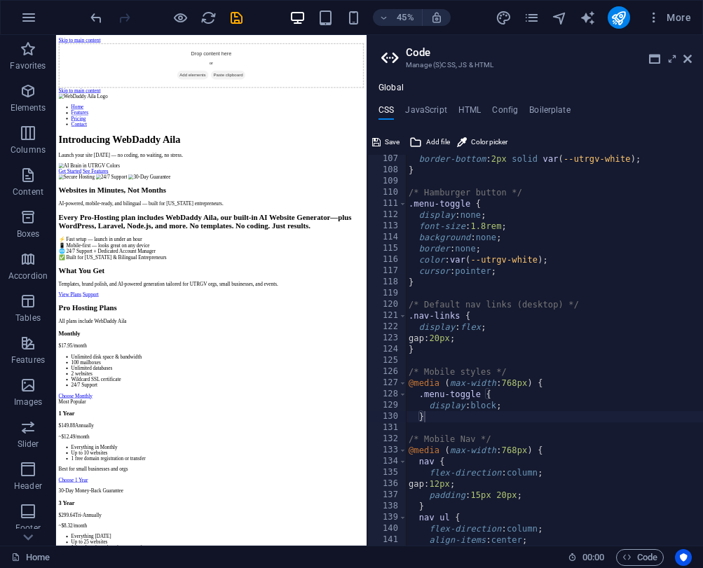
scroll to position [1186, 0]
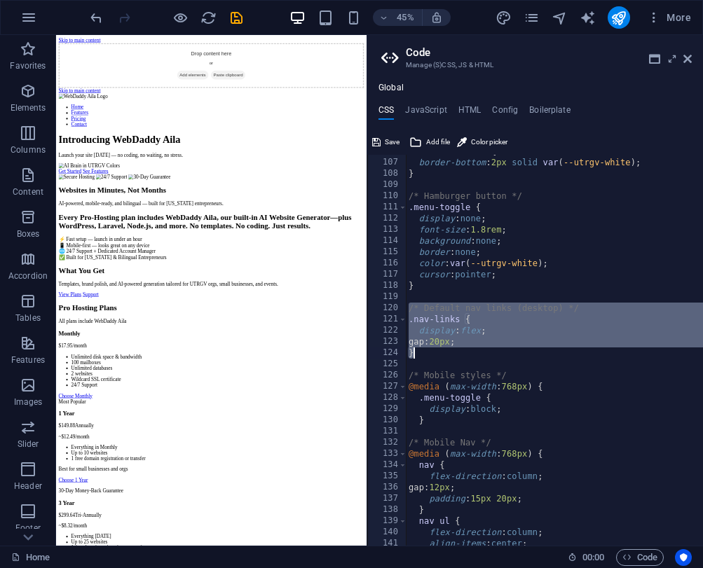
drag, startPoint x: 408, startPoint y: 308, endPoint x: 516, endPoint y: 352, distance: 116.2
click at [516, 352] on div "nav li.active a { border-bottom : 2px solid var ( --utrgv-white ) ; } /* Hambur…" at bounding box center [560, 352] width 309 height 413
paste textarea
type textarea "}"
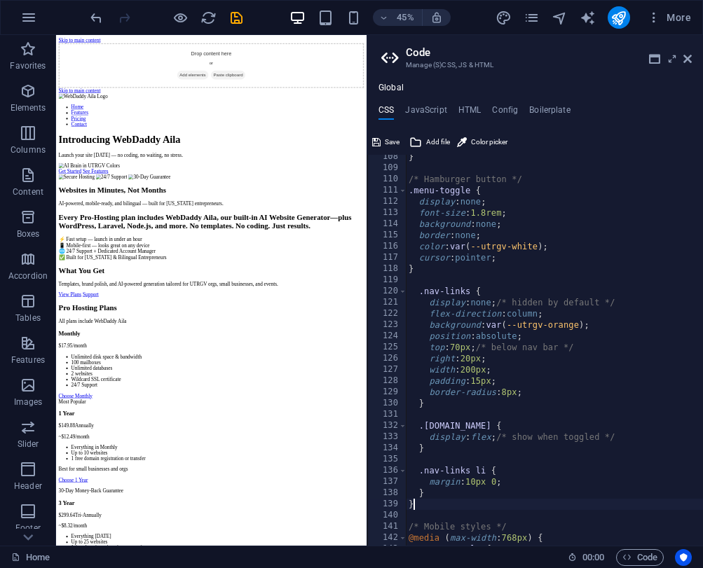
scroll to position [1203, 0]
click at [388, 140] on span "Save" at bounding box center [392, 142] width 15 height 17
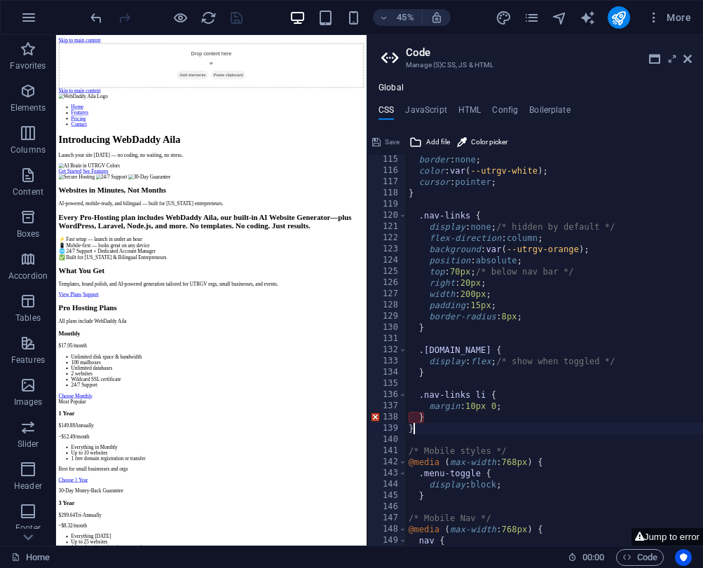
scroll to position [1278, 0]
click at [427, 420] on div "border : none ; color : var ( --utrgv-white ) ; cursor : pointer ; } .nav-links…" at bounding box center [560, 360] width 309 height 413
type textarea "}"
type textarea "margin: 10px 0;"
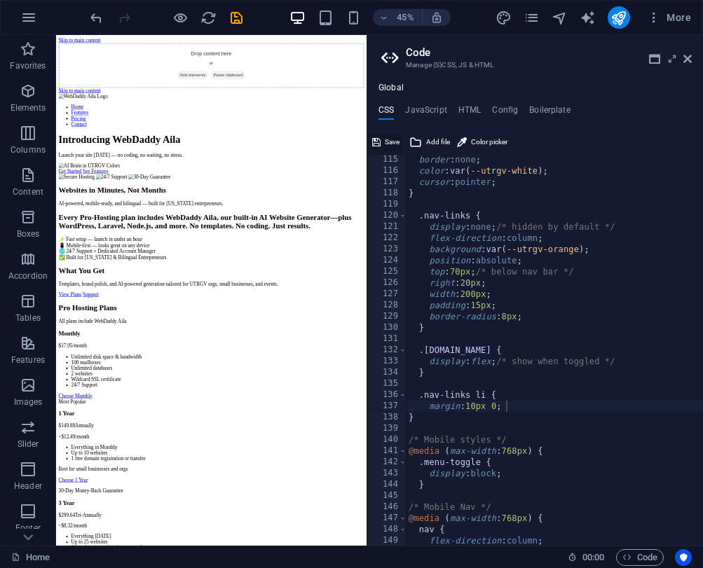
click at [393, 135] on span "Save" at bounding box center [392, 142] width 15 height 17
click at [430, 111] on h4 "JavaScript" at bounding box center [425, 112] width 41 height 15
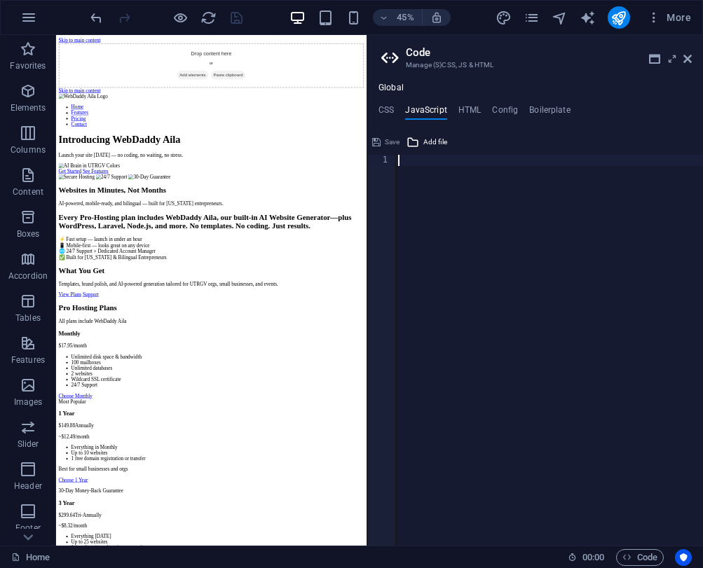
click at [430, 163] on div at bounding box center [549, 361] width 308 height 413
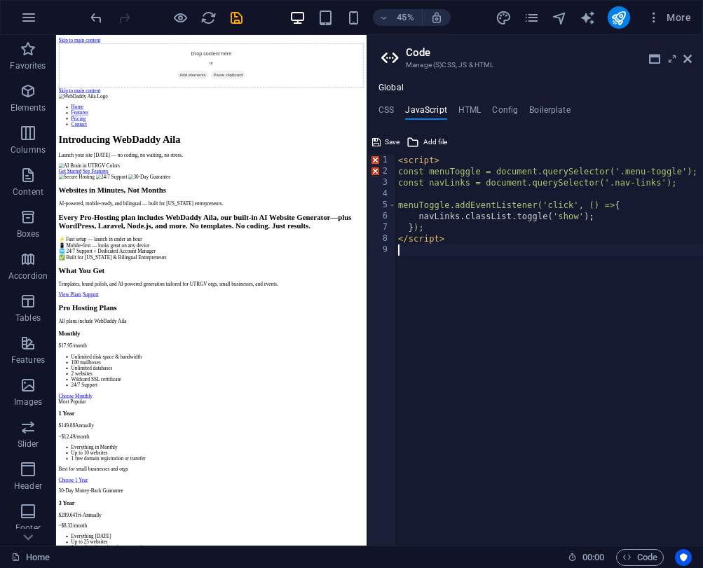
click at [429, 254] on div "< script > const menuToggle = document.querySelector('.menu-toggle'); const nav…" at bounding box center [552, 361] width 314 height 413
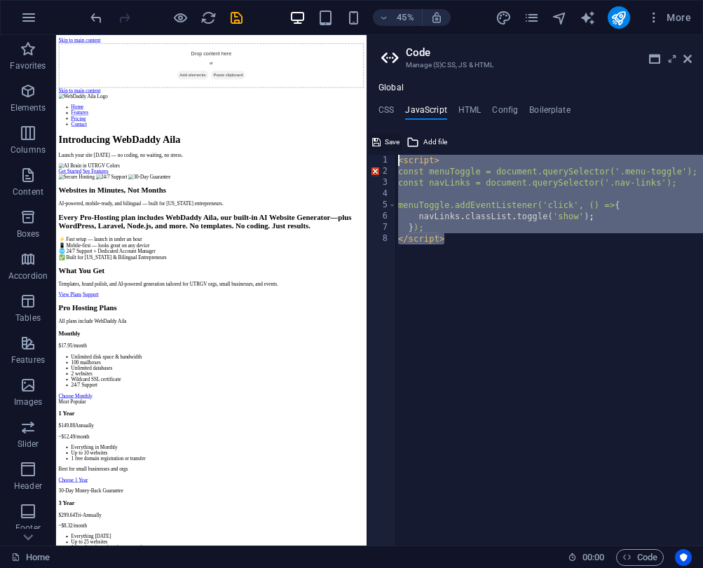
drag, startPoint x: 449, startPoint y: 237, endPoint x: 391, endPoint y: 149, distance: 106.3
click at [391, 149] on div "</script> 1 2 3 4 5 6 7 8 < script > const menuToggle = document.querySelector(…" at bounding box center [535, 338] width 336 height 415
type textarea "<script> const menuToggle = document.querySelector('.menu-toggle');"
paste textarea
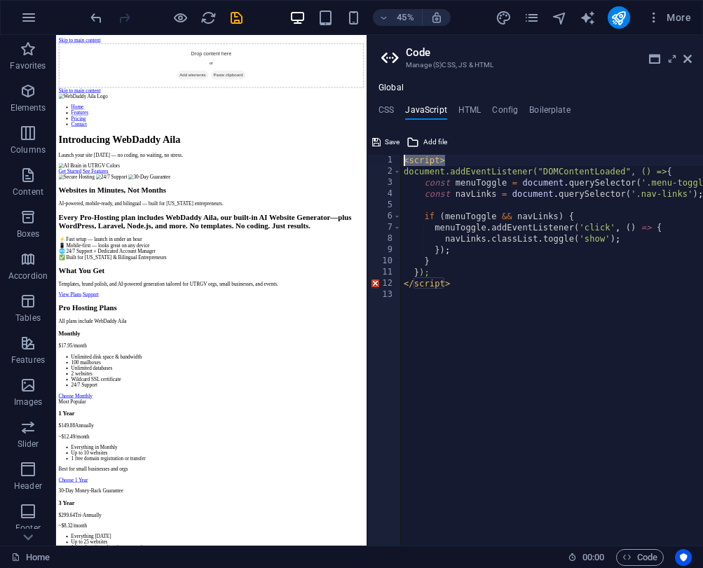
drag, startPoint x: 453, startPoint y: 160, endPoint x: 389, endPoint y: 160, distance: 63.0
click at [389, 160] on div "1 2 3 4 5 6 7 8 9 10 11 12 13 < script > document.addEventListener("DOMContentL…" at bounding box center [535, 350] width 336 height 391
type textarea "<script>"
type textarea "document.addEventListener("DOMContentLoaded", () => {"
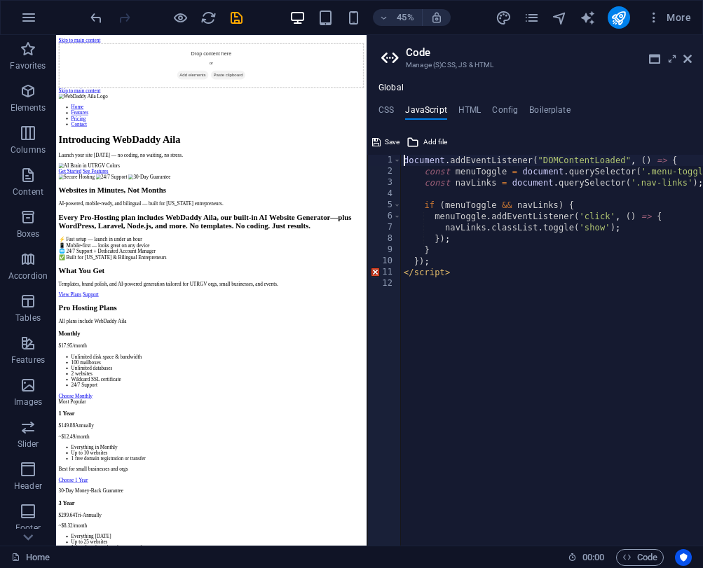
click at [418, 283] on div "document . addEventListener ( "DOMContentLoaded" , ( ) => { const menuToggle = …" at bounding box center [563, 361] width 324 height 413
click at [463, 254] on div "document . addEventListener ( "DOMContentLoaded" , ( ) => { const menuToggle = …" at bounding box center [563, 361] width 324 height 413
drag, startPoint x: 459, startPoint y: 273, endPoint x: 386, endPoint y: 275, distance: 72.9
click at [386, 275] on div "} 1 2 3 4 5 6 7 8 9 10 11 document . addEventListener ( "DOMContentLoaded" , ( …" at bounding box center [535, 350] width 336 height 391
type textarea "</script>"
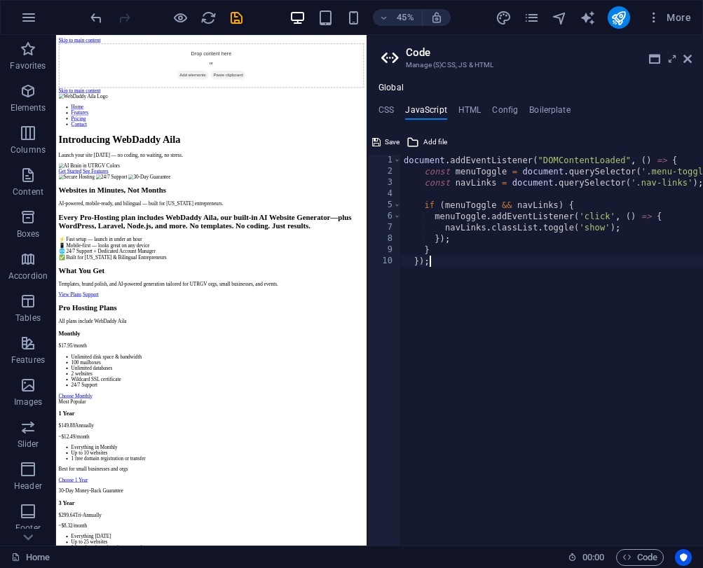
click at [443, 310] on div "document . addEventListener ( "DOMContentLoaded" , ( ) => { const menuToggle = …" at bounding box center [563, 361] width 324 height 413
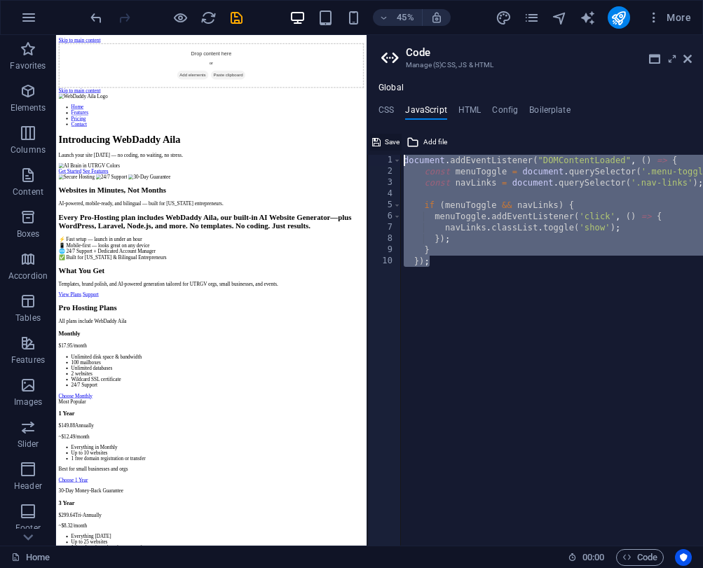
drag, startPoint x: 446, startPoint y: 264, endPoint x: 400, endPoint y: 137, distance: 135.6
click at [400, 137] on div "}); 1 2 3 4 5 6 7 8 9 10 document . addEventListener ( "DOMContentLoaded" , ( )…" at bounding box center [535, 338] width 336 height 415
type textarea "document.addEventListener("DOMContentLoaded", () => { const menuToggle = docume…"
paste textarea
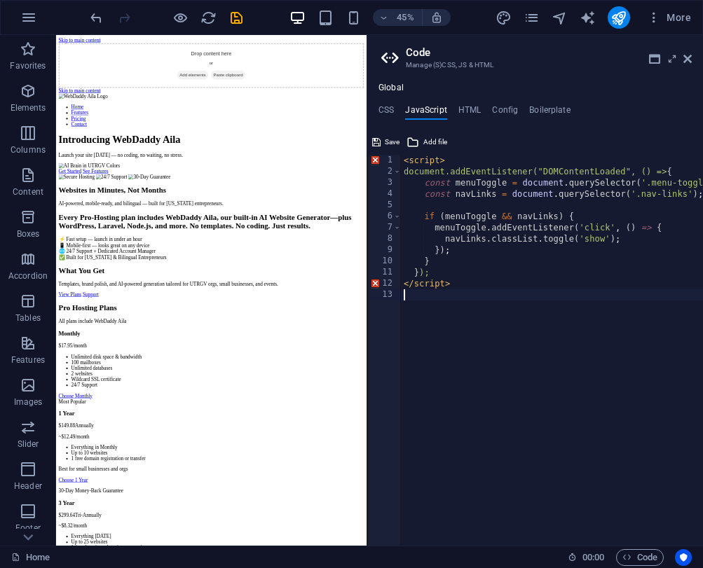
click at [450, 308] on div "< script > document.addEventListener("DOMContentLoaded", () => { const menuTogg…" at bounding box center [563, 361] width 324 height 413
click at [385, 148] on span "Save" at bounding box center [392, 142] width 15 height 17
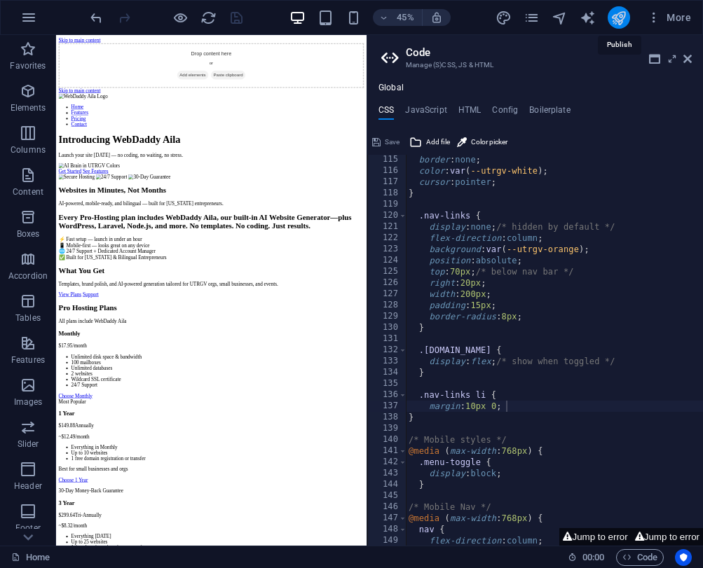
click at [614, 20] on icon "publish" at bounding box center [618, 18] width 16 height 16
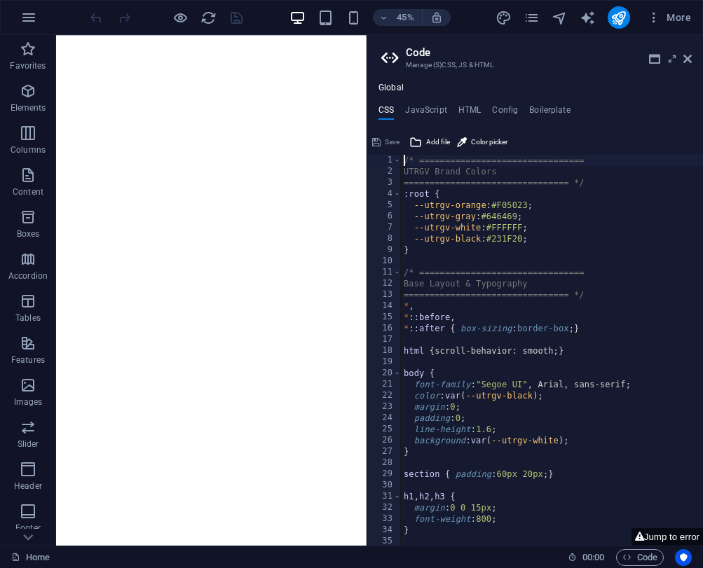
type textarea "/* ================================"
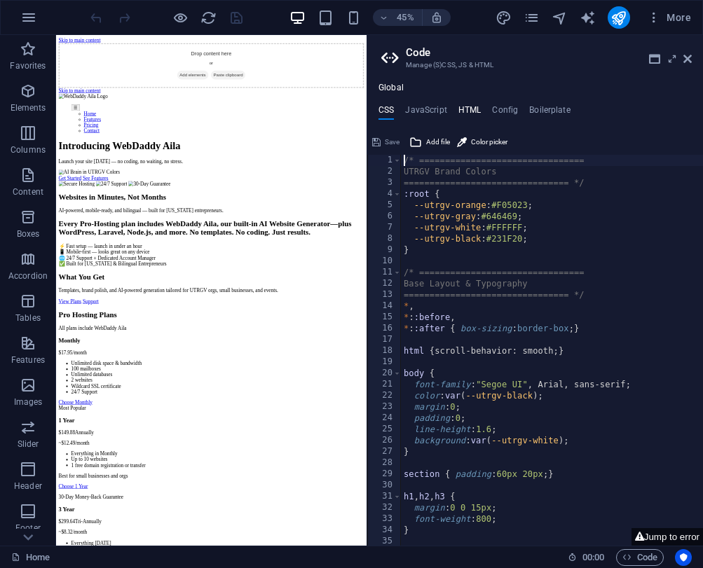
click at [471, 106] on h4 "HTML" at bounding box center [469, 112] width 23 height 15
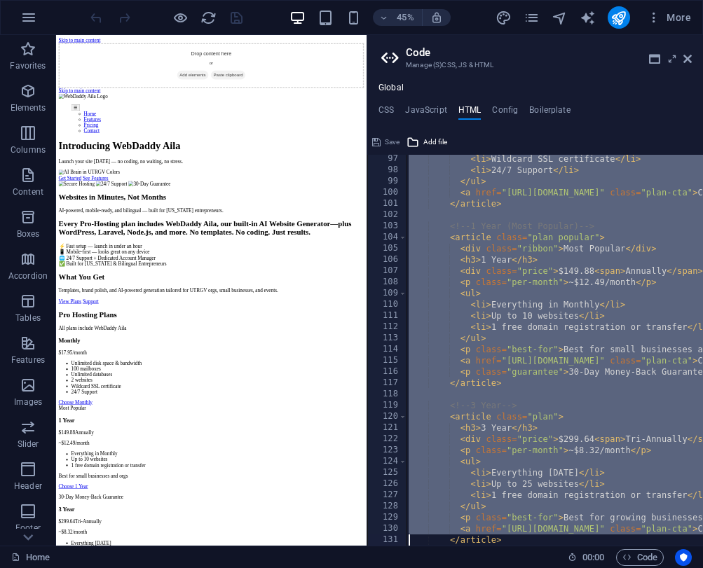
scroll to position [1537, 0]
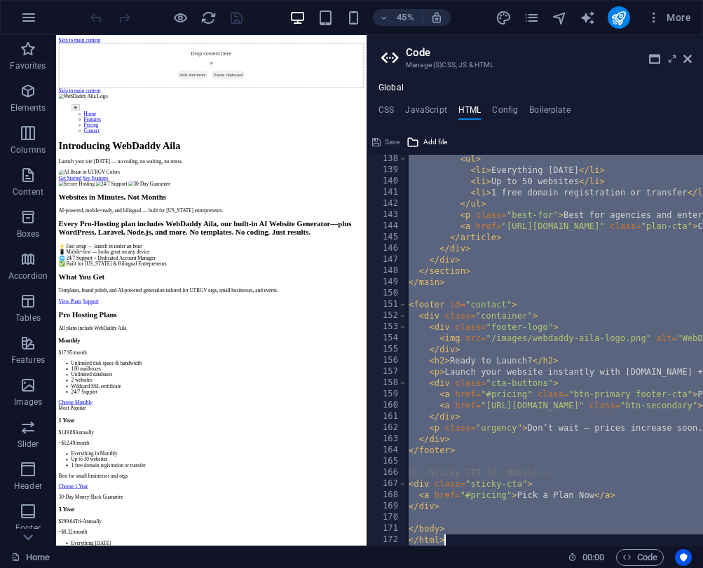
drag, startPoint x: 404, startPoint y: 160, endPoint x: 402, endPoint y: 625, distance: 465.2
click at [402, 567] on html "Introducing WebDaddy Aila – AI Website Generator Home Favorites Elements Column…" at bounding box center [351, 284] width 703 height 568
paste textarea "<p class="urgency">Don’t wait — prices increase soon. Lock in your plan [DATE].…"
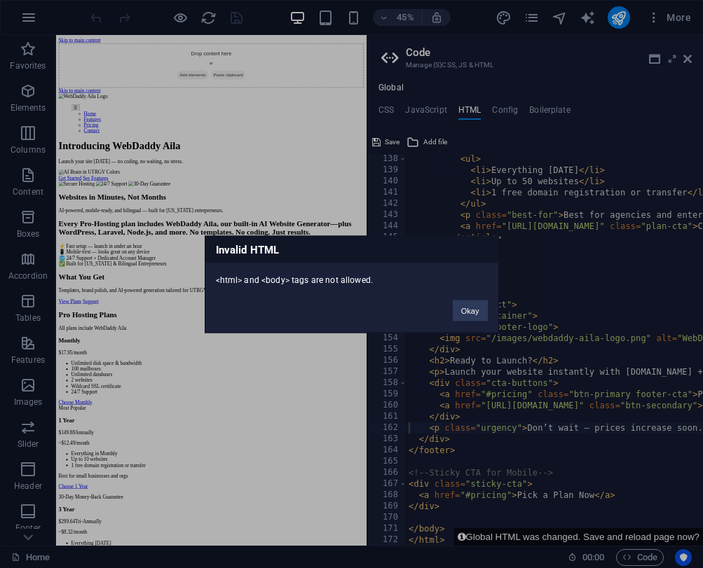
click at [502, 425] on div "Invalid HTML <html> and <body> tags are not allowed. Okay" at bounding box center [351, 284] width 703 height 568
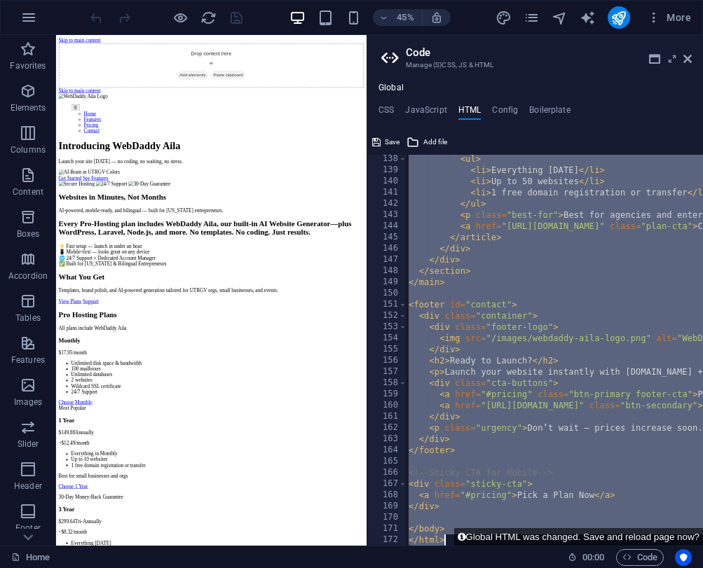
drag, startPoint x: 518, startPoint y: 185, endPoint x: 525, endPoint y: 578, distance: 393.1
click at [525, 567] on html "Introducing WebDaddy Aila – AI Website Generator Home Favorites Elements Column…" at bounding box center [351, 284] width 703 height 568
paste textarea
type textarea "</html>"
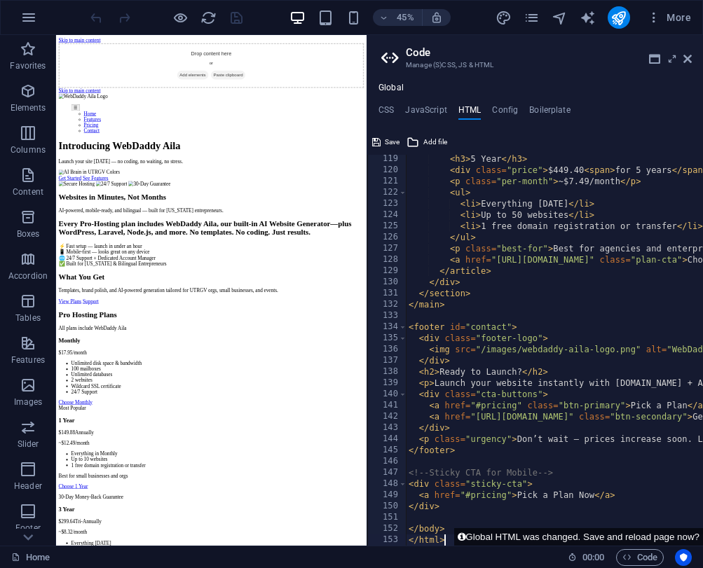
scroll to position [1324, 0]
click at [390, 142] on span "Save" at bounding box center [392, 142] width 15 height 17
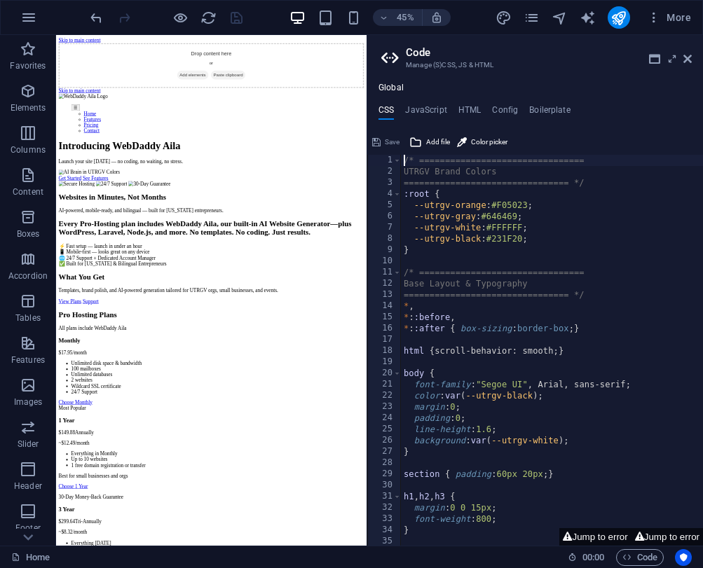
scroll to position [0, 0]
click at [616, 20] on icon "publish" at bounding box center [618, 18] width 16 height 16
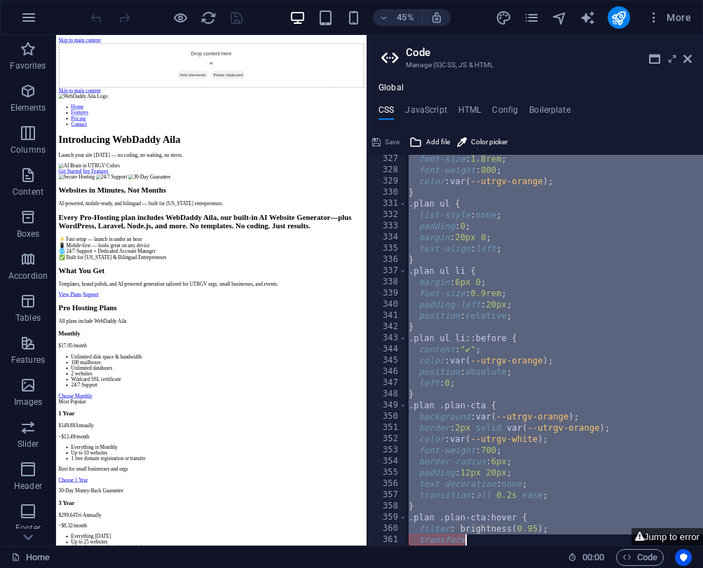
scroll to position [3655, 0]
drag, startPoint x: 404, startPoint y: 161, endPoint x: 468, endPoint y: 661, distance: 504.3
click at [468, 567] on html "Introducing WebDaddy Aila – AI Website Generator Home Favorites Elements Column…" at bounding box center [351, 284] width 703 height 568
type textarea "transition: color 0."
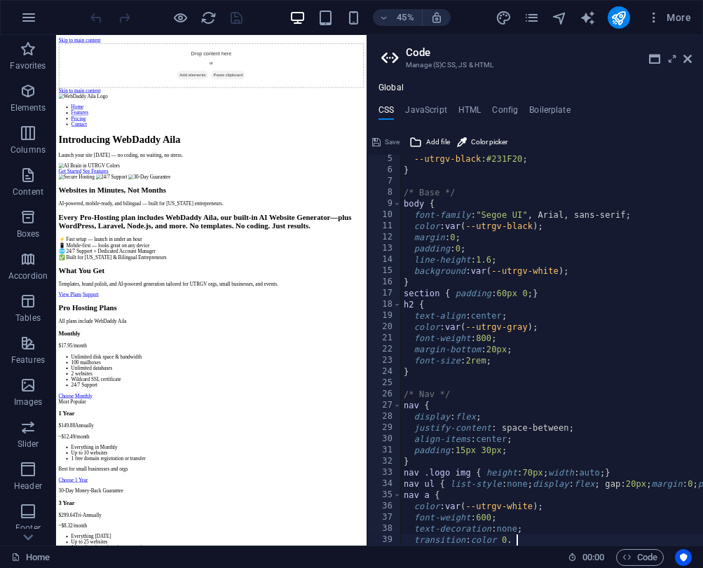
scroll to position [46, 0]
click at [387, 139] on span "Save" at bounding box center [392, 142] width 15 height 17
click at [25, 15] on icon "button" at bounding box center [28, 17] width 17 height 17
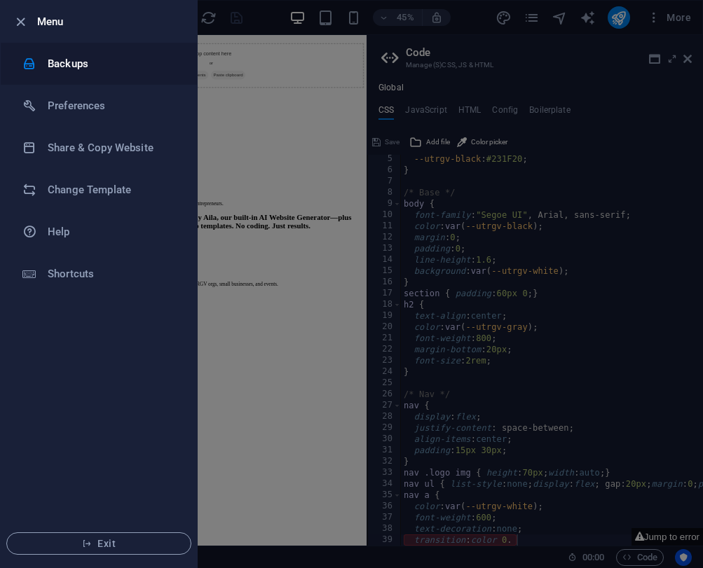
click at [55, 57] on h6 "Backups" at bounding box center [113, 63] width 130 height 17
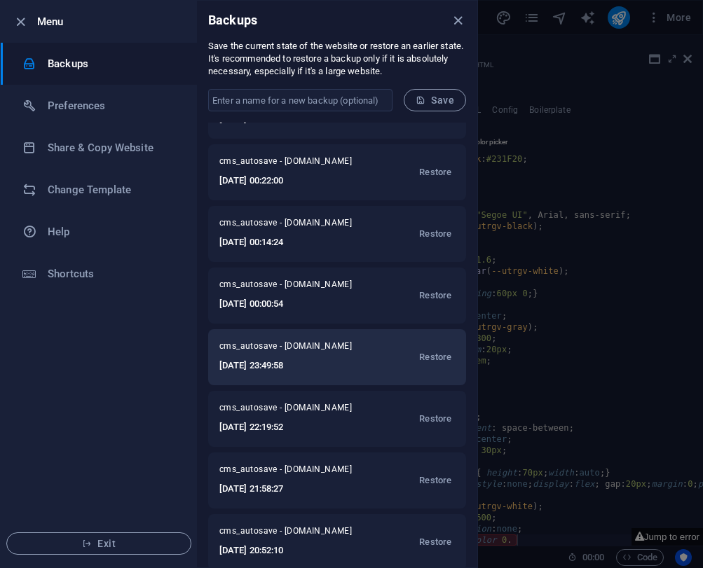
scroll to position [39, 0]
click at [425, 361] on span "Restore" at bounding box center [435, 358] width 32 height 17
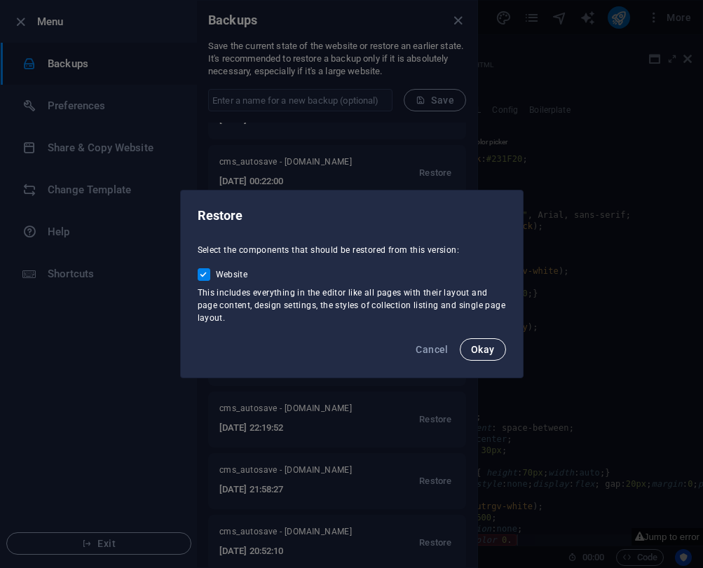
click at [476, 352] on span "Okay" at bounding box center [483, 349] width 24 height 11
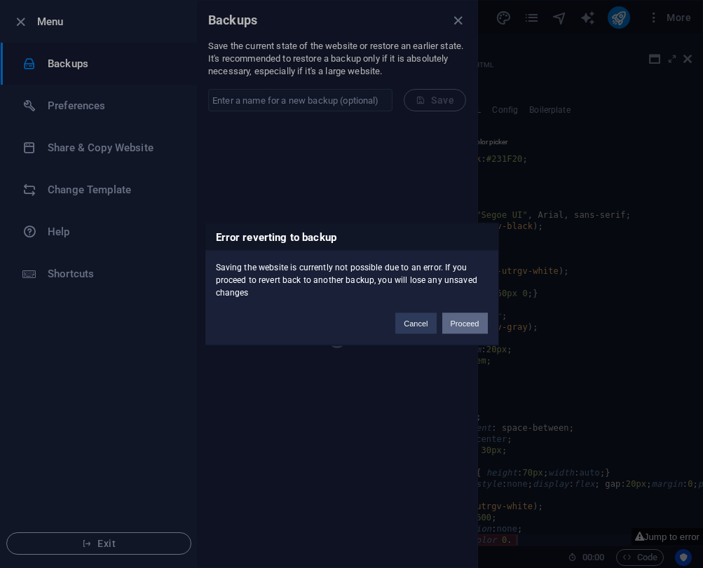
scroll to position [0, 0]
click at [460, 330] on button "Proceed" at bounding box center [465, 322] width 46 height 21
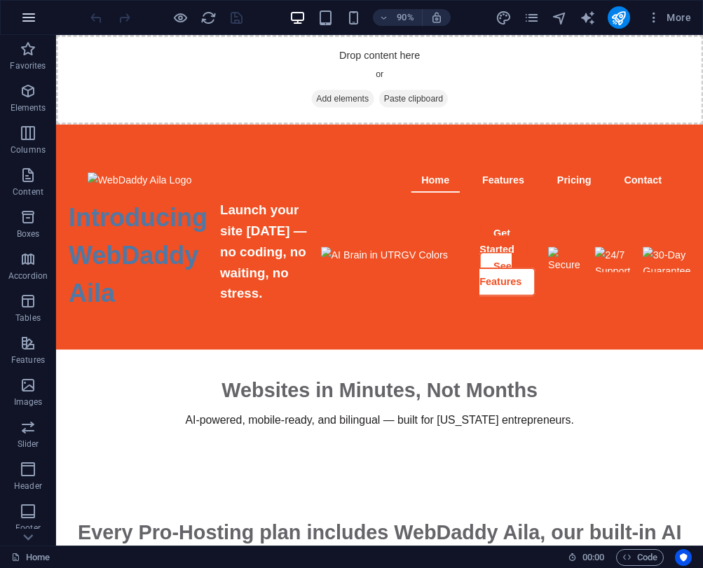
click at [34, 20] on icon "button" at bounding box center [28, 17] width 17 height 17
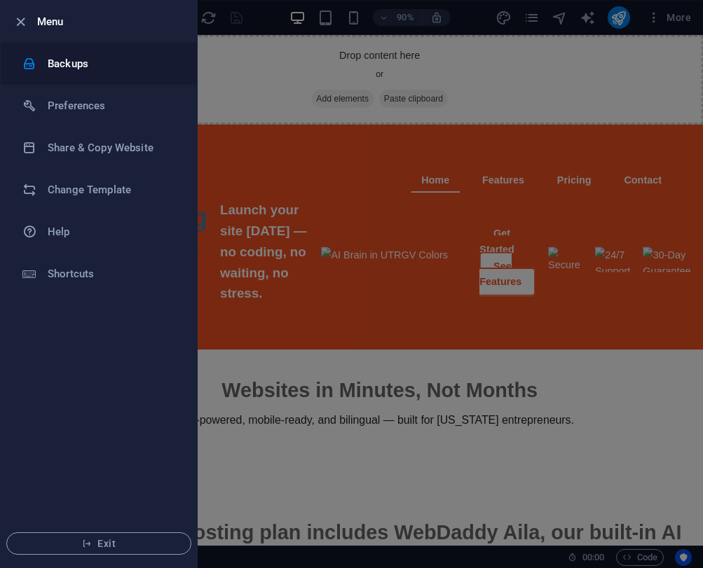
click at [69, 61] on h6 "Backups" at bounding box center [113, 63] width 130 height 17
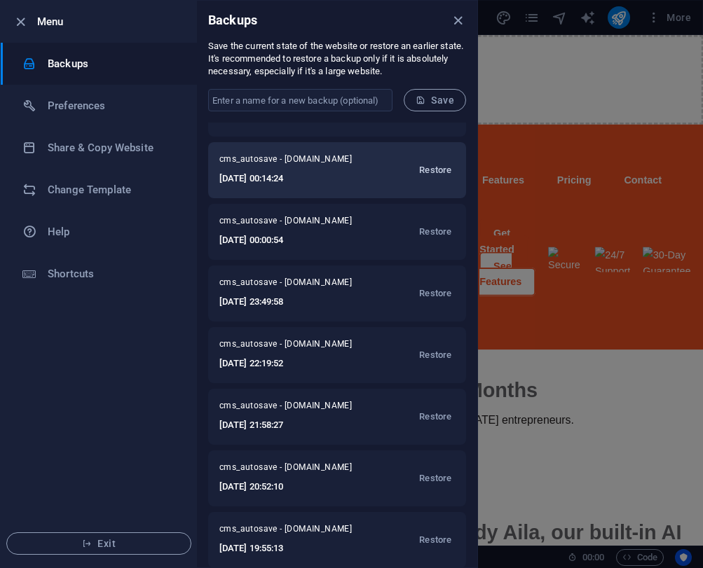
scroll to position [239, 0]
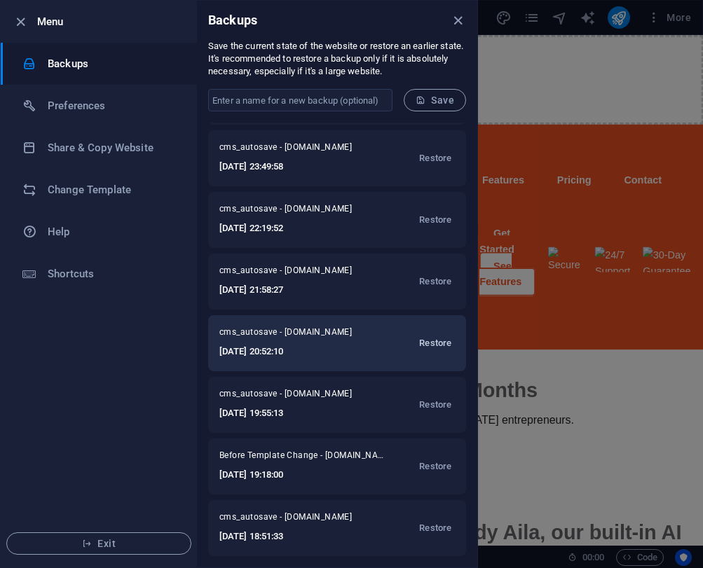
click at [439, 339] on span "Restore" at bounding box center [435, 343] width 32 height 17
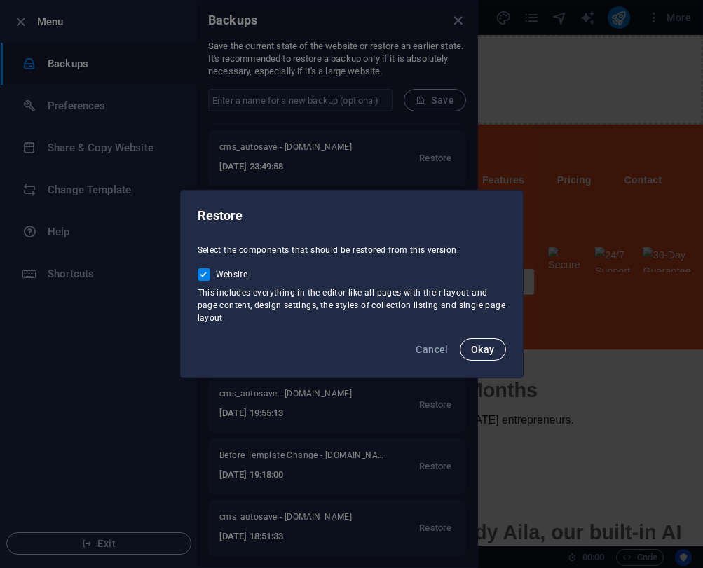
click at [475, 346] on span "Okay" at bounding box center [483, 349] width 24 height 11
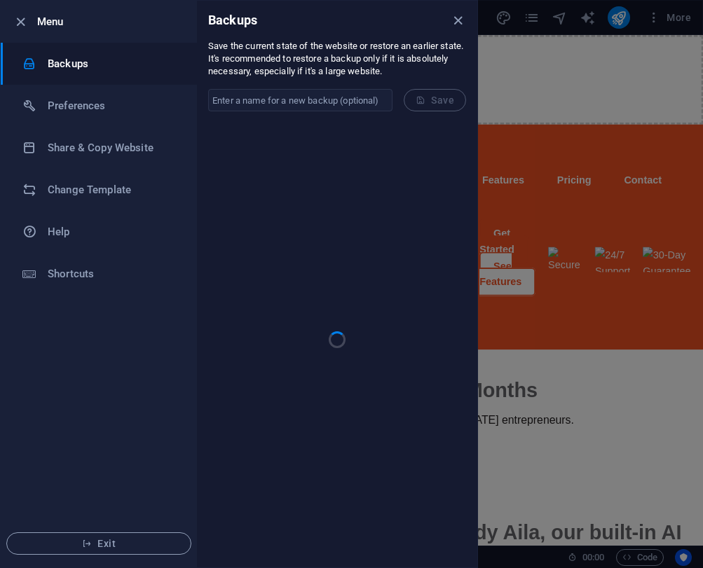
scroll to position [0, 0]
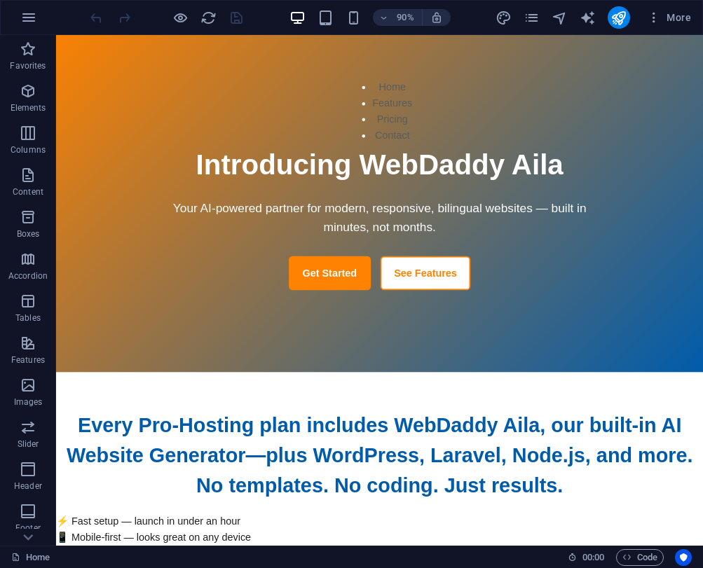
scroll to position [135, 0]
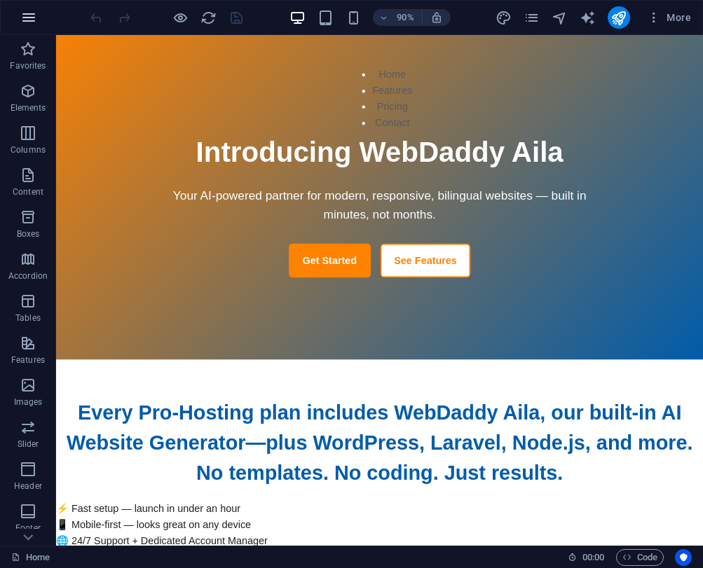
click at [34, 17] on icon "button" at bounding box center [28, 17] width 17 height 17
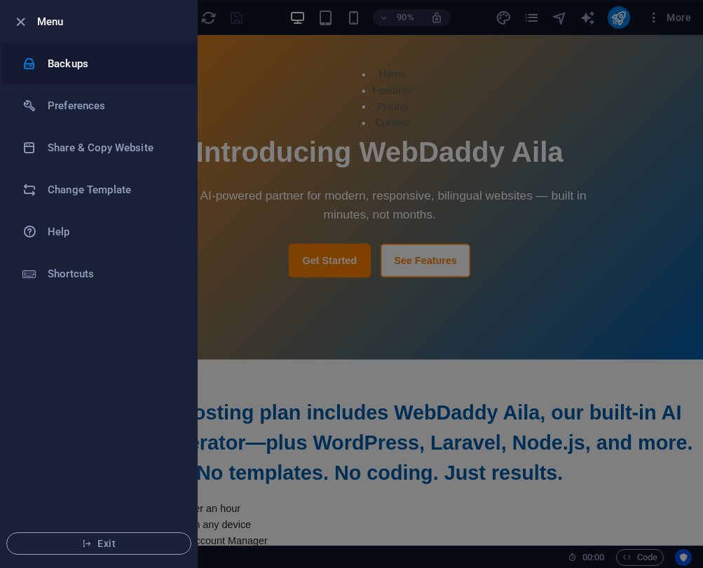
click at [73, 61] on h6 "Backups" at bounding box center [113, 63] width 130 height 17
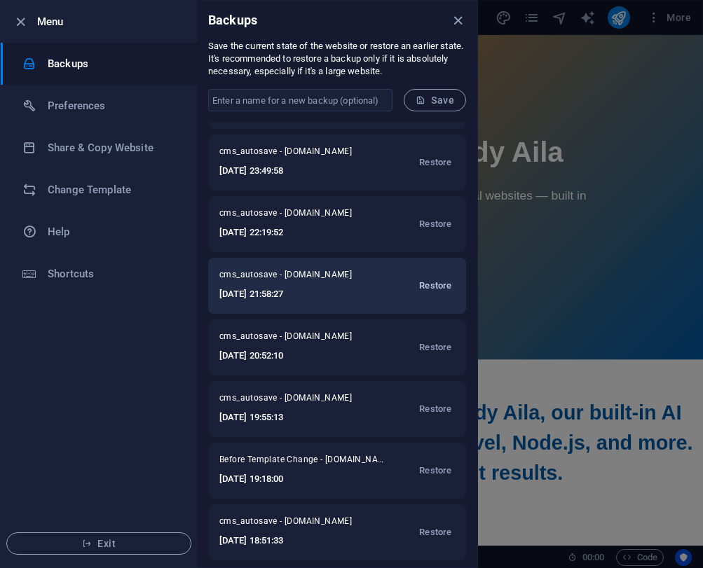
scroll to position [239, 0]
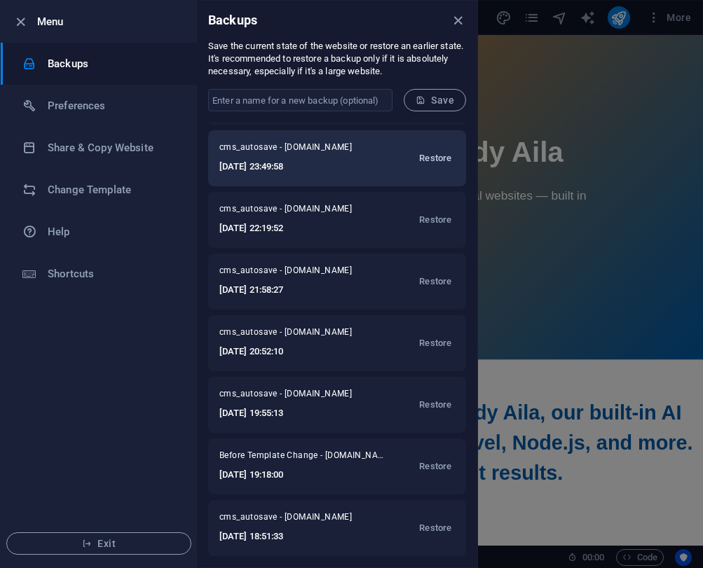
click at [434, 161] on span "Restore" at bounding box center [435, 158] width 32 height 17
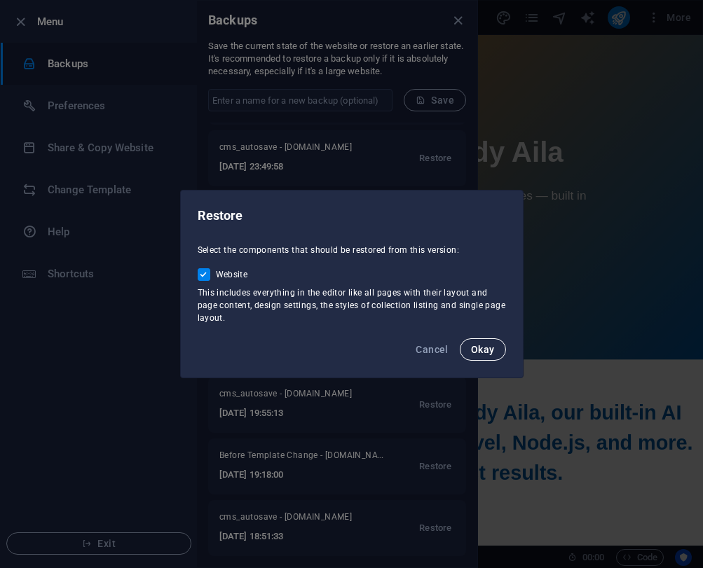
click at [488, 355] on button "Okay" at bounding box center [483, 349] width 46 height 22
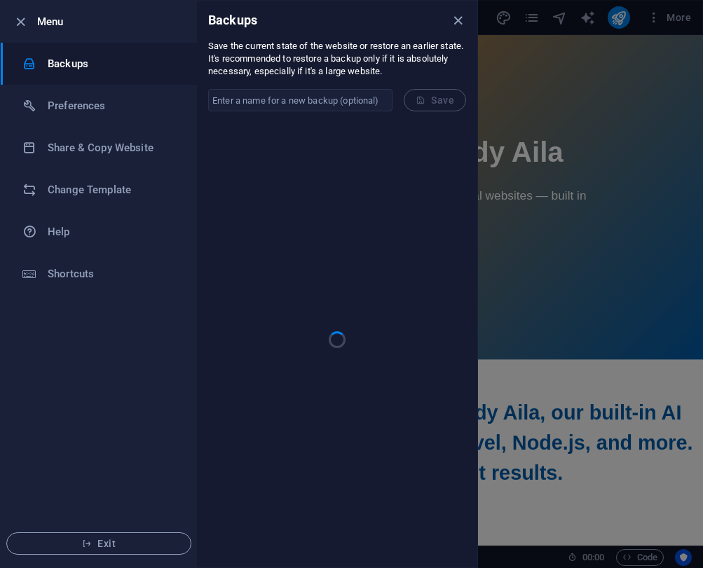
scroll to position [0, 0]
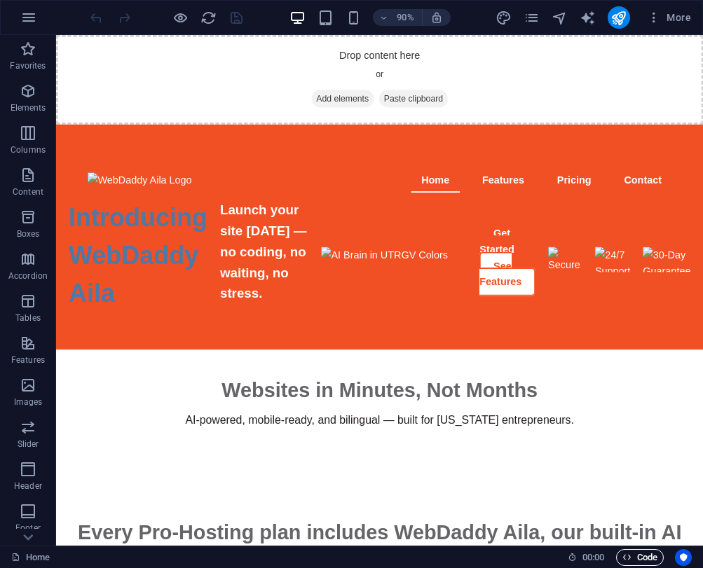
click at [640, 562] on span "Code" at bounding box center [639, 557] width 35 height 17
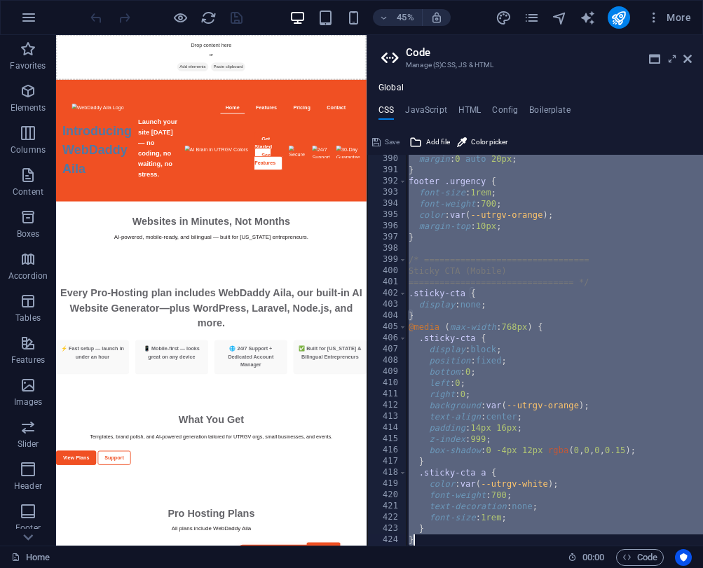
scroll to position [4362, 0]
drag, startPoint x: 404, startPoint y: 158, endPoint x: 497, endPoint y: 659, distance: 508.8
click at [497, 567] on html "Introducing WebDaddy Aila – AI Website Generator Home Favorites Elements Column…" at bounding box center [351, 284] width 703 height 568
type textarea "} }"
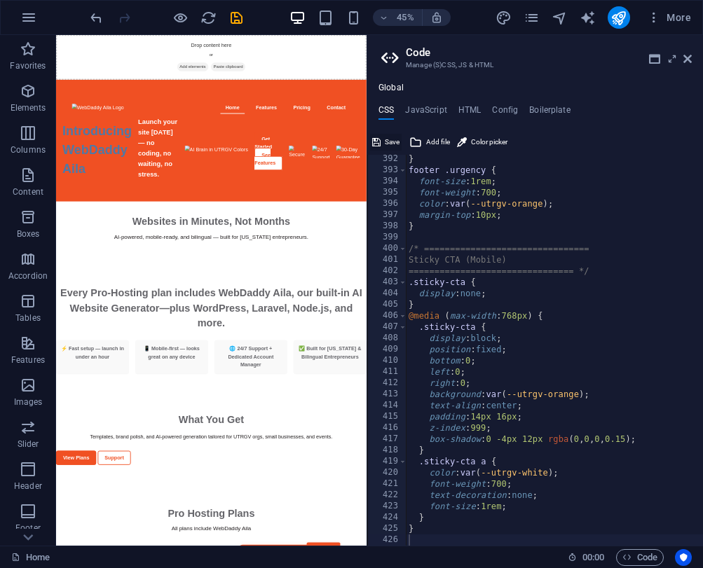
click at [395, 140] on span "Save" at bounding box center [392, 142] width 15 height 17
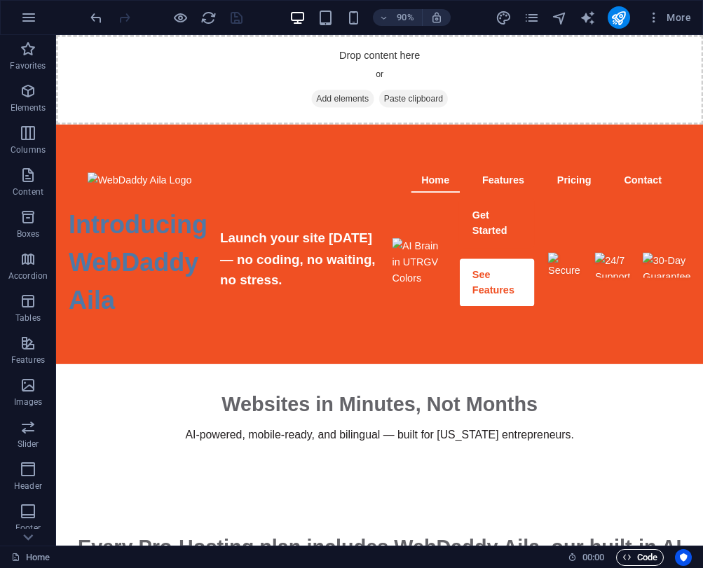
click at [635, 559] on span "Code" at bounding box center [639, 557] width 35 height 17
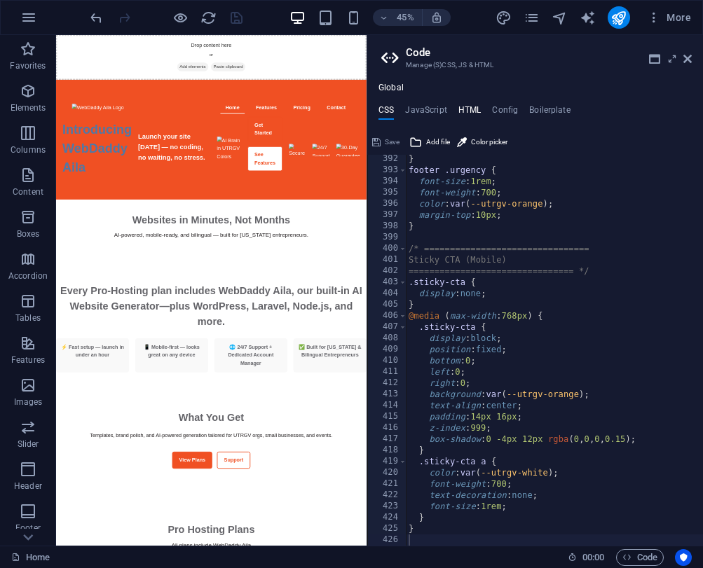
click at [474, 114] on h4 "HTML" at bounding box center [469, 112] width 23 height 15
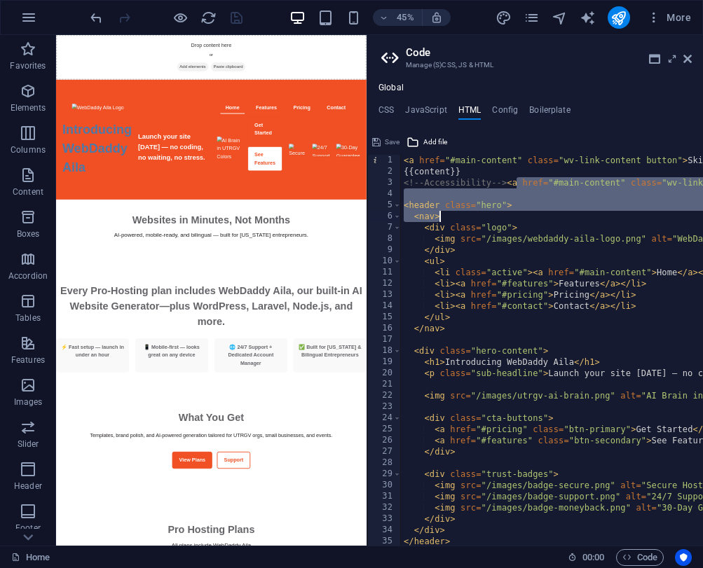
drag, startPoint x: 518, startPoint y: 186, endPoint x: 554, endPoint y: 216, distance: 47.7
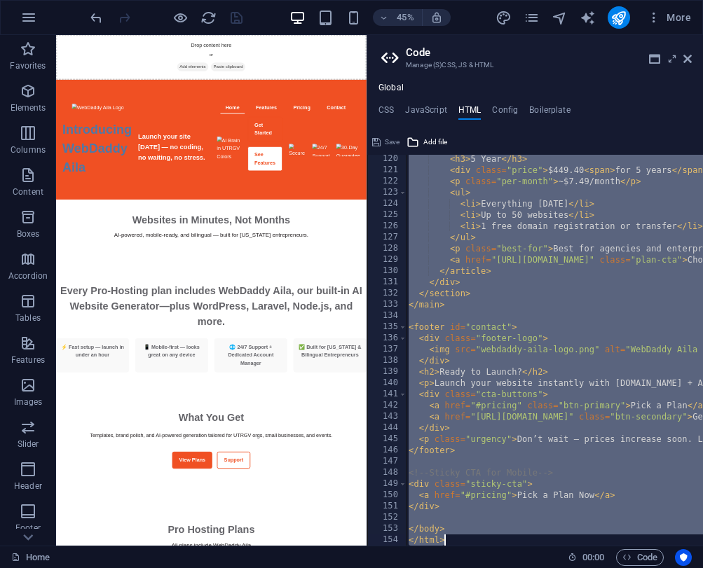
scroll to position [1335, 0]
drag, startPoint x: 517, startPoint y: 181, endPoint x: 565, endPoint y: 611, distance: 432.1
click at [565, 567] on html "Introducing WebDaddy Aila – AI Website Generator Home Favorites Elements Column…" at bounding box center [351, 284] width 703 height 568
paste textarea
type textarea "</html>"
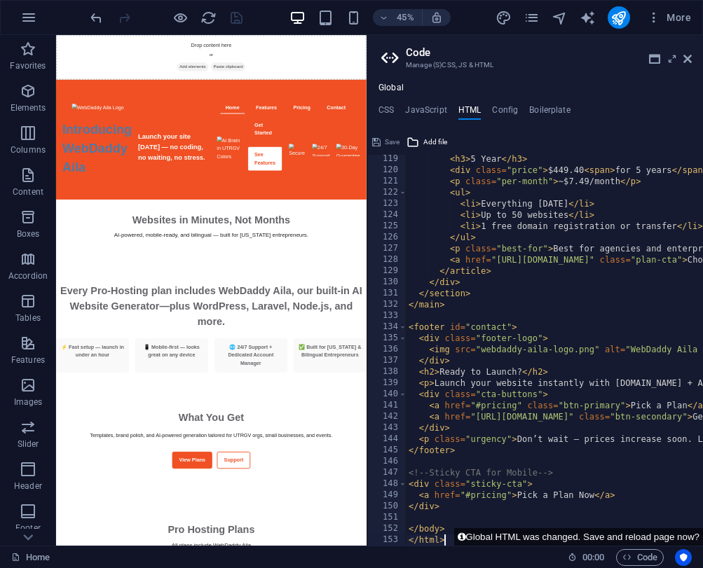
scroll to position [1324, 0]
click at [394, 138] on span "Save" at bounding box center [392, 142] width 15 height 17
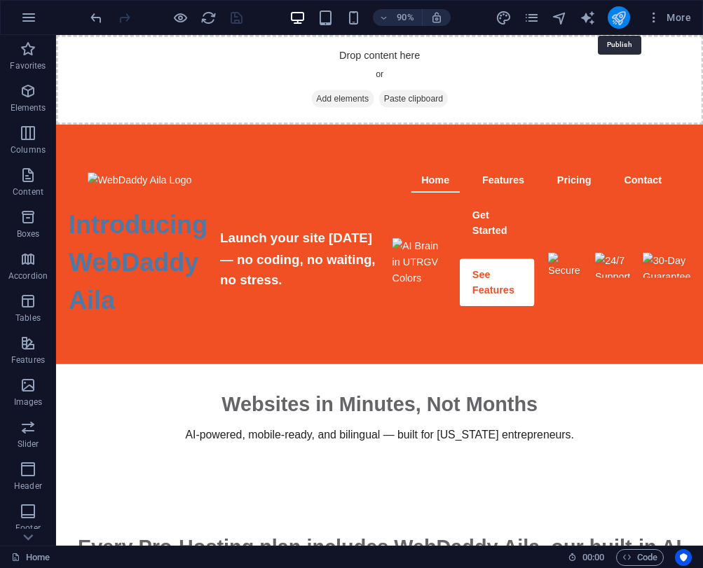
click at [625, 20] on icon "publish" at bounding box center [618, 18] width 16 height 16
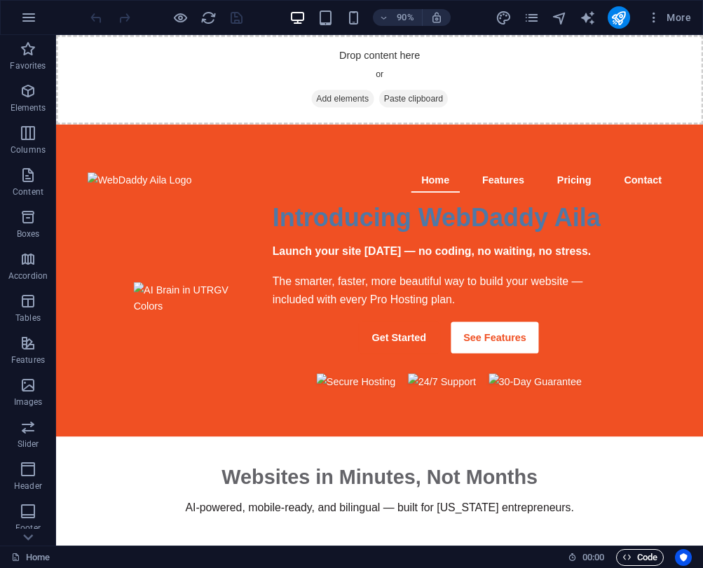
click at [626, 556] on icon "button" at bounding box center [626, 557] width 9 height 9
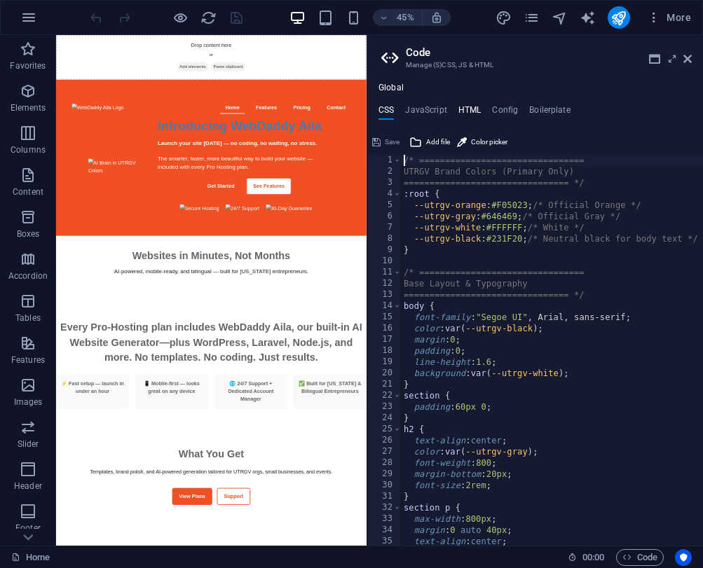
click at [462, 107] on h4 "HTML" at bounding box center [469, 112] width 23 height 15
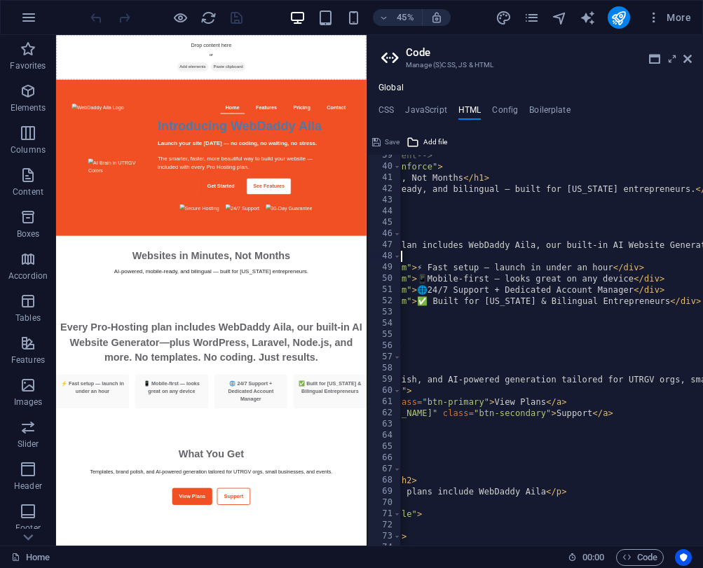
drag, startPoint x: 673, startPoint y: 247, endPoint x: 642, endPoint y: 251, distance: 31.9
click at [642, 251] on div "<!-- Conversion Reinforcement --> < section class = "intro-reinforce" > < h1 > …" at bounding box center [714, 356] width 911 height 413
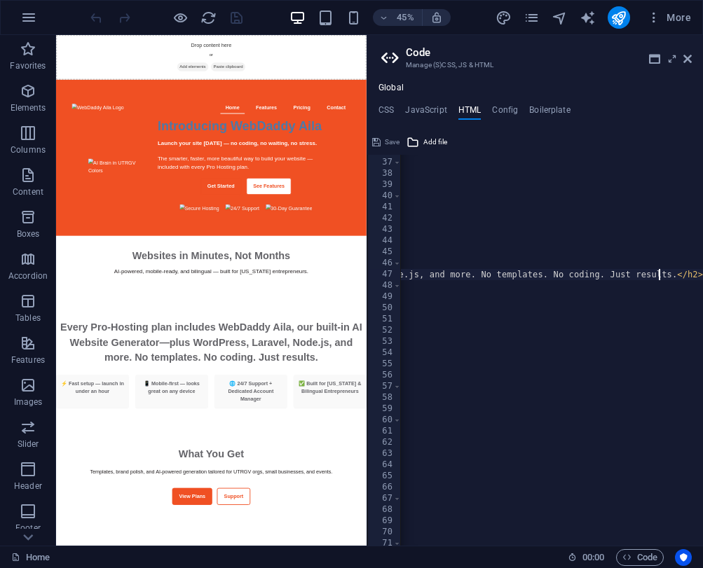
click at [658, 275] on div "< main id = "main-content" > <!-- Conversion Reinforcement --> < section class …" at bounding box center [247, 352] width 911 height 413
drag, startPoint x: 670, startPoint y: 275, endPoint x: 586, endPoint y: 274, distance: 84.1
click at [586, 274] on div "< main id = "main-content" > <!-- Conversion Reinforcement --> < section class …" at bounding box center [247, 352] width 911 height 413
click at [462, 274] on div "< main id = "main-content" > <!-- Conversion Reinforcement --> < section class …" at bounding box center [247, 352] width 911 height 413
drag, startPoint x: 477, startPoint y: 275, endPoint x: 671, endPoint y: 280, distance: 194.1
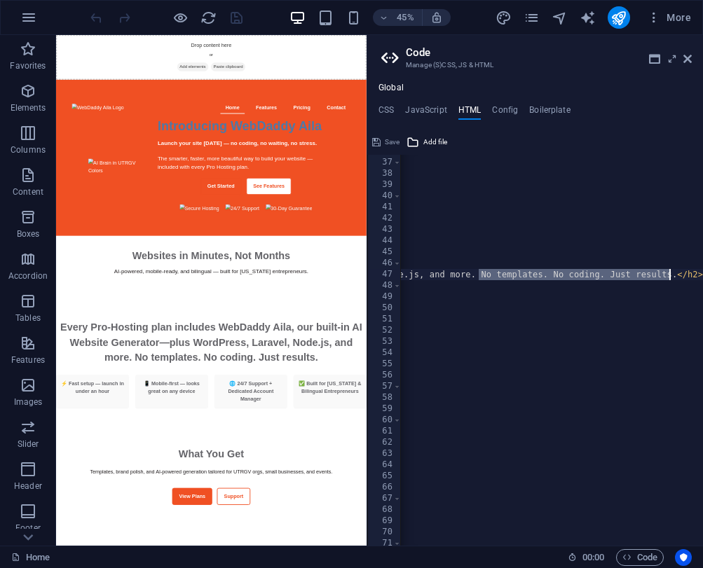
click at [671, 280] on div "< main id = "main-content" > <!-- Conversion Reinforcement --> < section class …" at bounding box center [247, 352] width 911 height 413
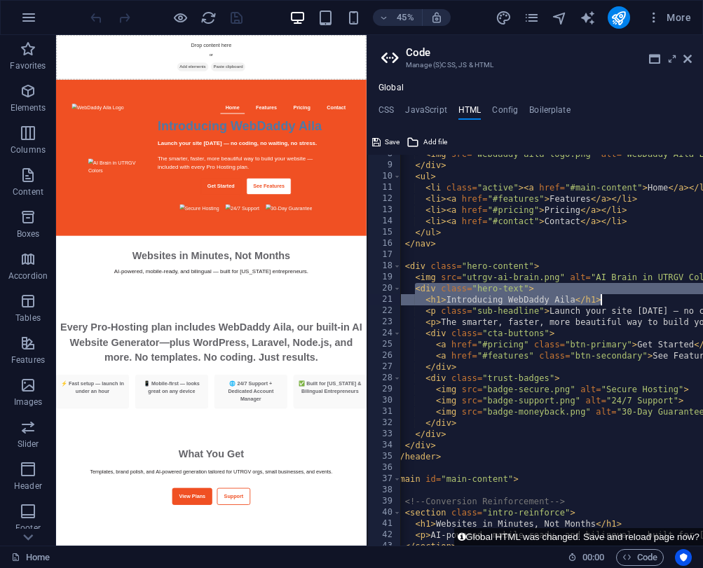
drag, startPoint x: 413, startPoint y: 289, endPoint x: 605, endPoint y: 296, distance: 192.0
type textarea "<div class="hero-text"> <h1>Introducing WebDaddy Aila</h1>"
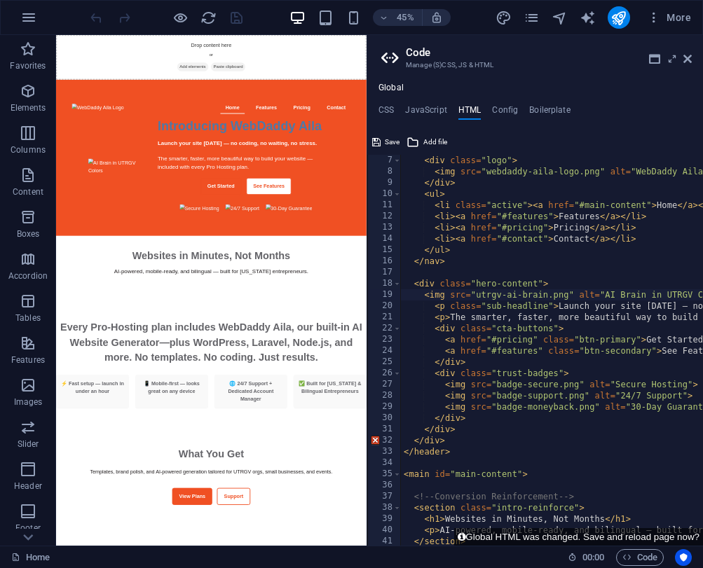
type textarea "<div class="hero-content">"
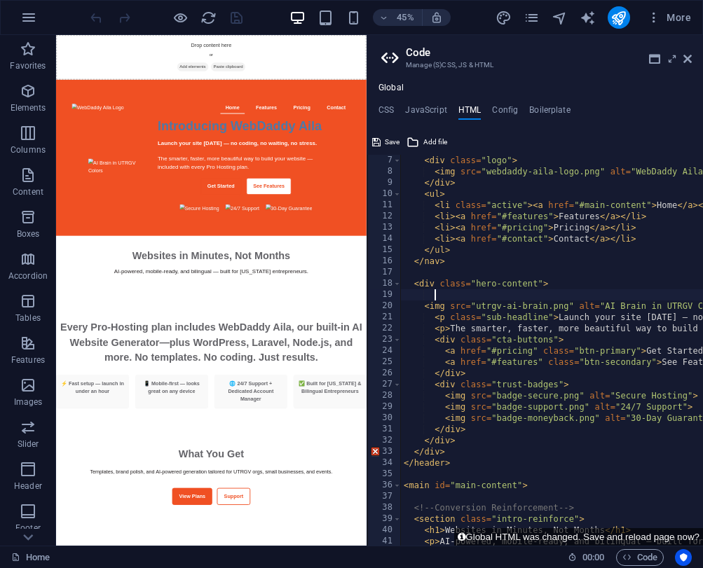
paste textarea "<h1>Introducing WebDaddy Aila</h1>"
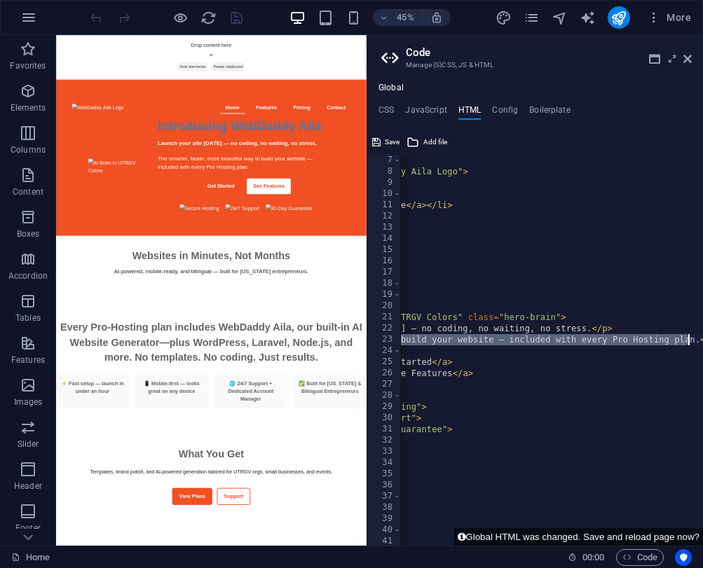
scroll to position [0, 292]
drag, startPoint x: 432, startPoint y: 338, endPoint x: 695, endPoint y: 341, distance: 262.7
click at [695, 341] on div "<img src="utrgv-ai-brain.png" alt="AI Brain in UTRGV Colors" class="hero-brain"…" at bounding box center [535, 350] width 336 height 391
type textarea "<p>The smarter, faster, more beautiful way to build your website — included wit…"
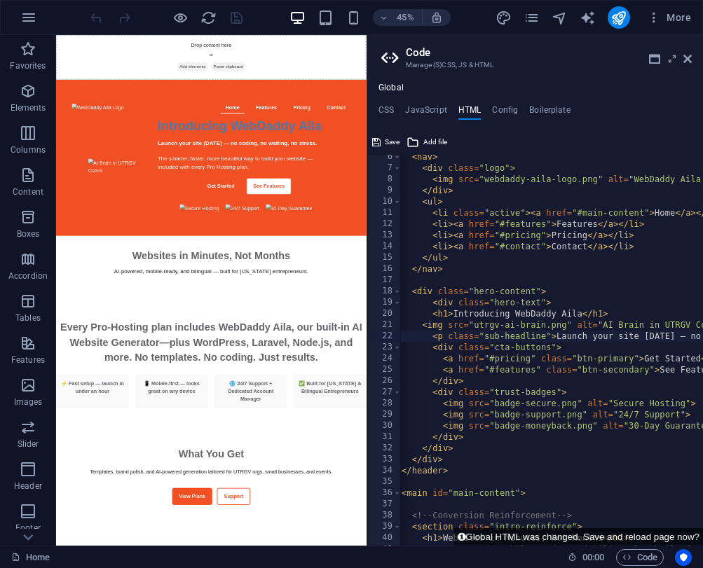
scroll to position [63, 0]
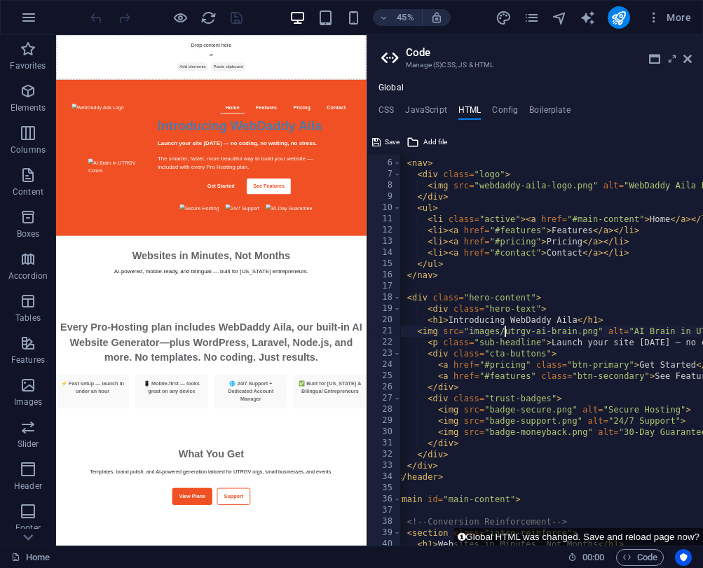
scroll to position [53, 0]
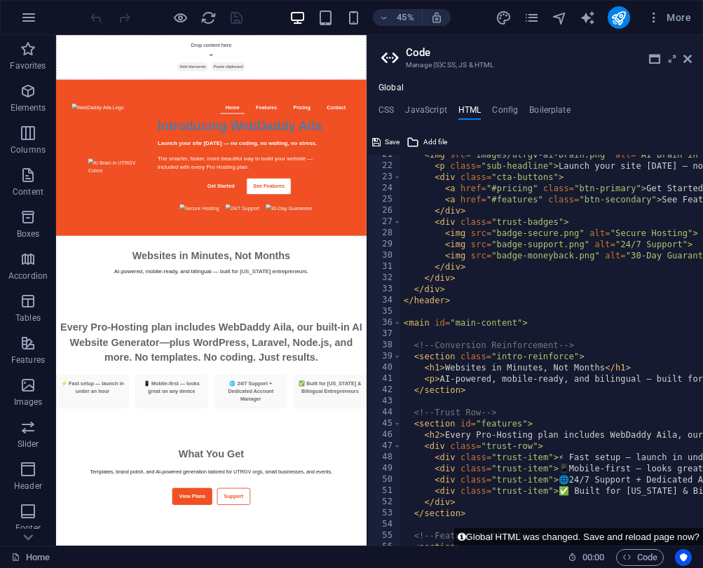
scroll to position [230, 0]
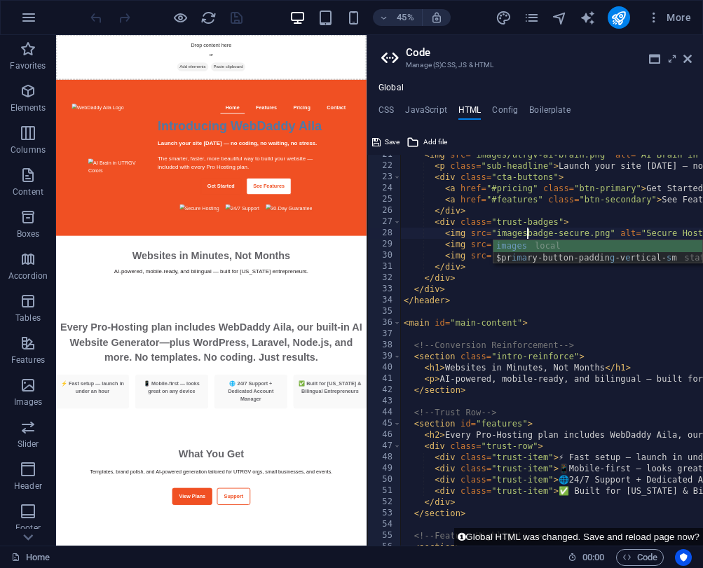
scroll to position [0, 10]
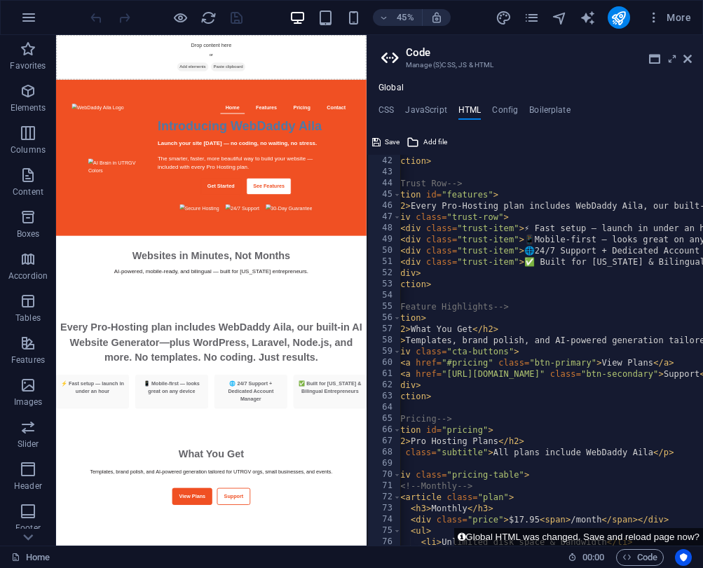
scroll to position [465, 0]
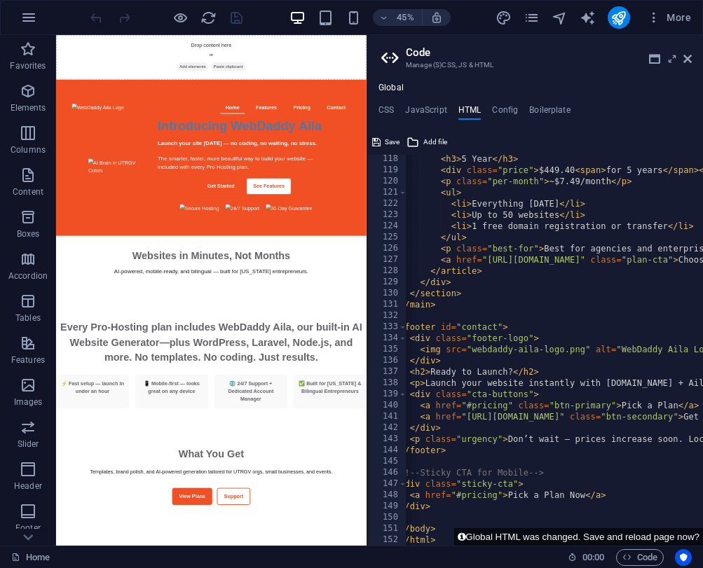
type textarea "<div class="footer-logo">"
click at [392, 137] on span "Save" at bounding box center [392, 142] width 15 height 17
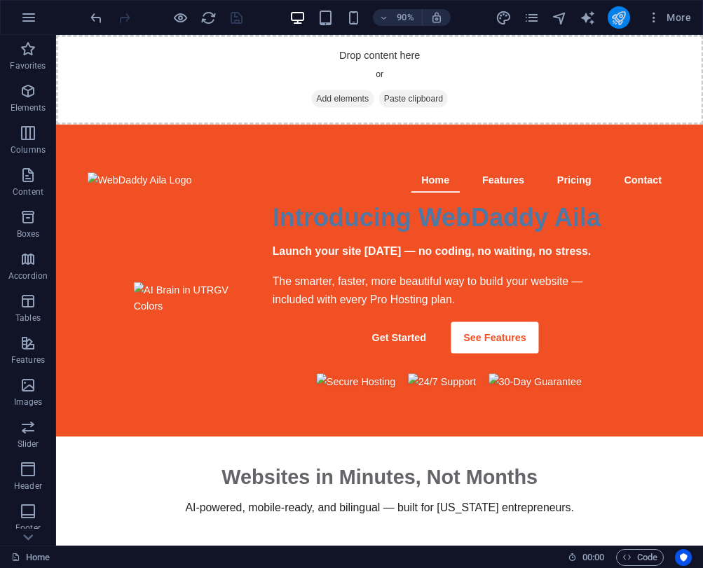
click at [619, 10] on icon "publish" at bounding box center [618, 18] width 16 height 16
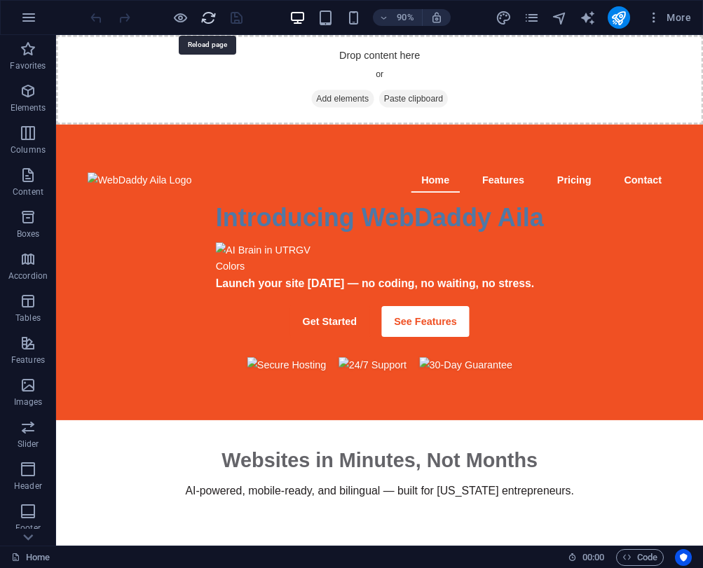
click at [205, 22] on icon "reload" at bounding box center [208, 18] width 16 height 16
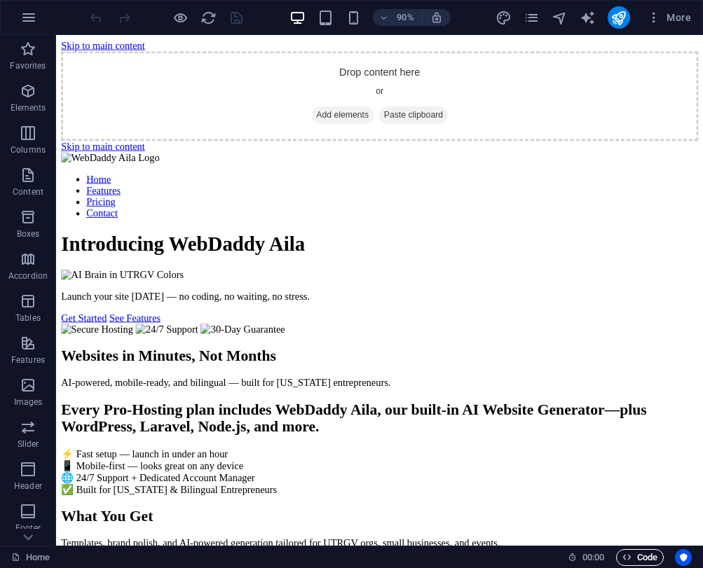
click at [637, 556] on span "Code" at bounding box center [639, 557] width 35 height 17
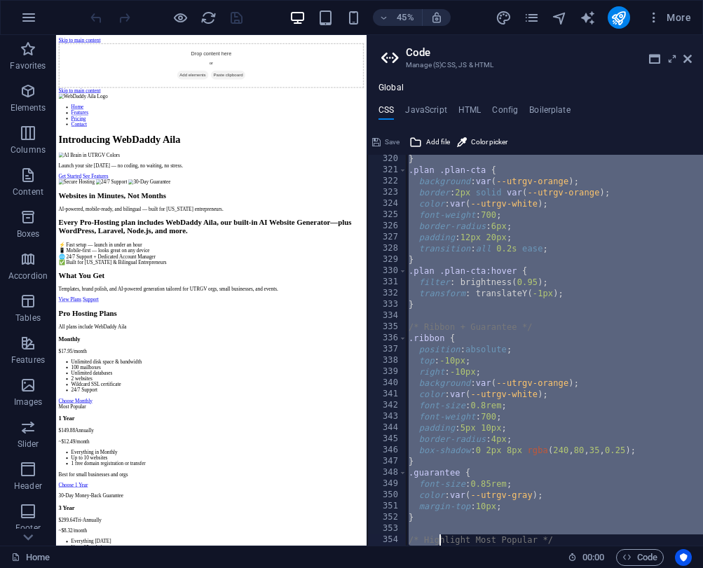
scroll to position [4373, 0]
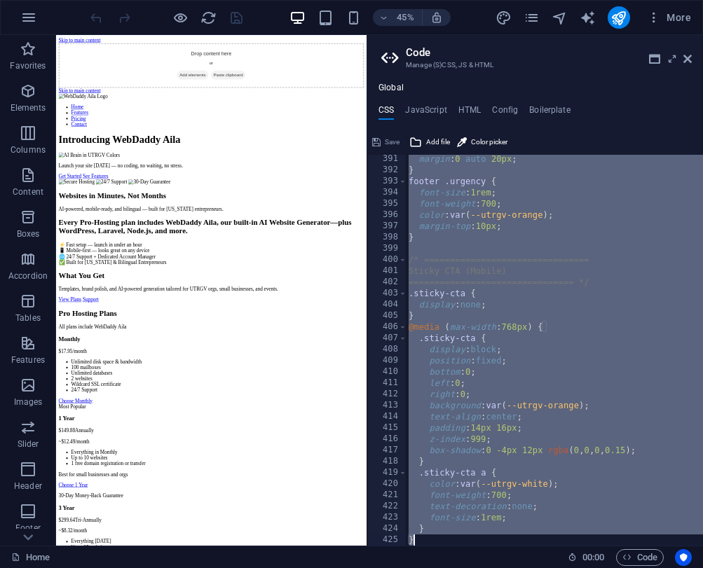
drag, startPoint x: 405, startPoint y: 160, endPoint x: 441, endPoint y: 661, distance: 502.9
click at [441, 567] on html "Introducing WebDaddy Aila – AI Website Generator Home Favorites Elements Column…" at bounding box center [351, 284] width 703 height 568
type textarea ".plan"
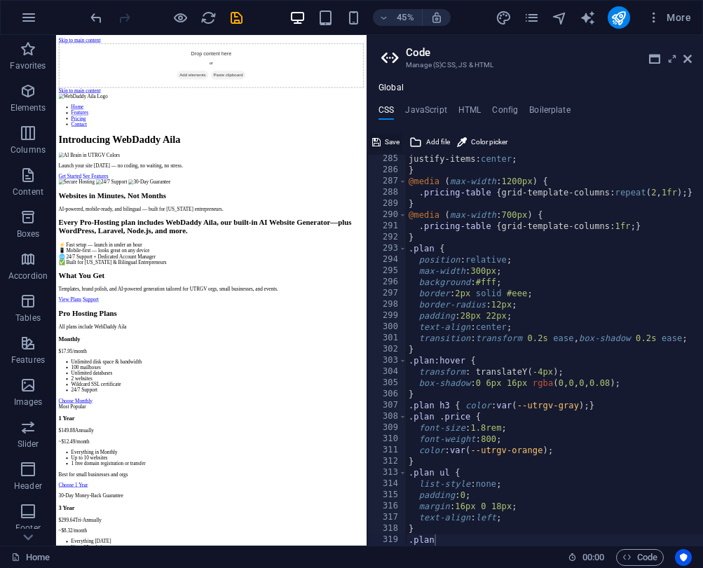
click at [387, 143] on span "Save" at bounding box center [392, 142] width 15 height 17
click at [619, 24] on icon "publish" at bounding box center [618, 18] width 16 height 16
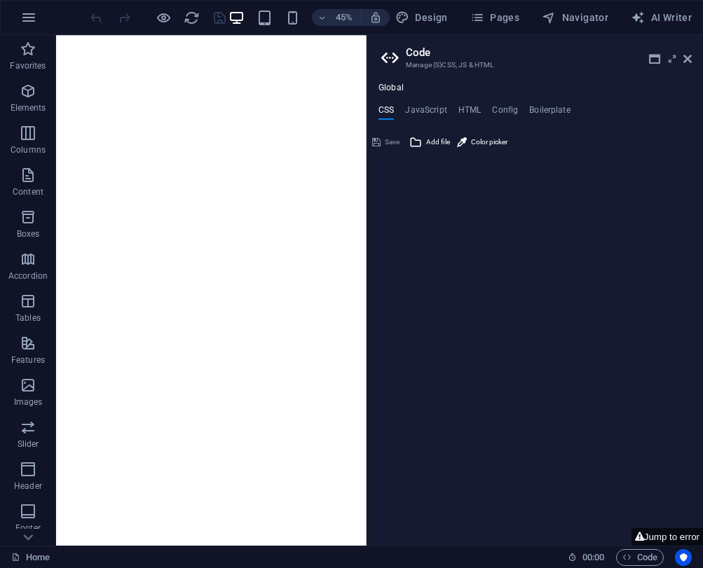
type textarea "/* ================================"
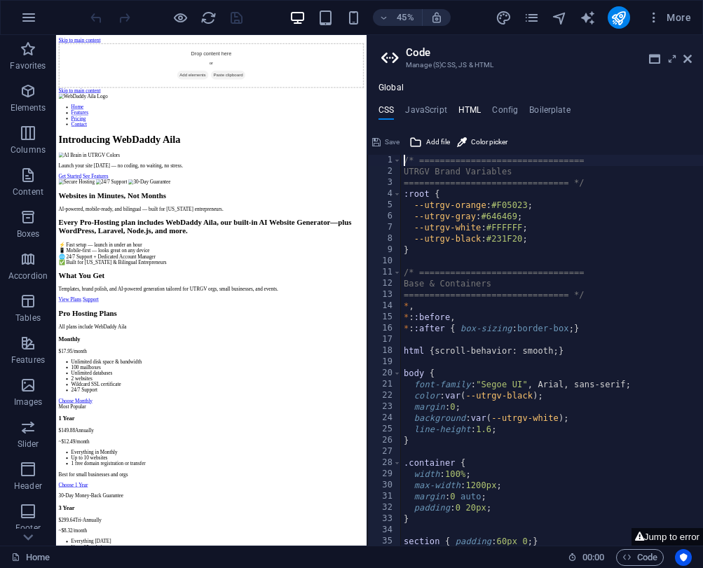
click at [471, 113] on h4 "HTML" at bounding box center [469, 112] width 23 height 15
type textarea "<a href="#main-content" class="wv-link-content button">Skip to main content</a>"
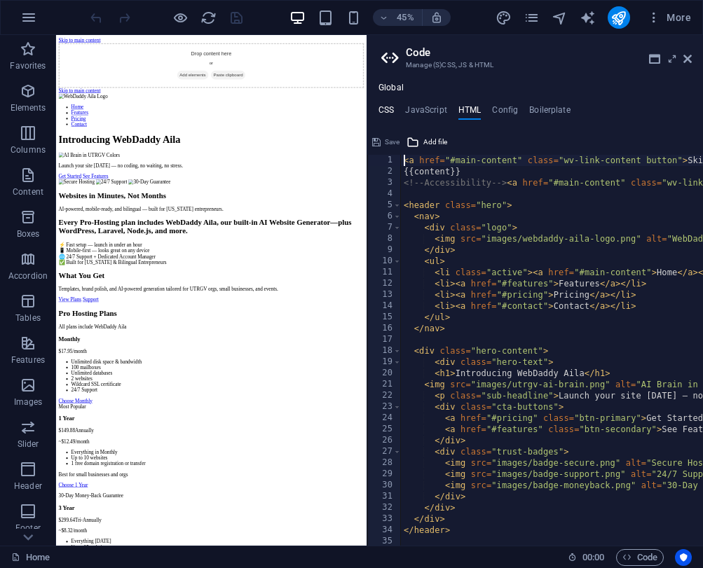
click at [392, 111] on h4 "CSS" at bounding box center [385, 112] width 15 height 15
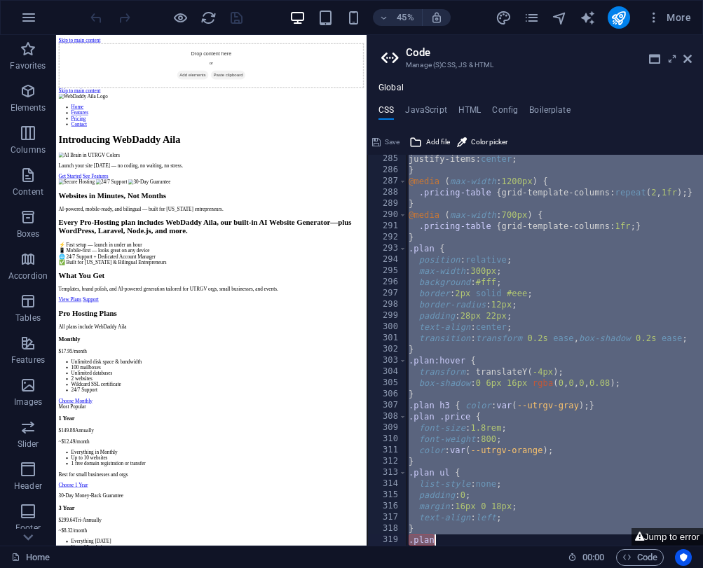
scroll to position [3185, 0]
drag, startPoint x: 406, startPoint y: 160, endPoint x: 367, endPoint y: 652, distance: 493.3
click at [367, 567] on html "Introducing WebDaddy Aila – AI Website Generator Home Favorites Elements Column…" at bounding box center [351, 284] width 703 height 568
type textarea "} .plan"
paste textarea
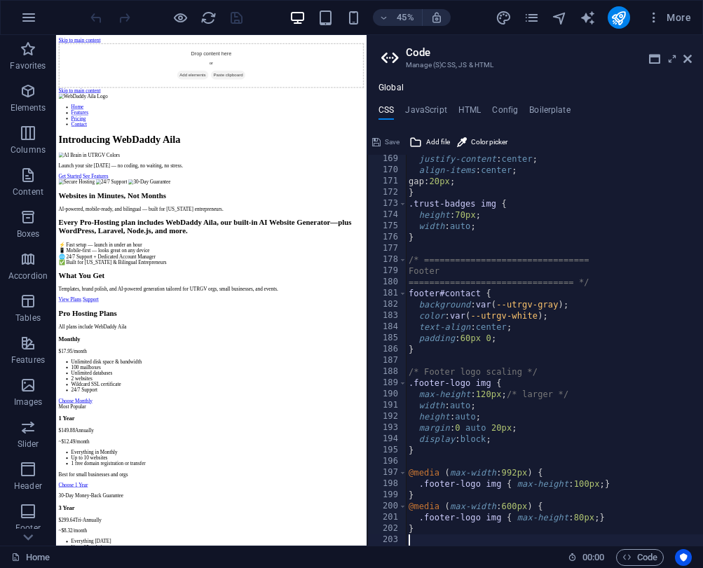
scroll to position [1884, 0]
click at [387, 139] on span "Save" at bounding box center [392, 142] width 15 height 17
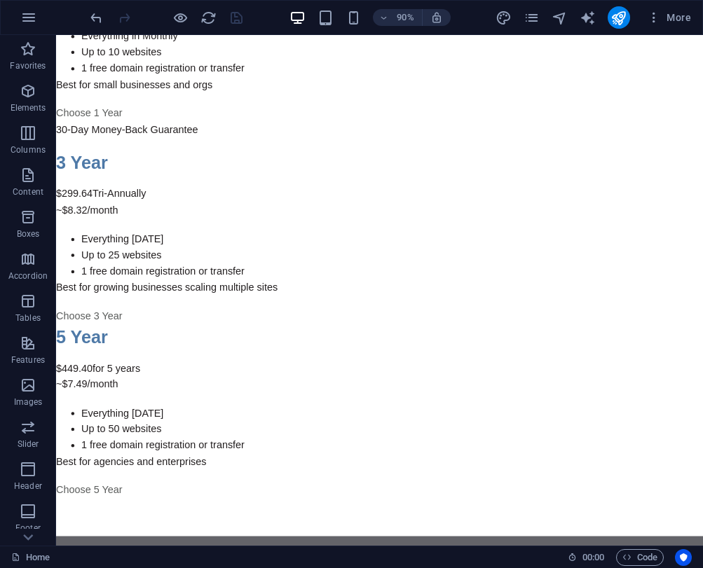
scroll to position [1685, 0]
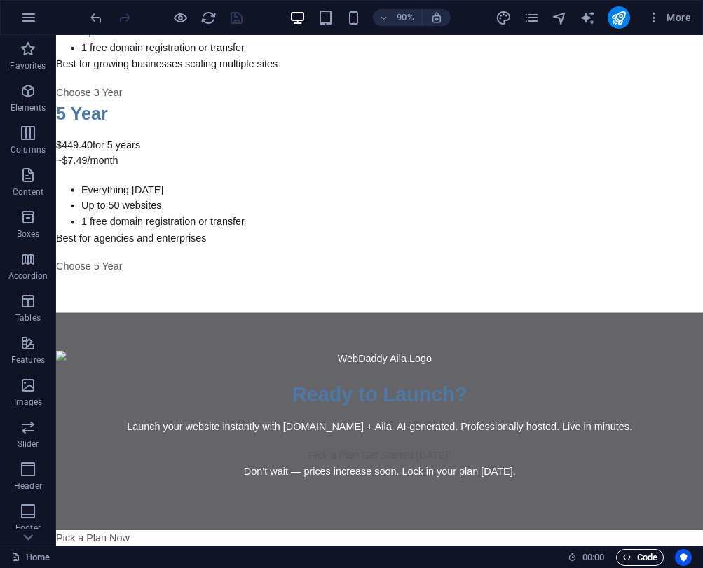
click at [640, 555] on span "Code" at bounding box center [639, 557] width 35 height 17
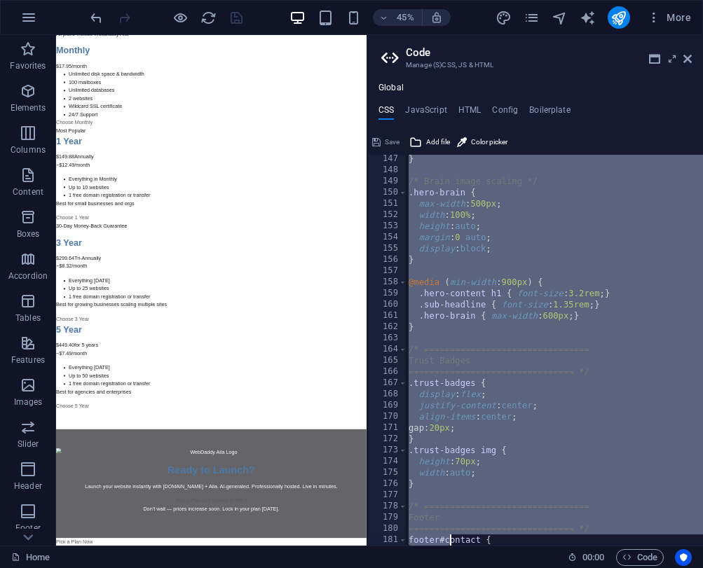
scroll to position [1884, 0]
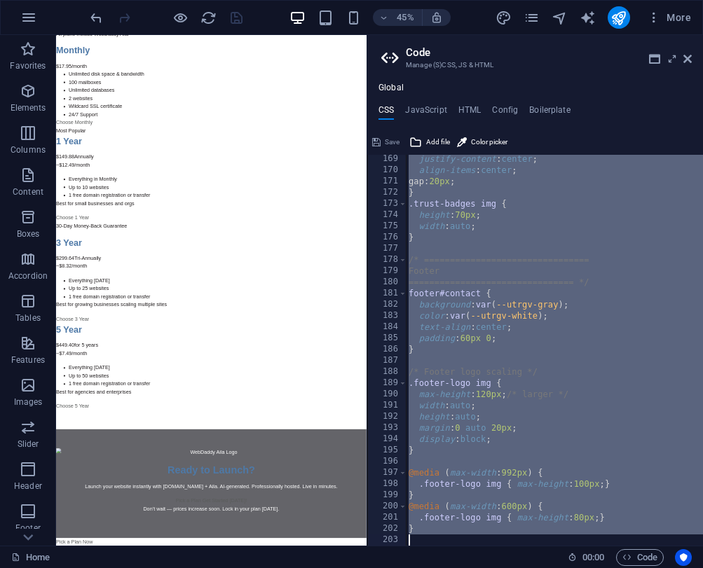
drag, startPoint x: 404, startPoint y: 162, endPoint x: 448, endPoint y: 661, distance: 501.4
click at [448, 567] on html "Introducing WebDaddy Aila – AI Website Generator Home Favorites Elements Column…" at bounding box center [351, 284] width 703 height 568
type textarea "}"
paste textarea
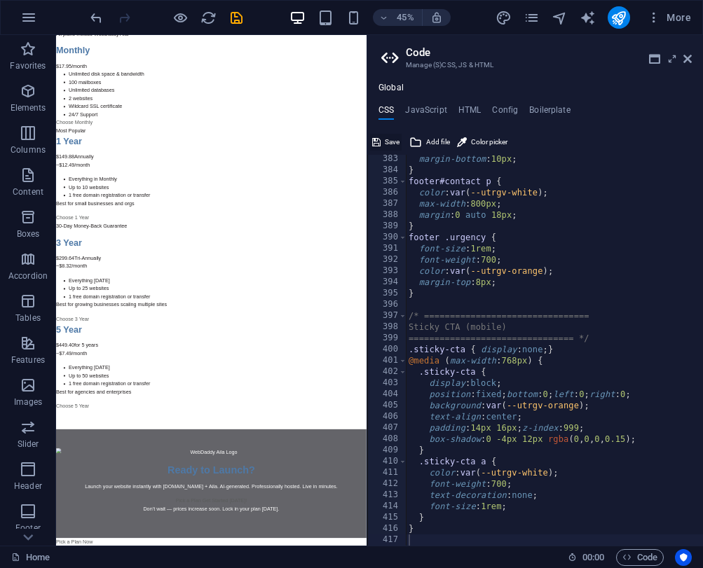
click at [395, 141] on span "Save" at bounding box center [392, 142] width 15 height 17
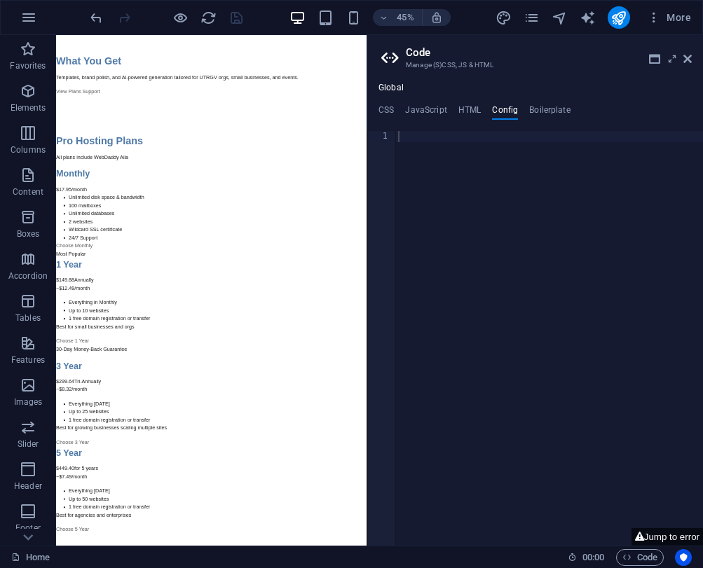
scroll to position [1005, 0]
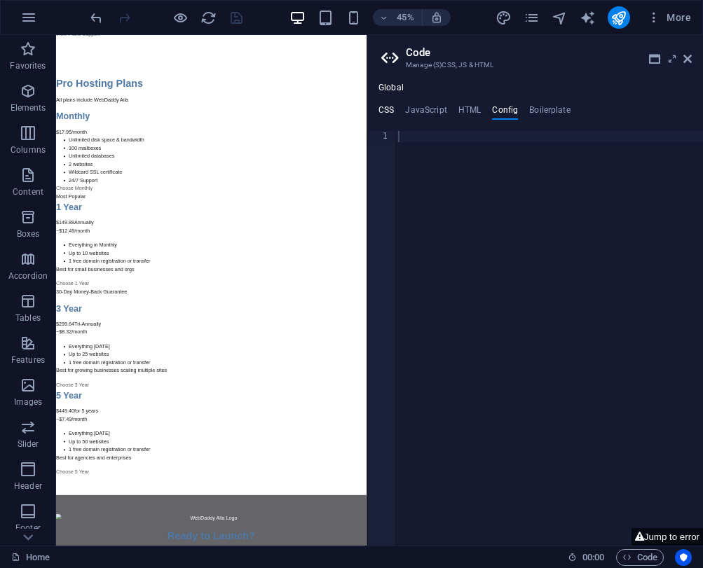
click at [389, 113] on h4 "CSS" at bounding box center [385, 112] width 15 height 15
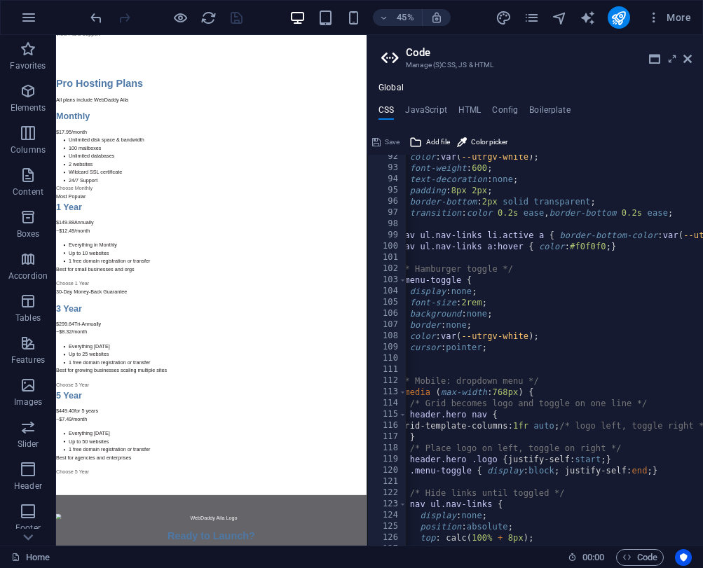
scroll to position [0, 0]
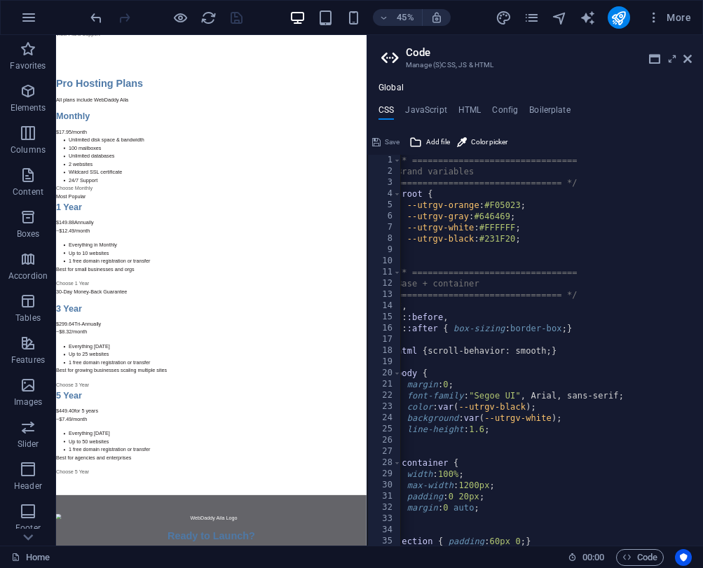
drag, startPoint x: 400, startPoint y: 157, endPoint x: 432, endPoint y: 157, distance: 32.2
click at [432, 157] on div "1 2 3 4 5 6 7 8 9 10 11 12 13 14 15 16 17 18 19 20 21 22 23 24 25 26 27 28 29 3…" at bounding box center [535, 350] width 336 height 391
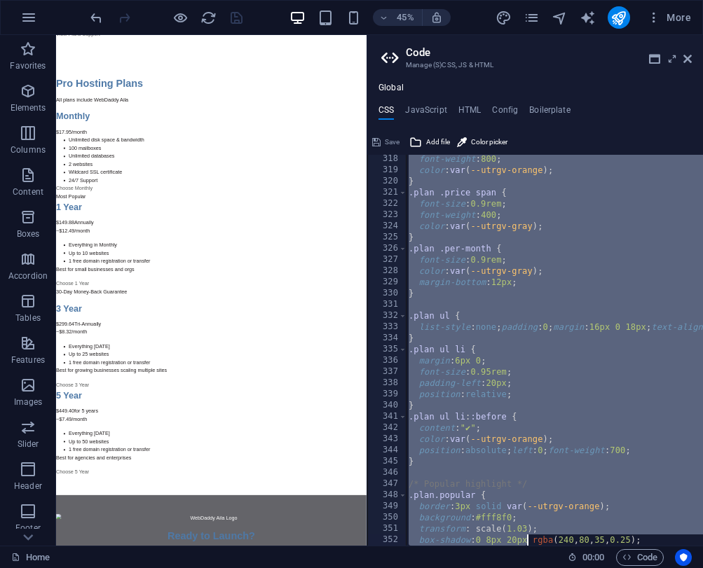
scroll to position [4283, 0]
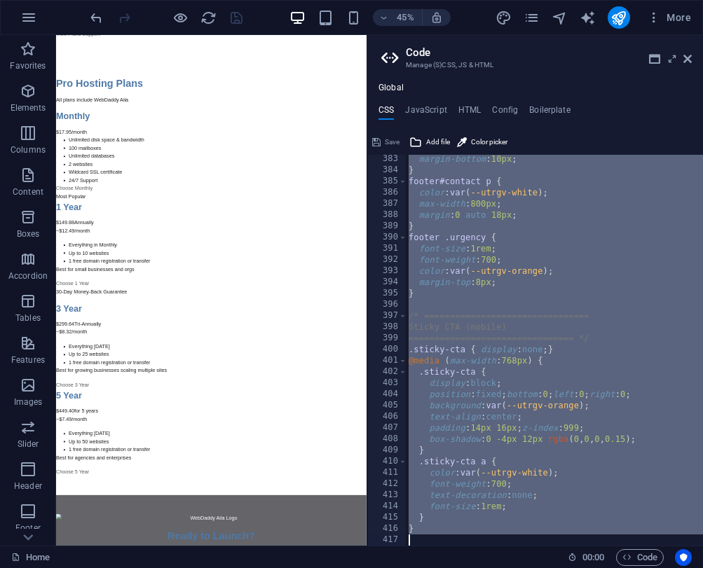
drag, startPoint x: 402, startPoint y: 160, endPoint x: 526, endPoint y: 635, distance: 490.9
click at [526, 567] on html "Introducing WebDaddy Aila – AI Website Generator Home Favorites Elements Column…" at bounding box center [351, 284] width 703 height 568
paste textarea "background: var(--utrg"
type textarea "background: var(--utrg"
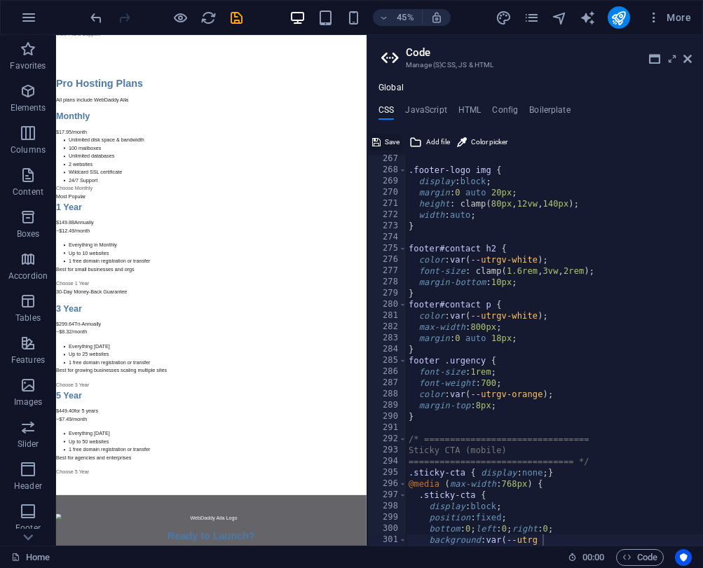
click at [394, 141] on span "Save" at bounding box center [392, 142] width 15 height 17
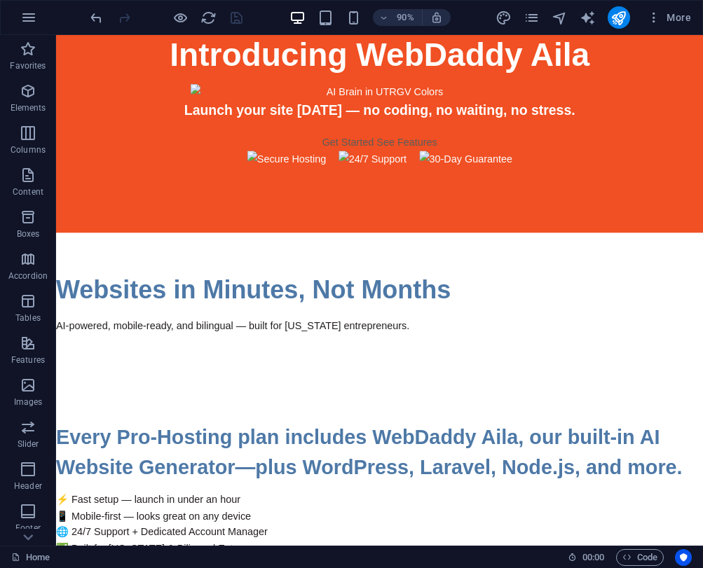
scroll to position [260, 0]
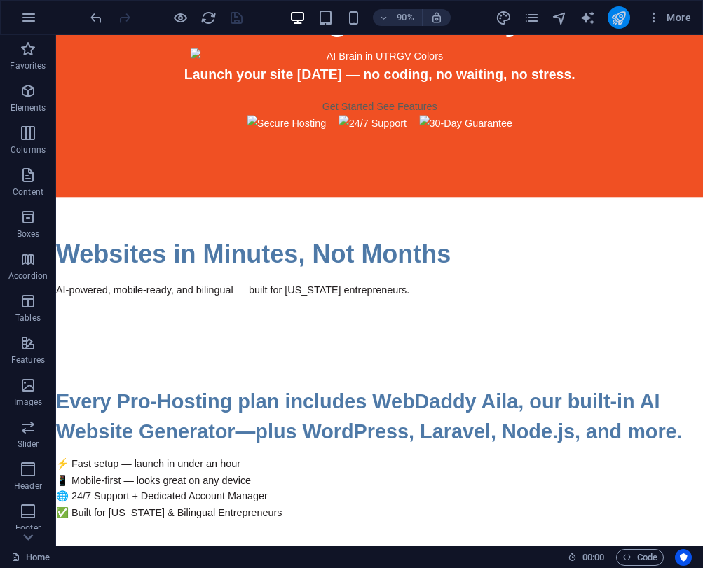
click at [621, 15] on icon "publish" at bounding box center [618, 18] width 16 height 16
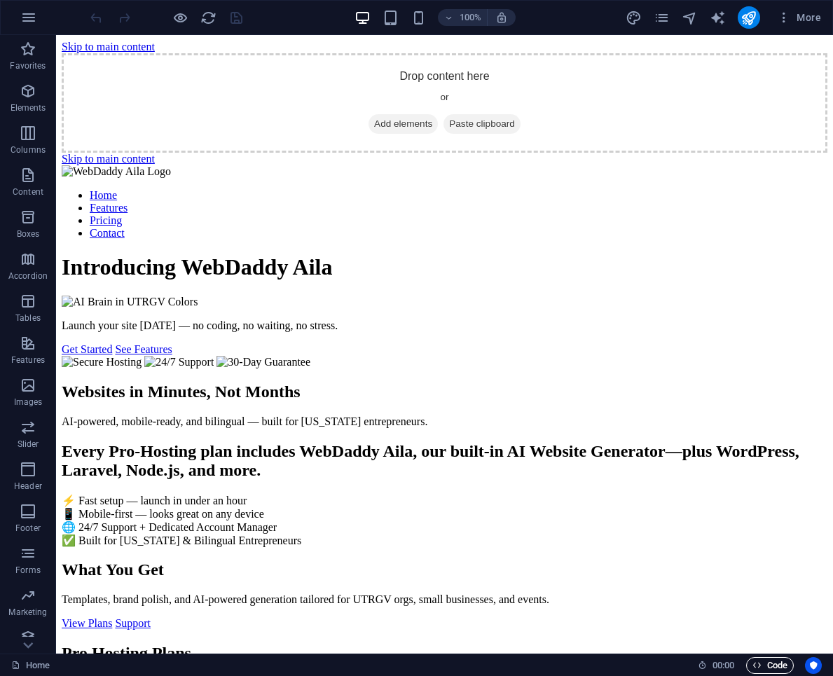
click at [762, 673] on span "Code" at bounding box center [769, 665] width 35 height 17
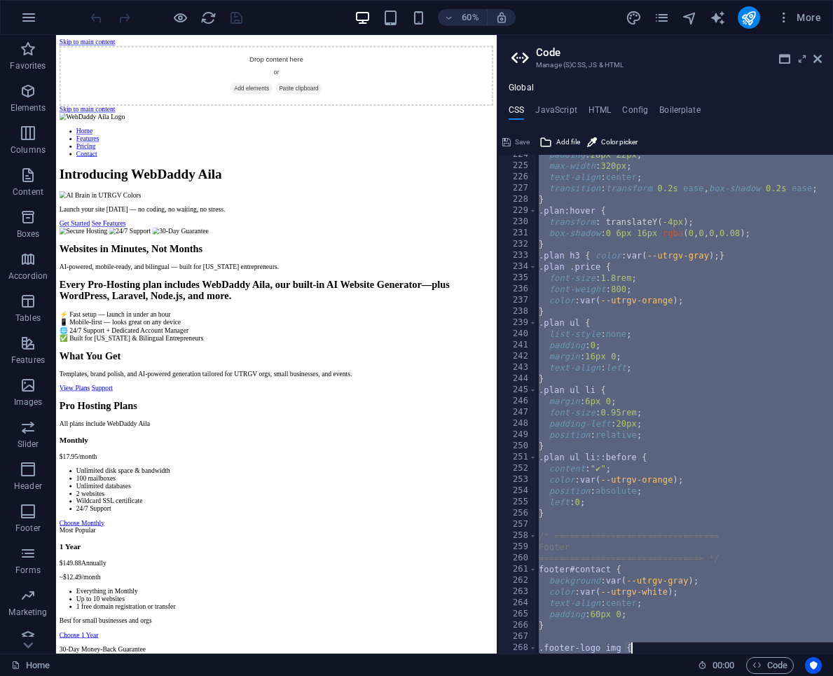
scroll to position [2875, 0]
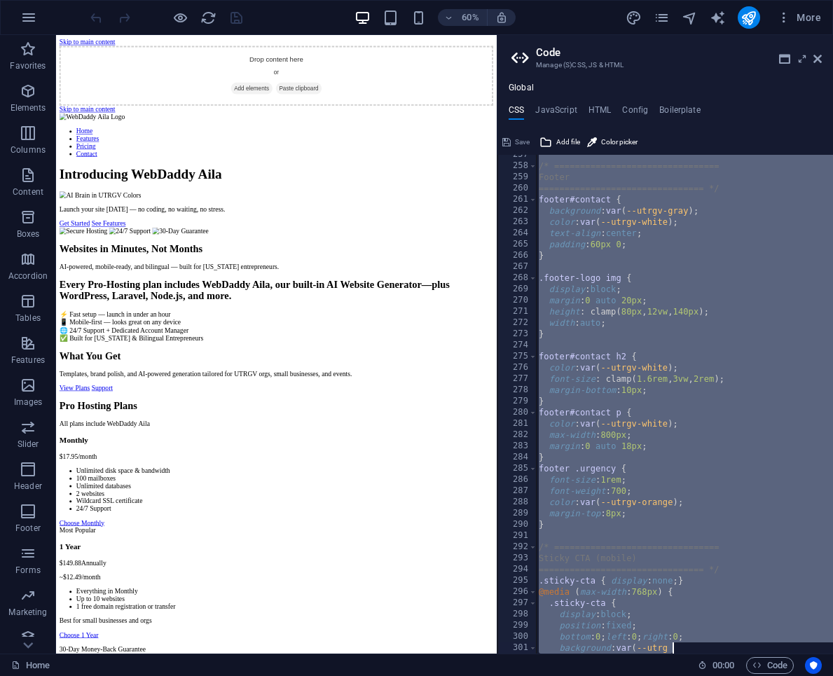
drag, startPoint x: 535, startPoint y: 161, endPoint x: 635, endPoint y: 678, distance: 526.7
click at [635, 675] on html "Introducing WebDaddy Aila – AI Website Generator Home Favorites Elements Column…" at bounding box center [416, 338] width 833 height 676
type textarea "bottom: 0; left: 0; right: 0; background: var(--utrg"
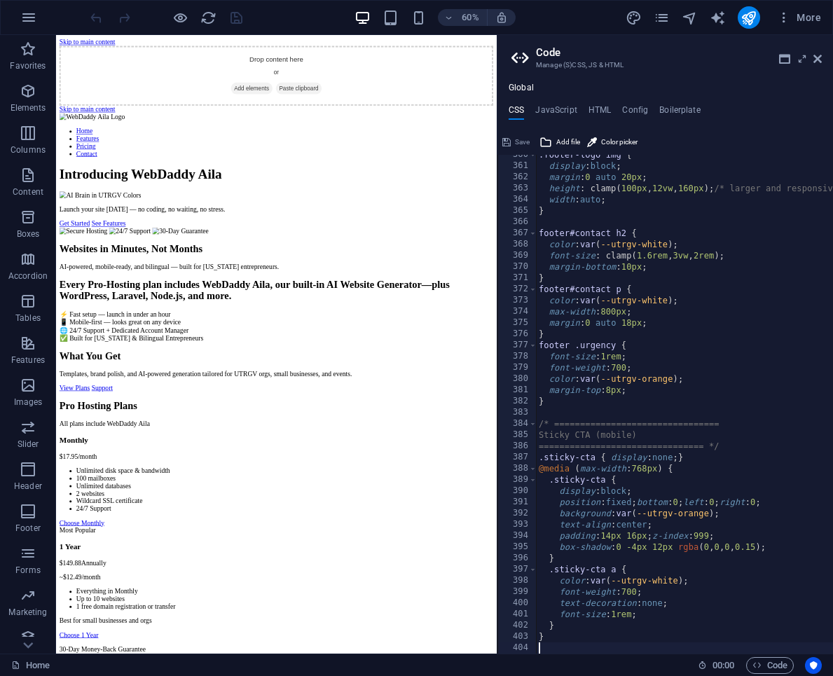
scroll to position [4029, 0]
click at [528, 144] on span "Save" at bounding box center [522, 142] width 15 height 17
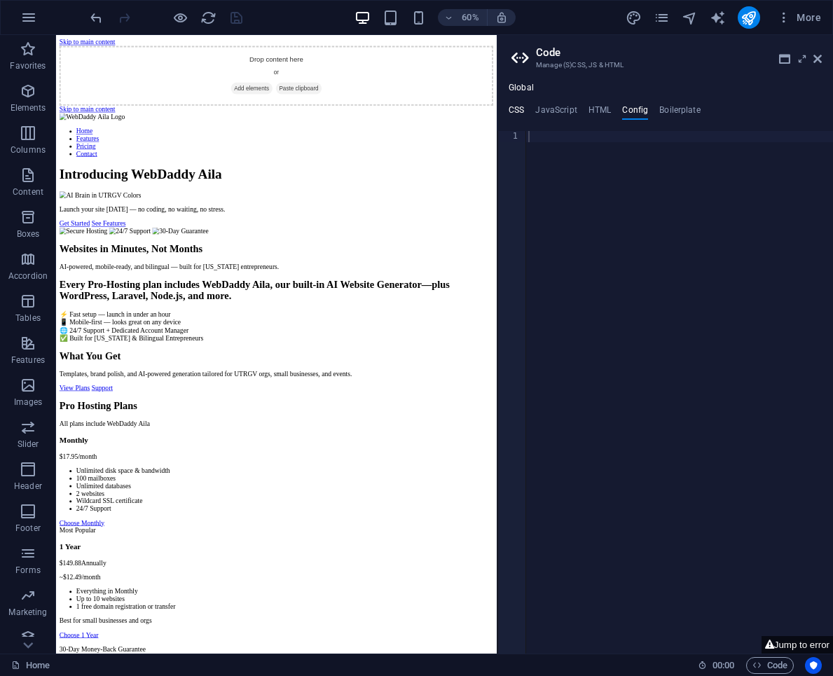
click at [522, 109] on h4 "CSS" at bounding box center [516, 112] width 15 height 15
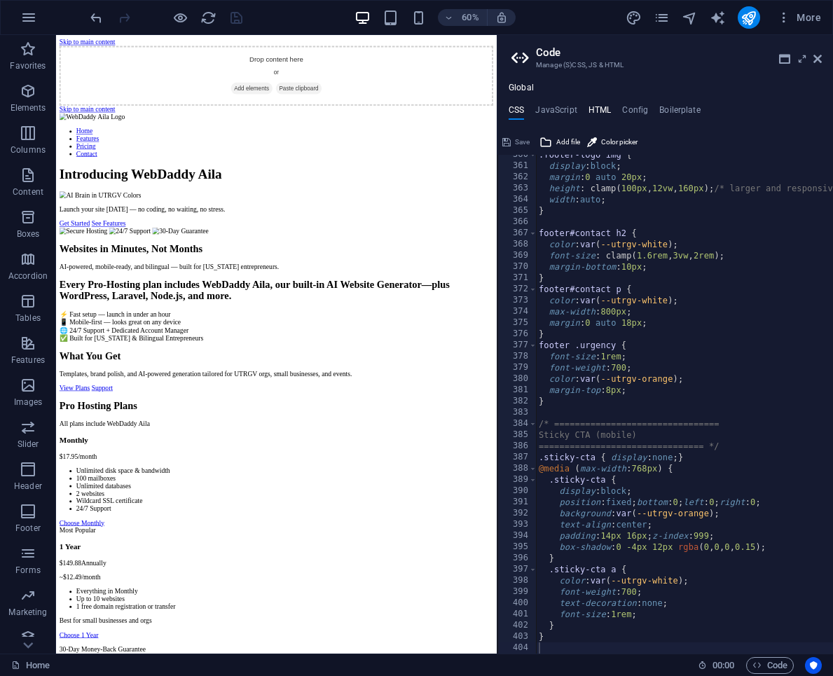
click at [592, 109] on h4 "HTML" at bounding box center [599, 112] width 23 height 15
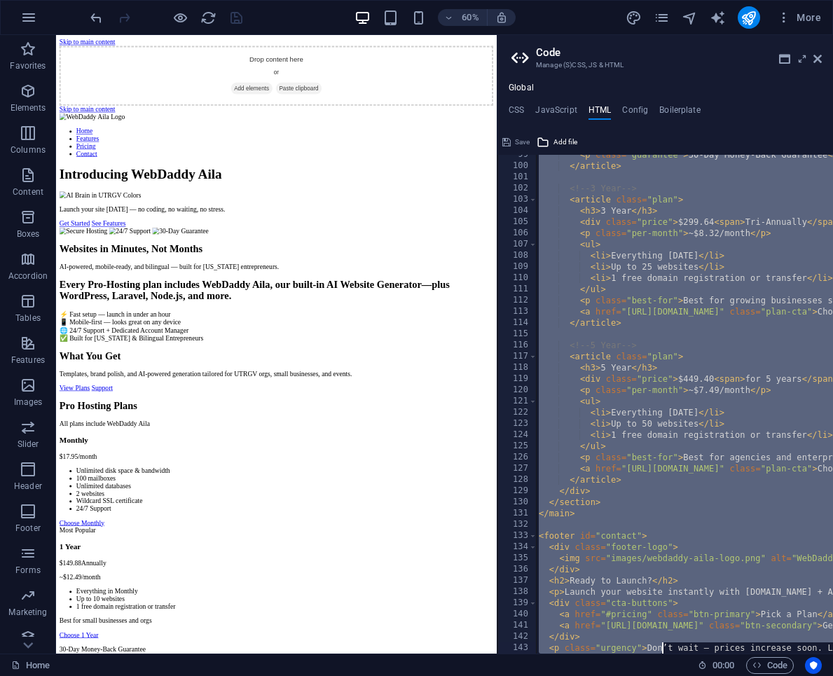
scroll to position [1205, 0]
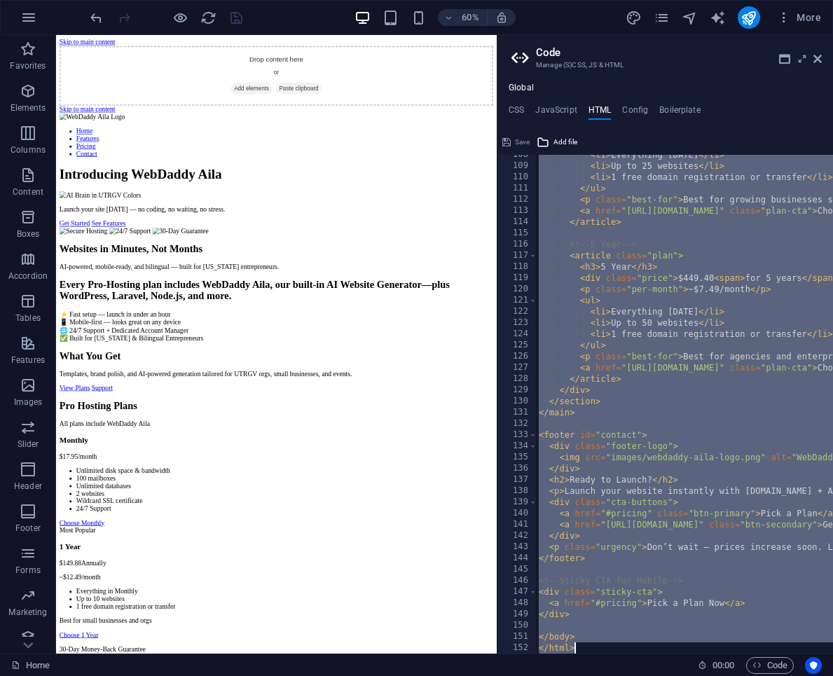
drag, startPoint x: 647, startPoint y: 183, endPoint x: 660, endPoint y: 678, distance: 495.4
click at [660, 675] on html "Introducing WebDaddy Aila – AI Website Generator Home Favorites Elements Column…" at bounding box center [416, 338] width 833 height 676
paste textarea
type textarea "</html>"
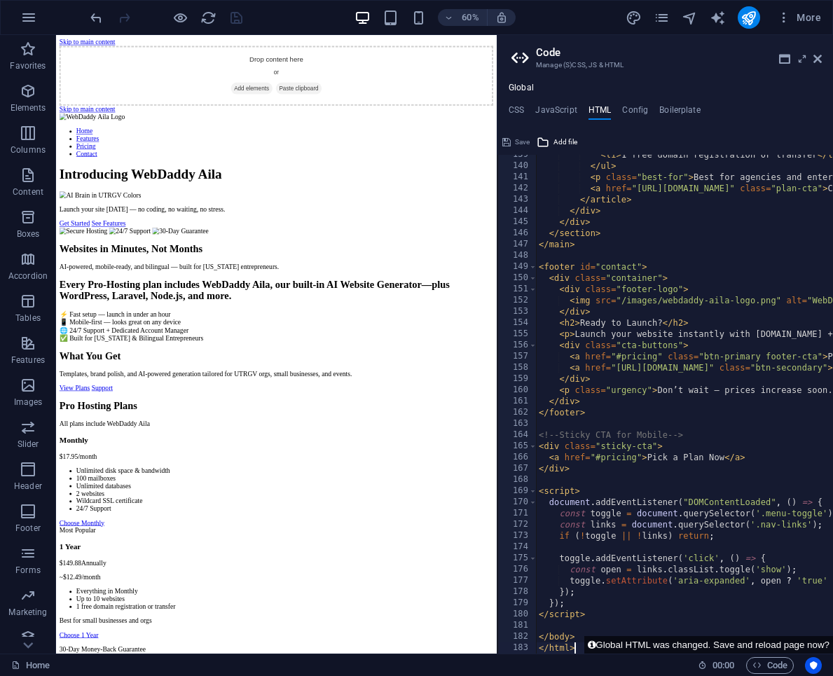
scroll to position [1552, 0]
click at [520, 141] on span "Save" at bounding box center [522, 142] width 15 height 17
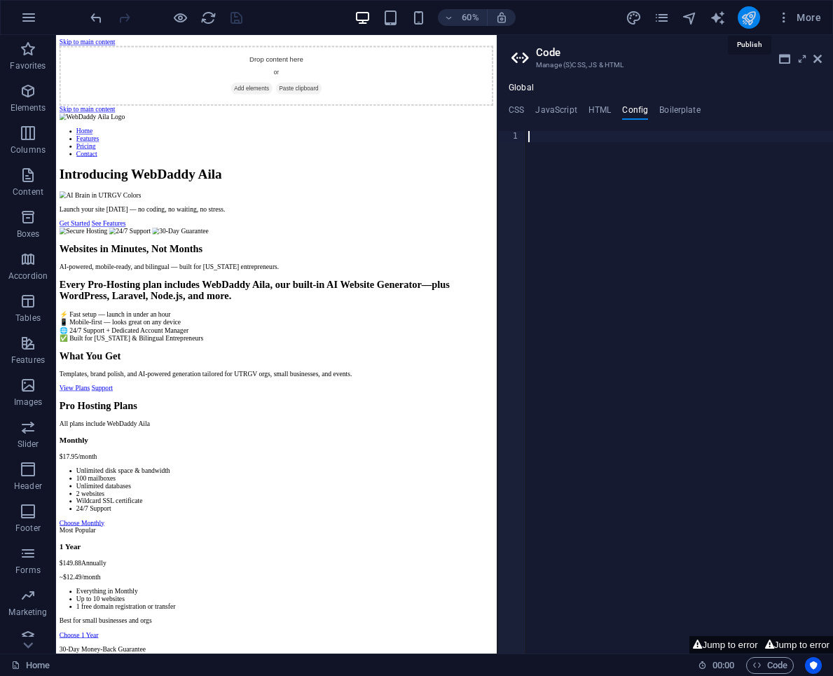
click at [746, 15] on icon "publish" at bounding box center [748, 18] width 16 height 16
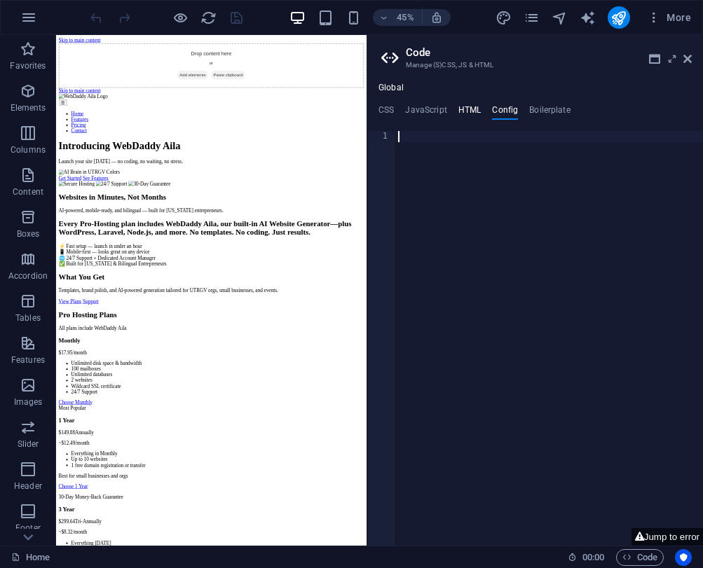
click at [468, 111] on h4 "HTML" at bounding box center [469, 112] width 23 height 15
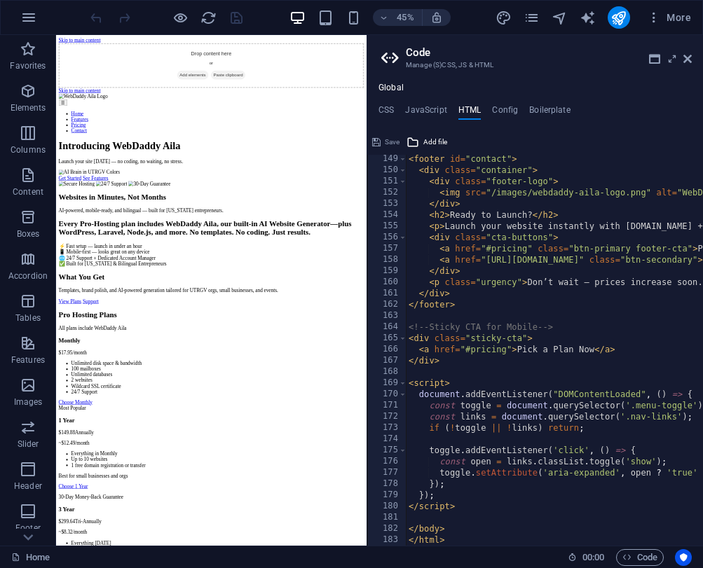
scroll to position [1660, 0]
type textarea "if (!toggle || !links) return;"
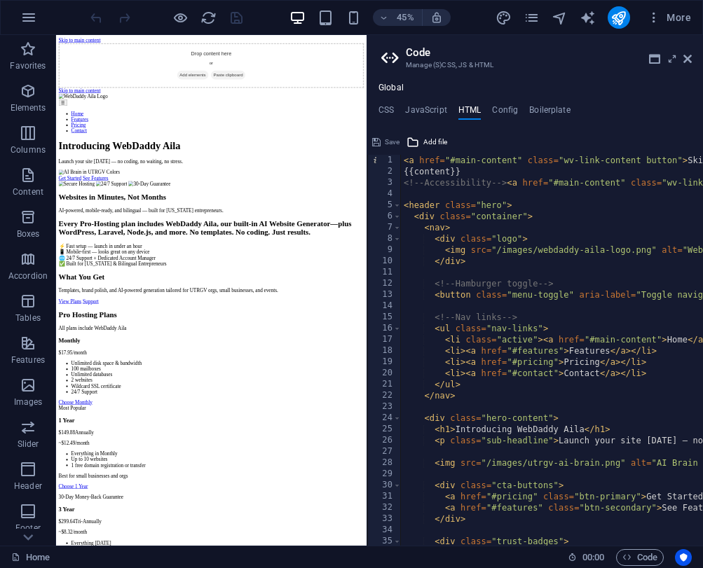
scroll to position [0, 0]
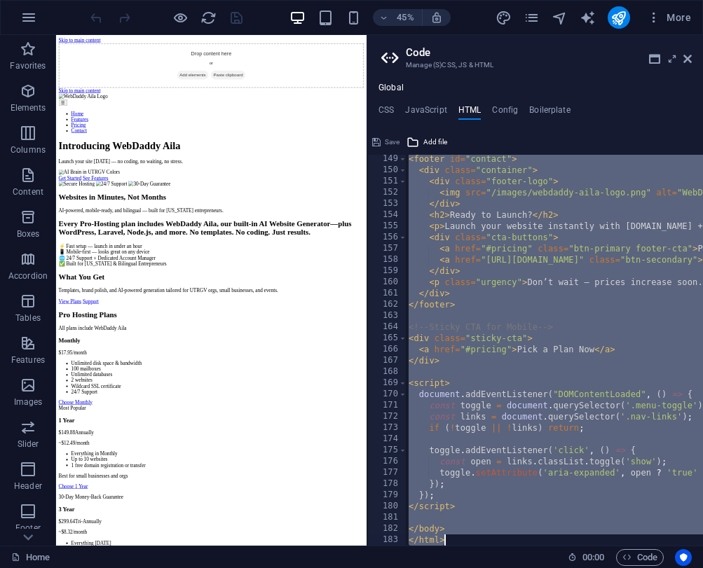
drag, startPoint x: 513, startPoint y: 183, endPoint x: 467, endPoint y: 661, distance: 480.7
click at [467, 567] on html "Introducing WebDaddy Aila – AI Website Generator Home Favorites Elements Column…" at bounding box center [351, 284] width 703 height 568
paste textarea
type textarea "</html>"
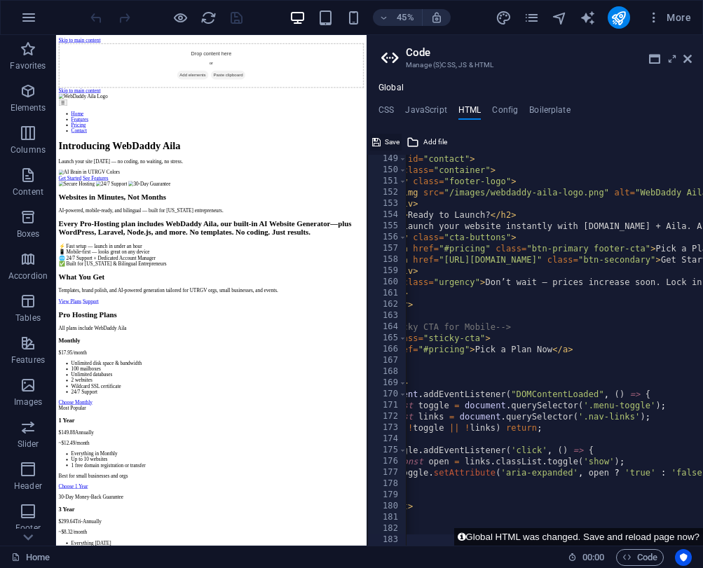
click at [392, 142] on span "Save" at bounding box center [392, 142] width 15 height 17
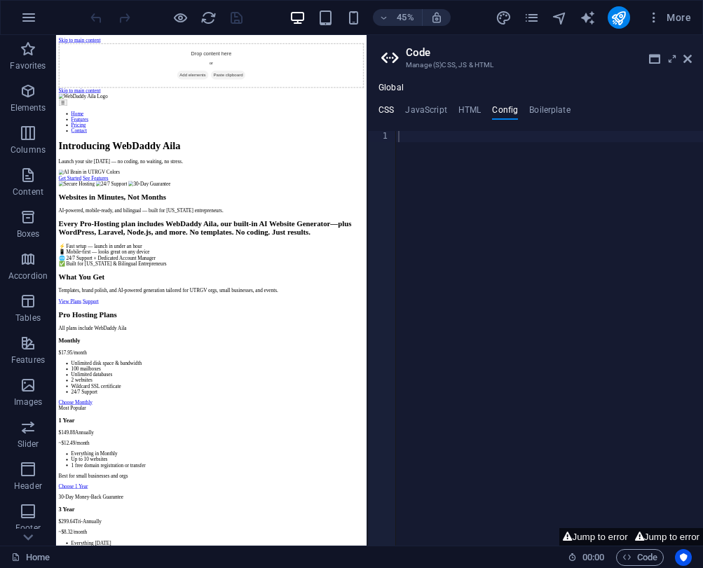
click at [388, 108] on h4 "CSS" at bounding box center [385, 112] width 15 height 15
type textarea "/* ================================"
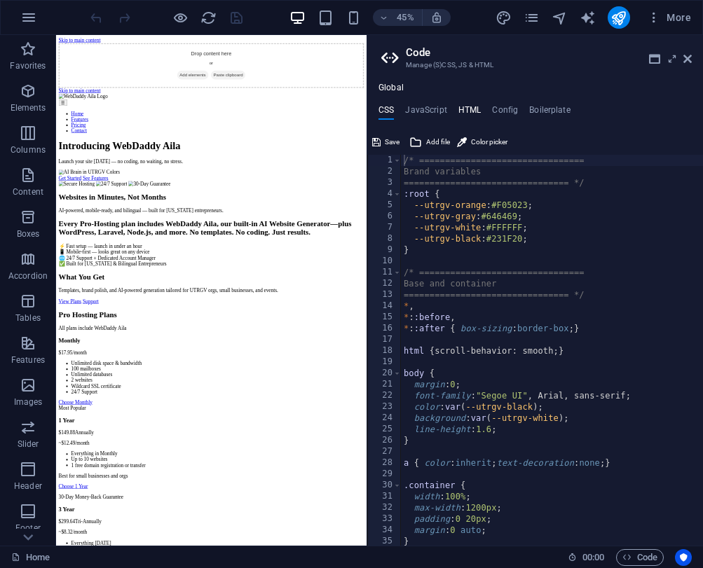
click at [465, 111] on h4 "HTML" at bounding box center [469, 112] width 23 height 15
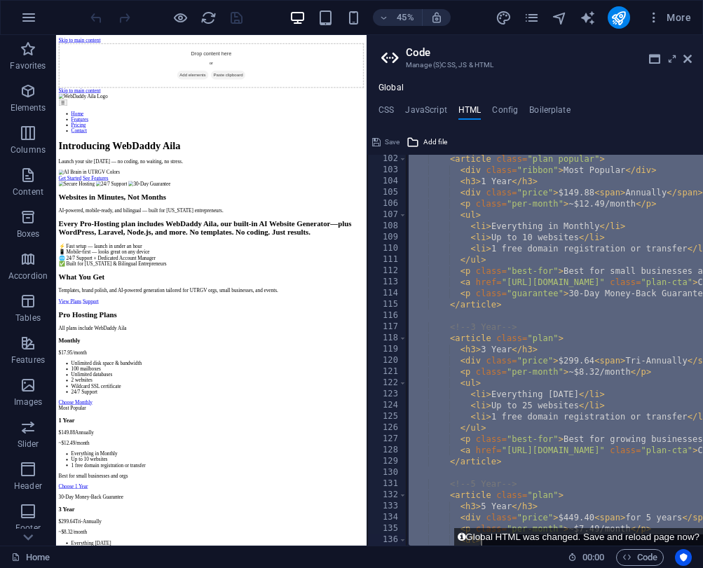
scroll to position [1660, 0]
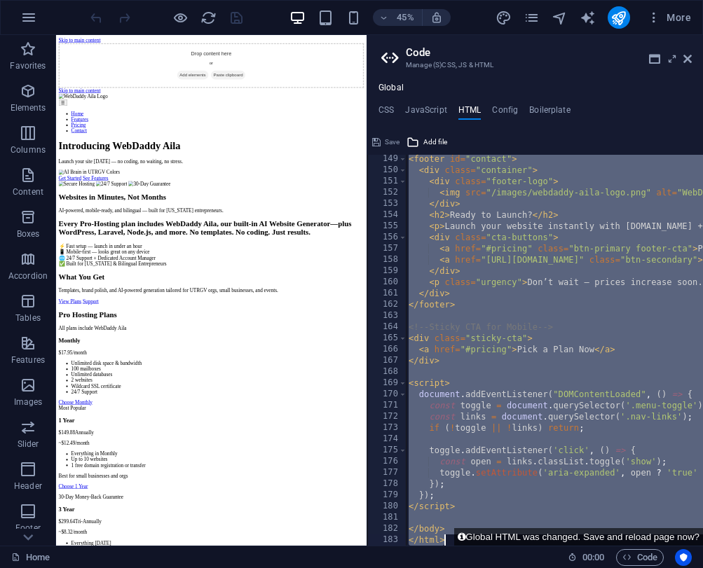
drag, startPoint x: 461, startPoint y: 182, endPoint x: 546, endPoint y: 661, distance: 486.7
click at [546, 567] on html "Introducing WebDaddy Aila – AI Website Generator Home Favorites Elements Column…" at bounding box center [351, 284] width 703 height 568
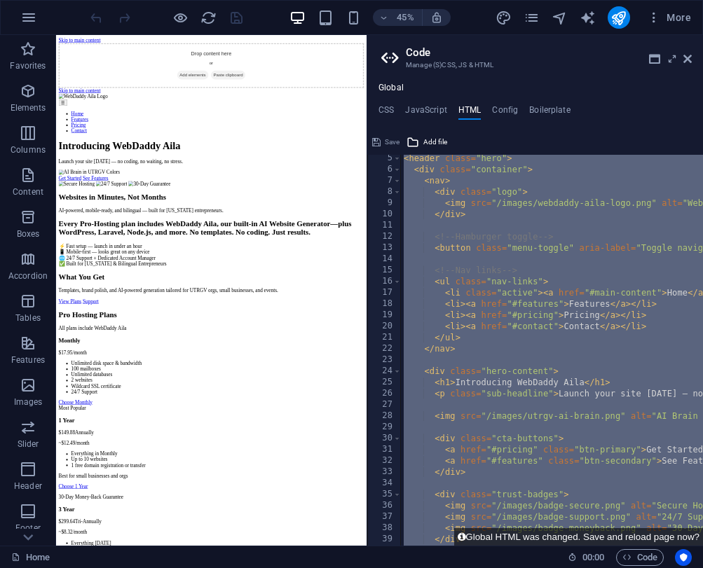
scroll to position [0, 0]
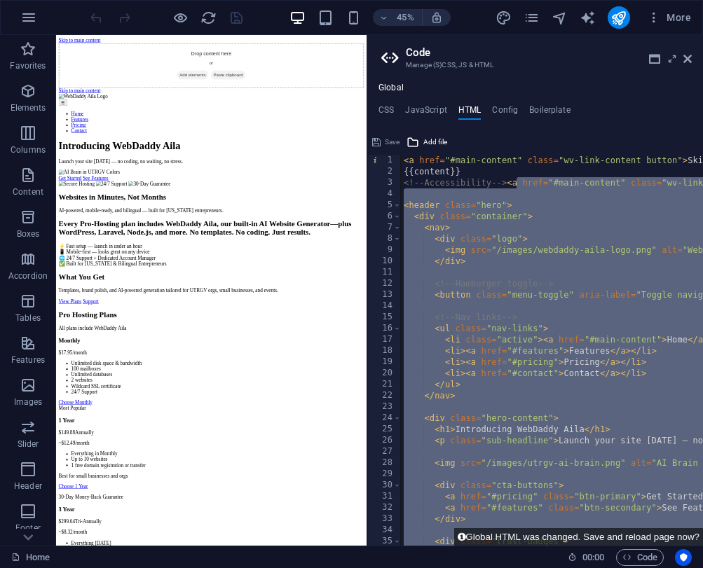
paste textarea
type textarea "</html>"
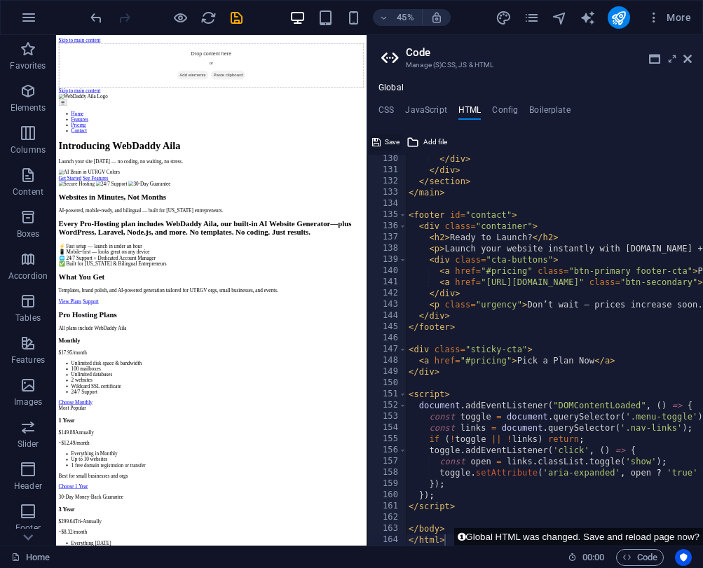
click at [394, 144] on span "Save" at bounding box center [392, 142] width 15 height 17
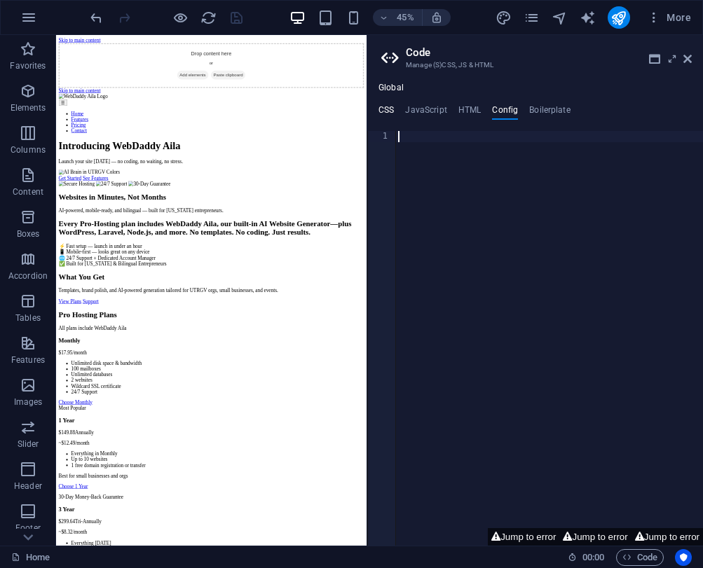
click at [388, 107] on h4 "CSS" at bounding box center [385, 112] width 15 height 15
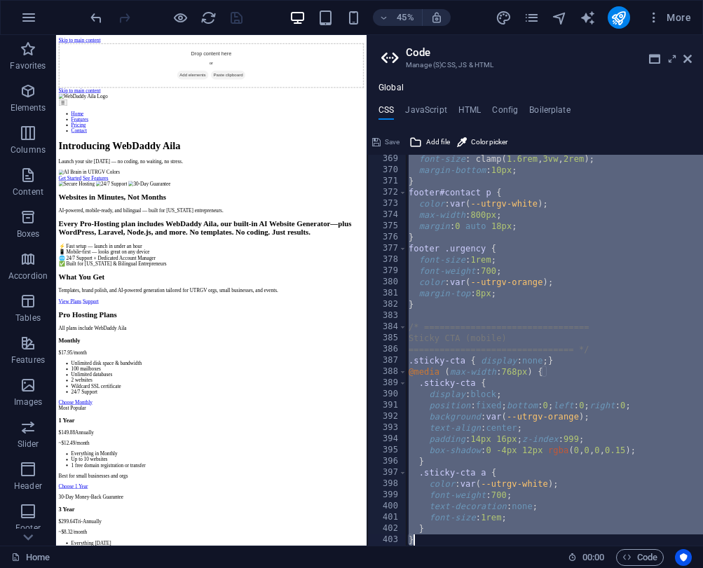
scroll to position [4126, 0]
drag, startPoint x: 404, startPoint y: 163, endPoint x: 479, endPoint y: 661, distance: 504.5
click at [479, 567] on html "Introducing WebDaddy Aila – AI Website Generator Home Favorites Elements Column…" at bounding box center [351, 284] width 703 height 568
type textarea "} }"
paste textarea
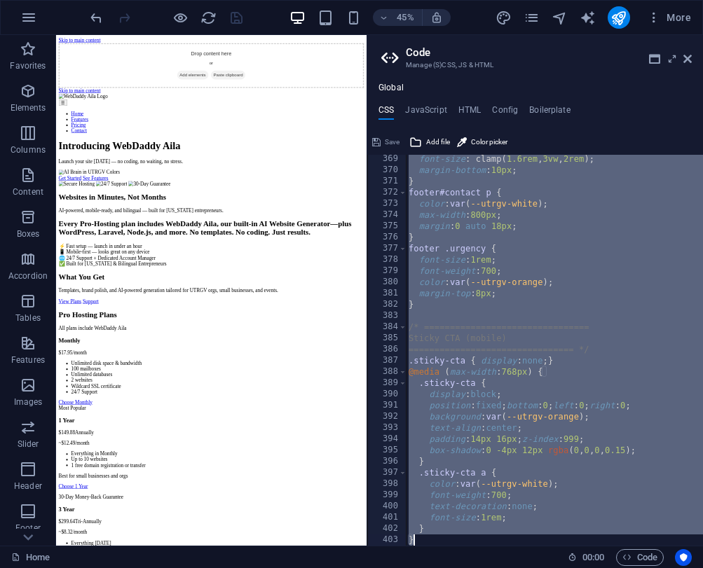
scroll to position [2960, 0]
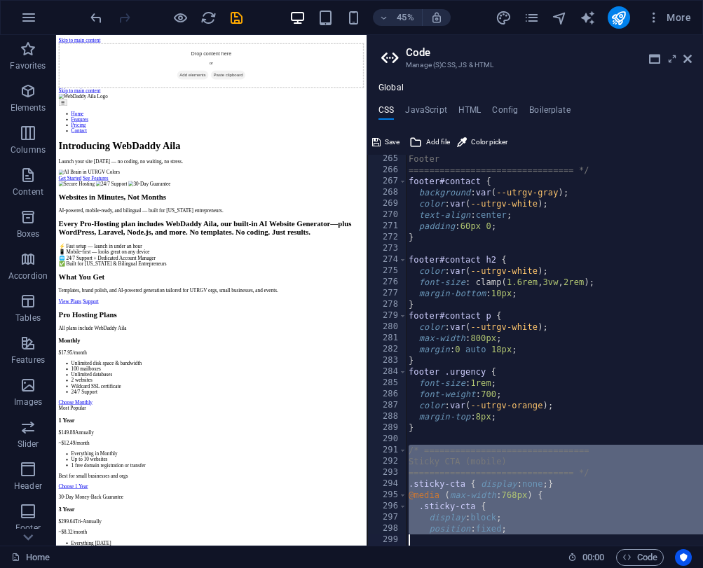
drag, startPoint x: 411, startPoint y: 453, endPoint x: 482, endPoint y: 661, distance: 220.6
click at [482, 567] on html "Introducing WebDaddy Aila – AI Website Generator Home Favorites Elements Column…" at bounding box center [351, 284] width 703 height 568
type textarea "position: fixed;"
paste textarea
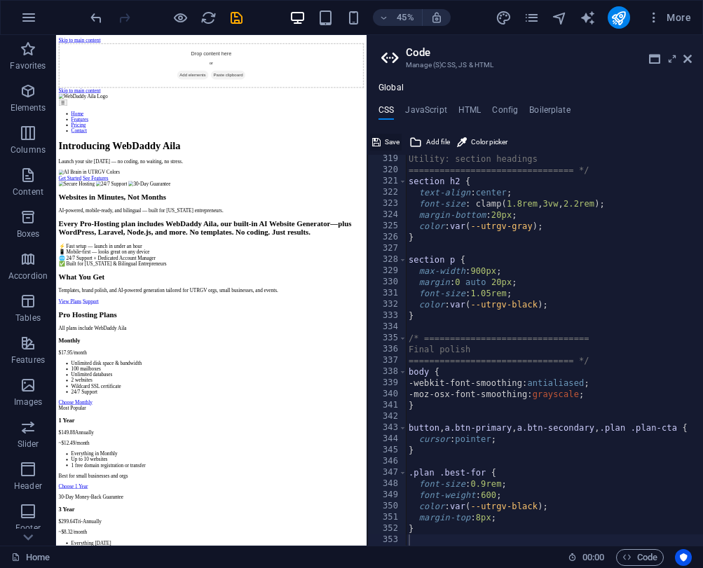
click at [390, 139] on span "Save" at bounding box center [392, 142] width 15 height 17
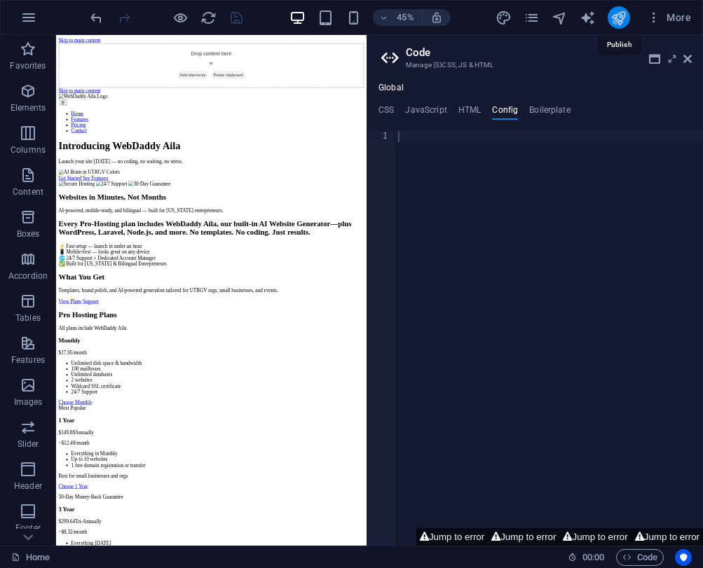
click at [619, 18] on icon "publish" at bounding box center [618, 18] width 16 height 16
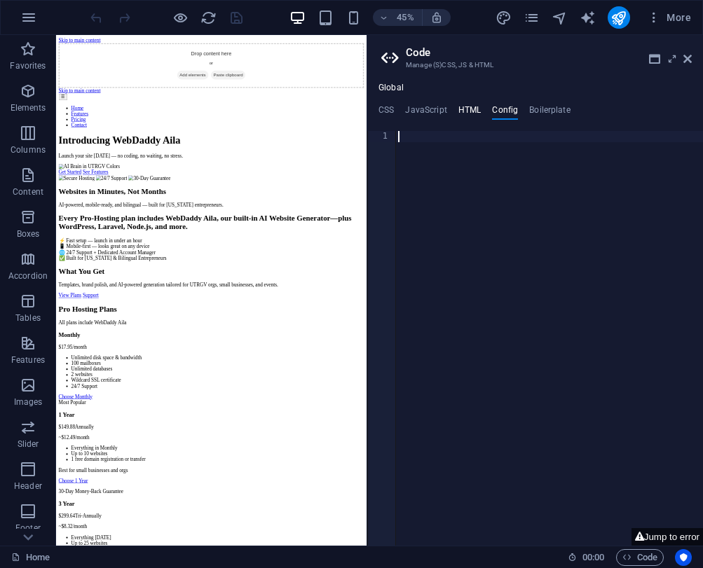
click at [468, 117] on h4 "HTML" at bounding box center [469, 112] width 23 height 15
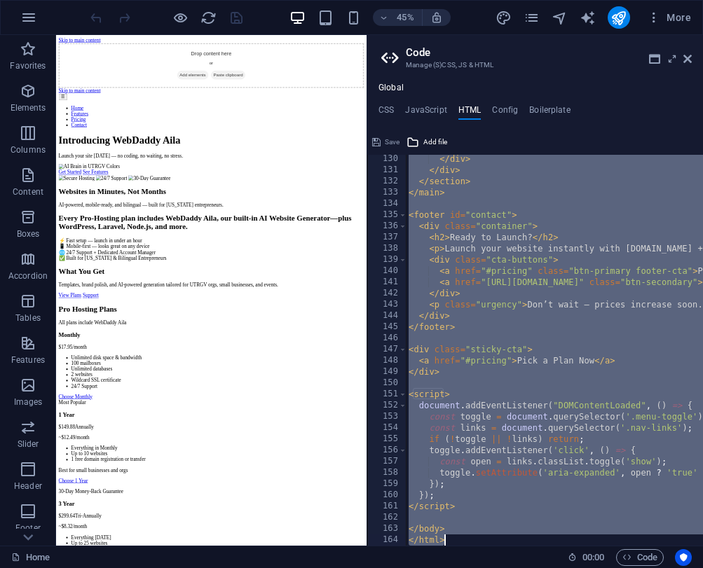
scroll to position [1447, 0]
drag, startPoint x: 518, startPoint y: 186, endPoint x: 451, endPoint y: 582, distance: 401.4
click at [451, 567] on html "Introducing WebDaddy Aila – AI Website Generator Home Favorites Elements Column…" at bounding box center [351, 284] width 703 height 568
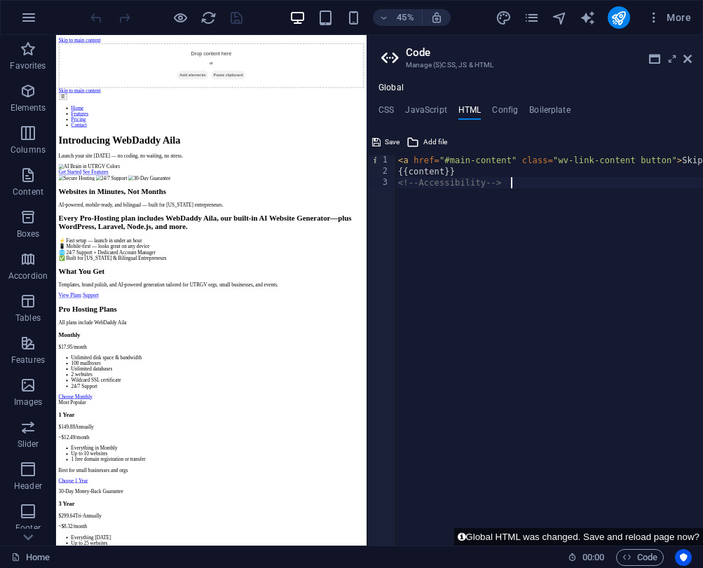
paste textarea "/html"
type textarea "</html>"
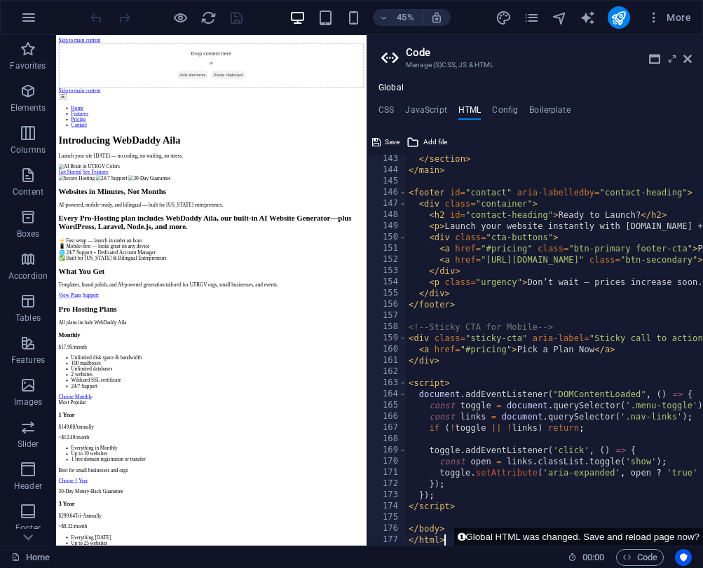
scroll to position [1593, 0]
click at [392, 143] on span "Save" at bounding box center [392, 142] width 15 height 17
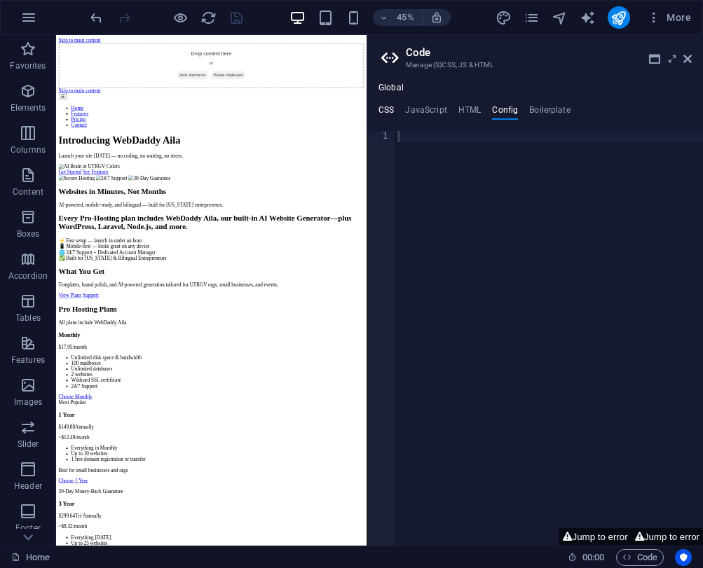
click at [389, 111] on h4 "CSS" at bounding box center [385, 112] width 15 height 15
type textarea "/* ================================"
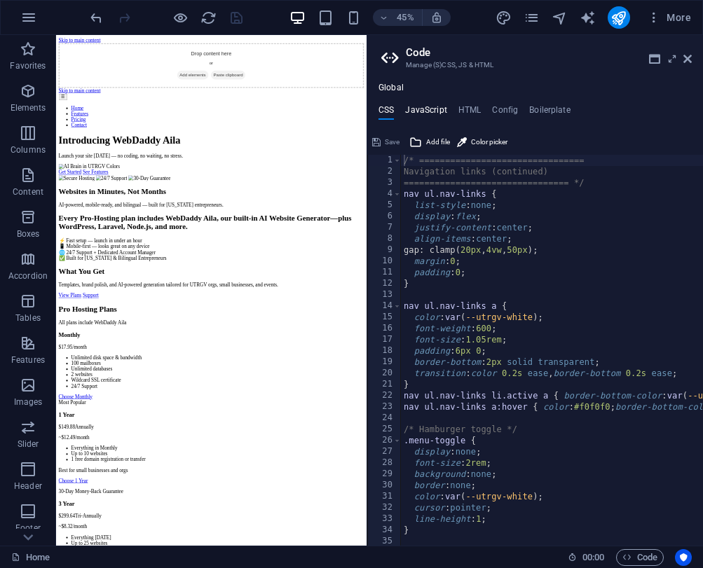
click at [423, 113] on h4 "JavaScript" at bounding box center [425, 112] width 41 height 15
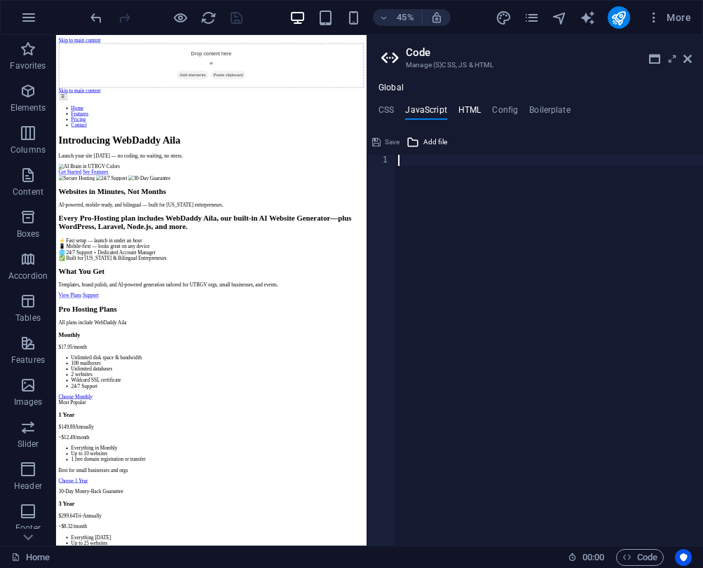
click at [478, 110] on h4 "HTML" at bounding box center [469, 112] width 23 height 15
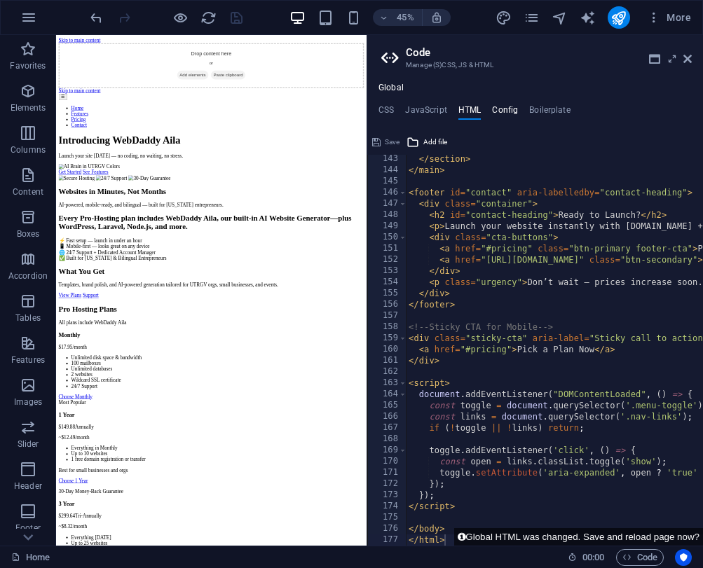
click at [502, 111] on h4 "Config" at bounding box center [505, 112] width 26 height 15
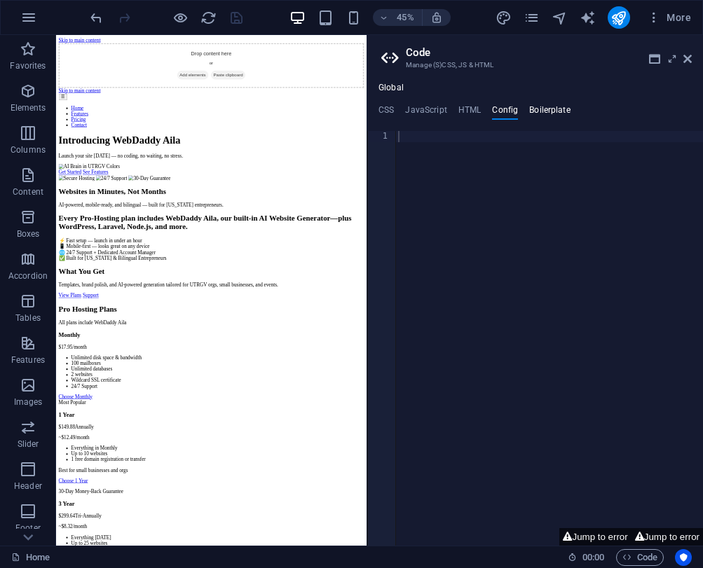
click at [549, 113] on h4 "Boilerplate" at bounding box center [549, 112] width 41 height 15
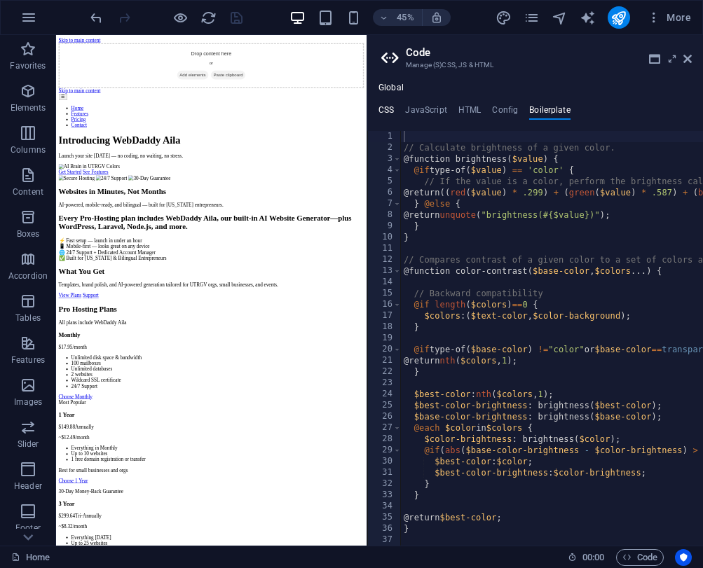
click at [388, 107] on h4 "CSS" at bounding box center [385, 112] width 15 height 15
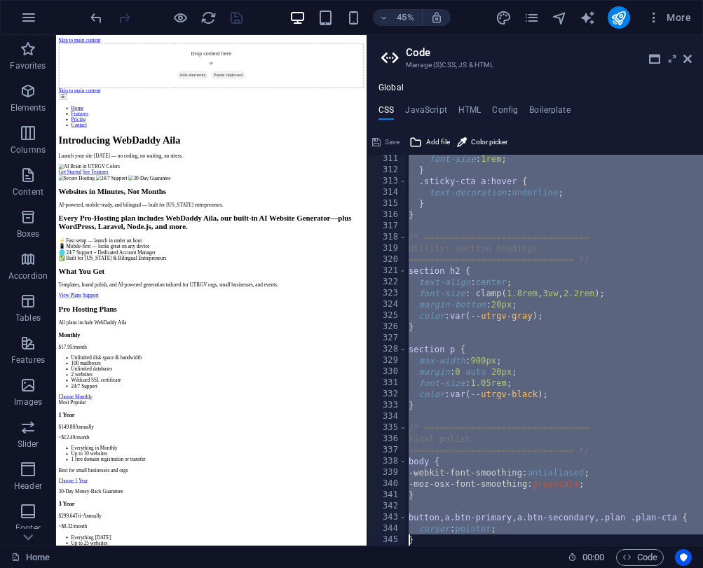
scroll to position [3555, 0]
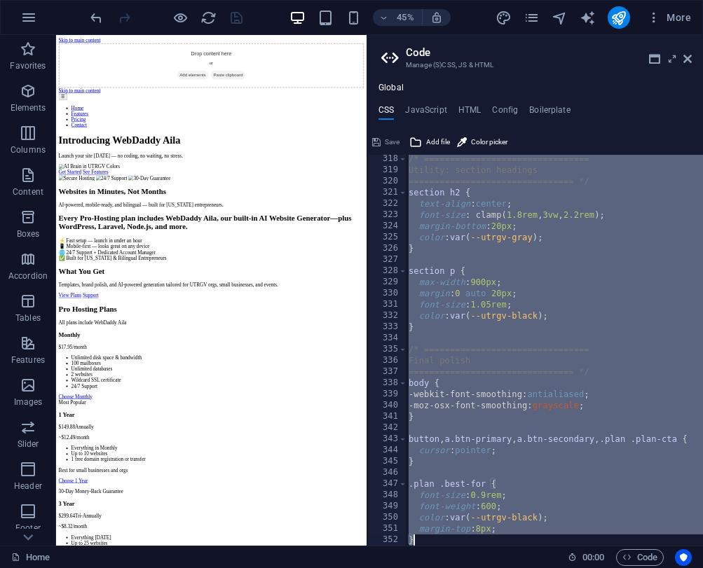
drag, startPoint x: 403, startPoint y: 164, endPoint x: 394, endPoint y: 556, distance: 391.7
click at [394, 546] on div "Home Favorites Elements Columns Content Boxes Accordion Tables Features Images …" at bounding box center [351, 290] width 703 height 511
paste textarea "```"
type textarea "```"
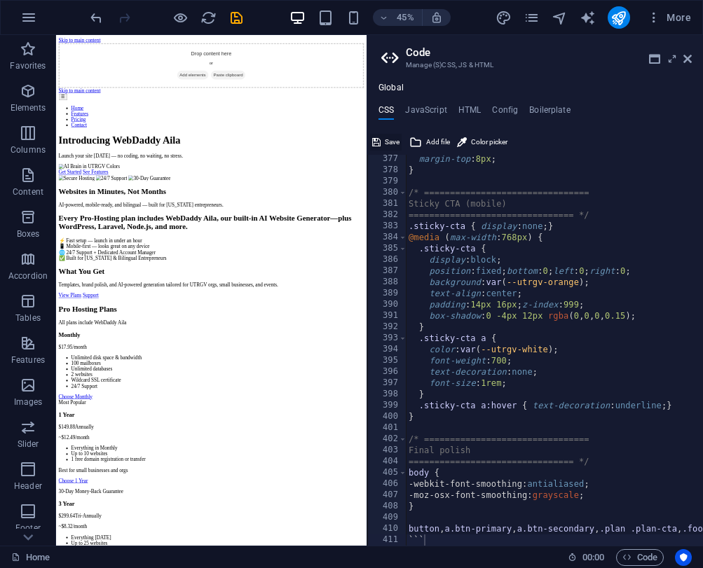
click at [387, 144] on span "Save" at bounding box center [392, 142] width 15 height 17
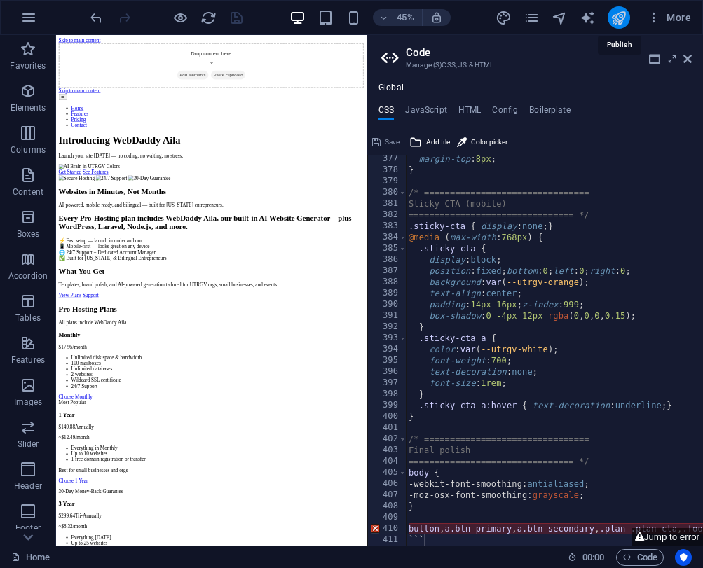
click at [622, 20] on icon "publish" at bounding box center [618, 18] width 16 height 16
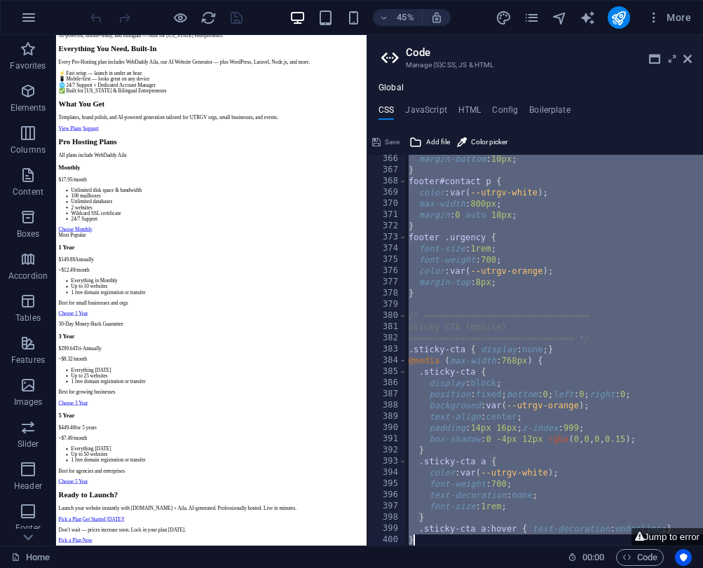
scroll to position [4216, 0]
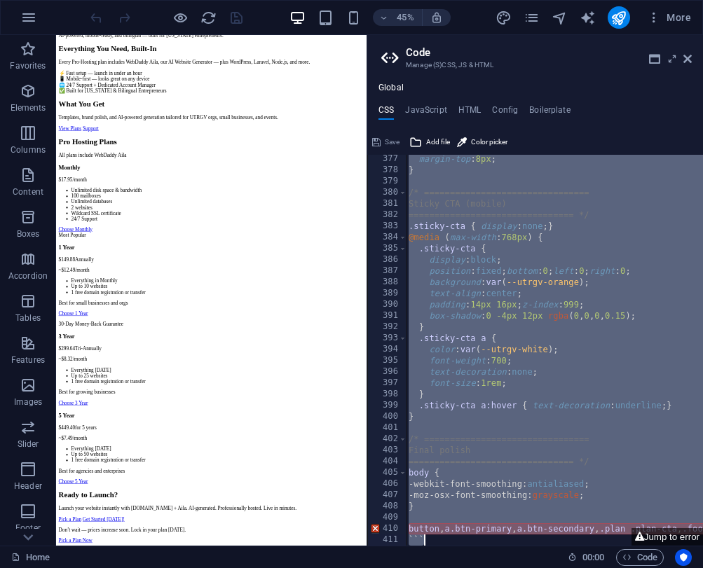
drag, startPoint x: 408, startPoint y: 320, endPoint x: 432, endPoint y: 553, distance: 233.7
click at [432, 546] on div "Home Favorites Elements Columns Content Boxes Accordion Tables Features Images …" at bounding box center [351, 290] width 703 height 511
type textarea "button, a.btn-primary, a.btn-secondary, .plan .plan-cta, .footer-cta { cursor: …"
paste textarea
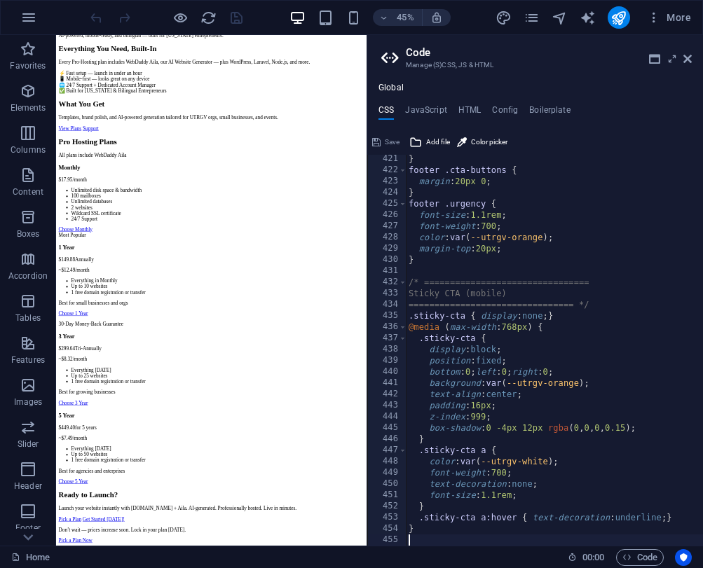
scroll to position [4709, 0]
click at [387, 143] on span "Save" at bounding box center [392, 142] width 15 height 17
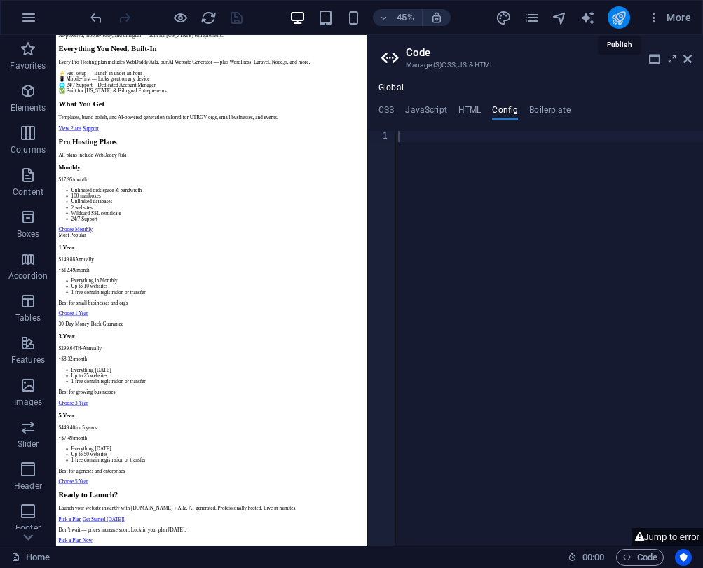
click at [619, 17] on icon "publish" at bounding box center [618, 18] width 16 height 16
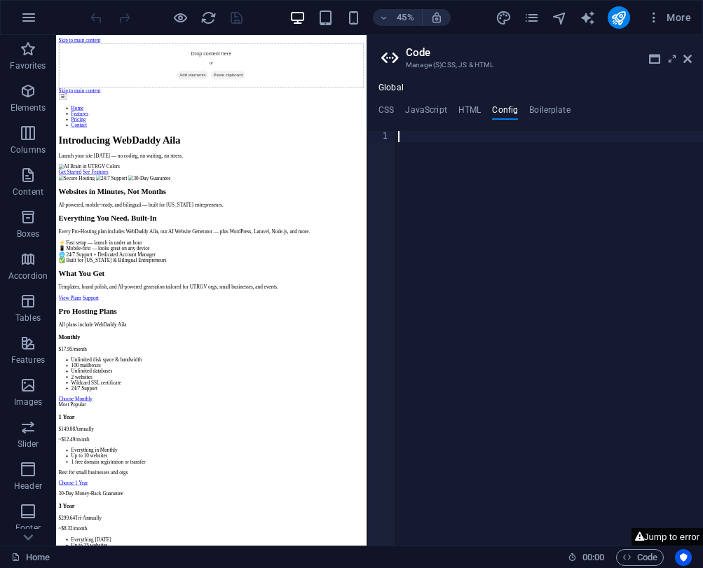
click at [649, 536] on button "Jump to error" at bounding box center [666, 537] width 71 height 18
click at [393, 113] on h4 "CSS" at bounding box center [385, 112] width 15 height 15
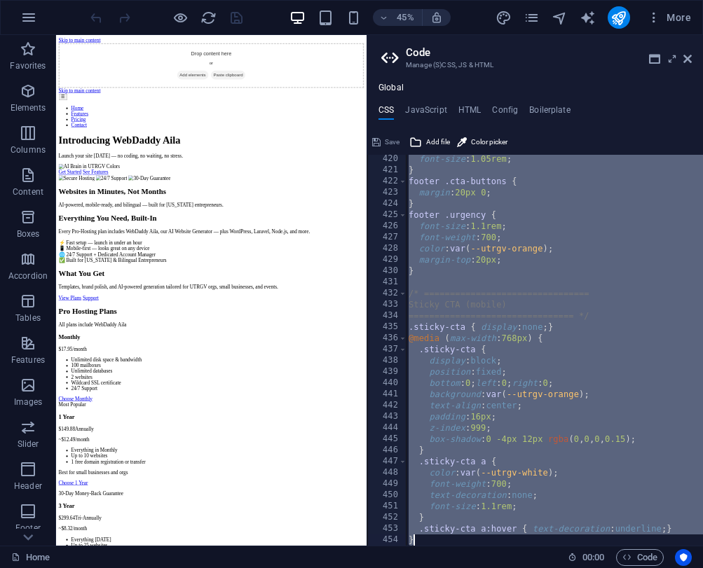
scroll to position [4698, 0]
drag, startPoint x: 410, startPoint y: 324, endPoint x: 469, endPoint y: 660, distance: 341.4
click at [469, 567] on html "Introducing WebDaddy Aila – AI Website Generator Home Favorites Elements Column…" at bounding box center [351, 284] width 703 height 568
type textarea ".sticky-cta a:hover { text-decoration: underline; } }"
paste textarea
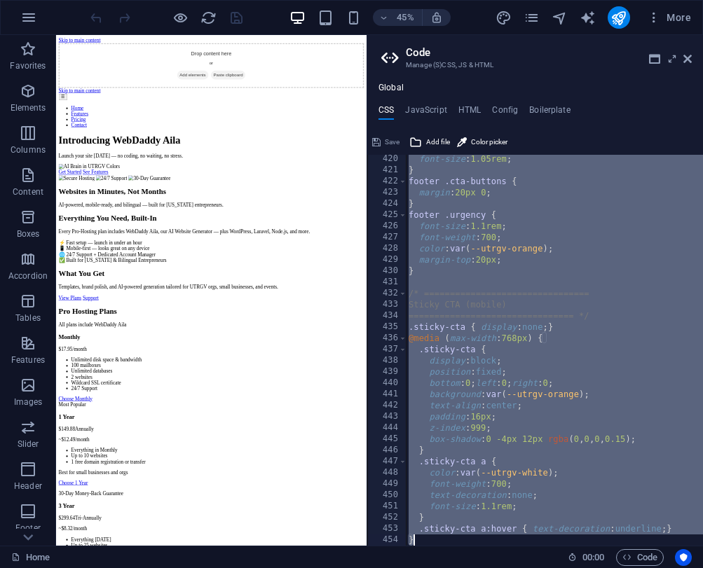
scroll to position [4664, 0]
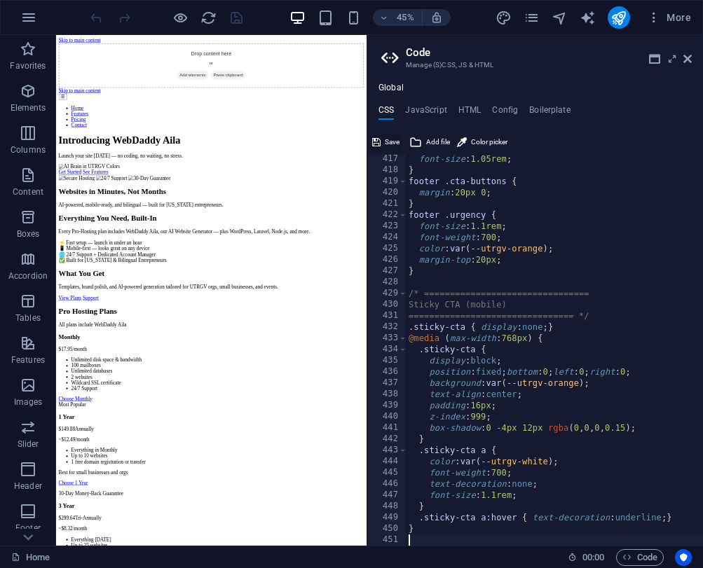
click at [396, 144] on span "Save" at bounding box center [392, 142] width 15 height 17
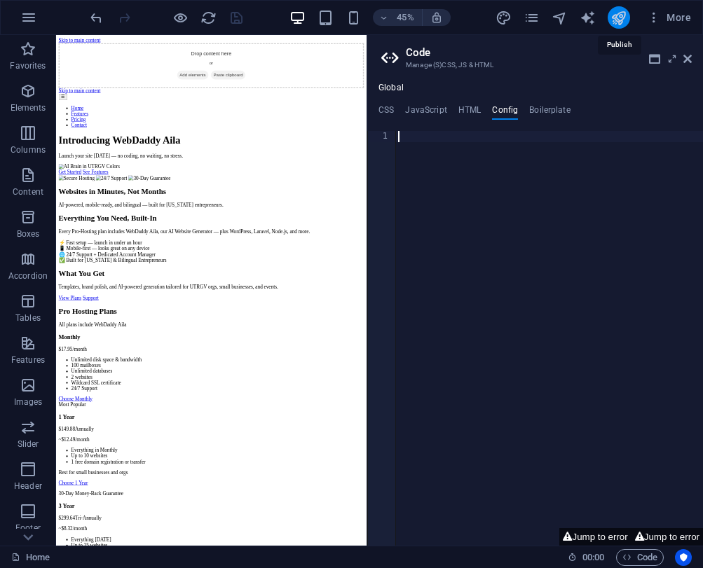
click at [614, 22] on icon "publish" at bounding box center [618, 18] width 16 height 16
